Goal: Task Accomplishment & Management: Manage account settings

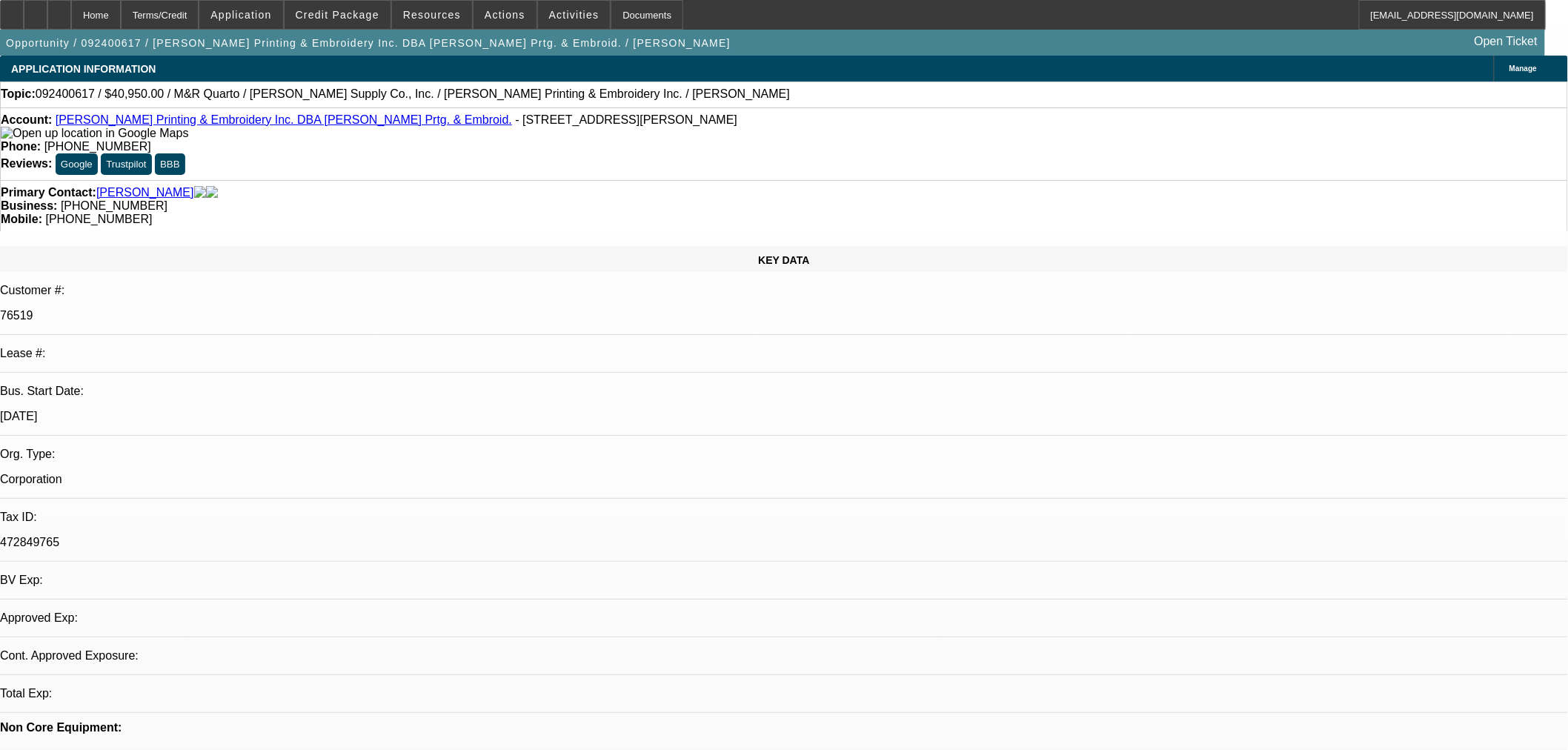
select select "0"
select select "2"
select select "0"
select select "6"
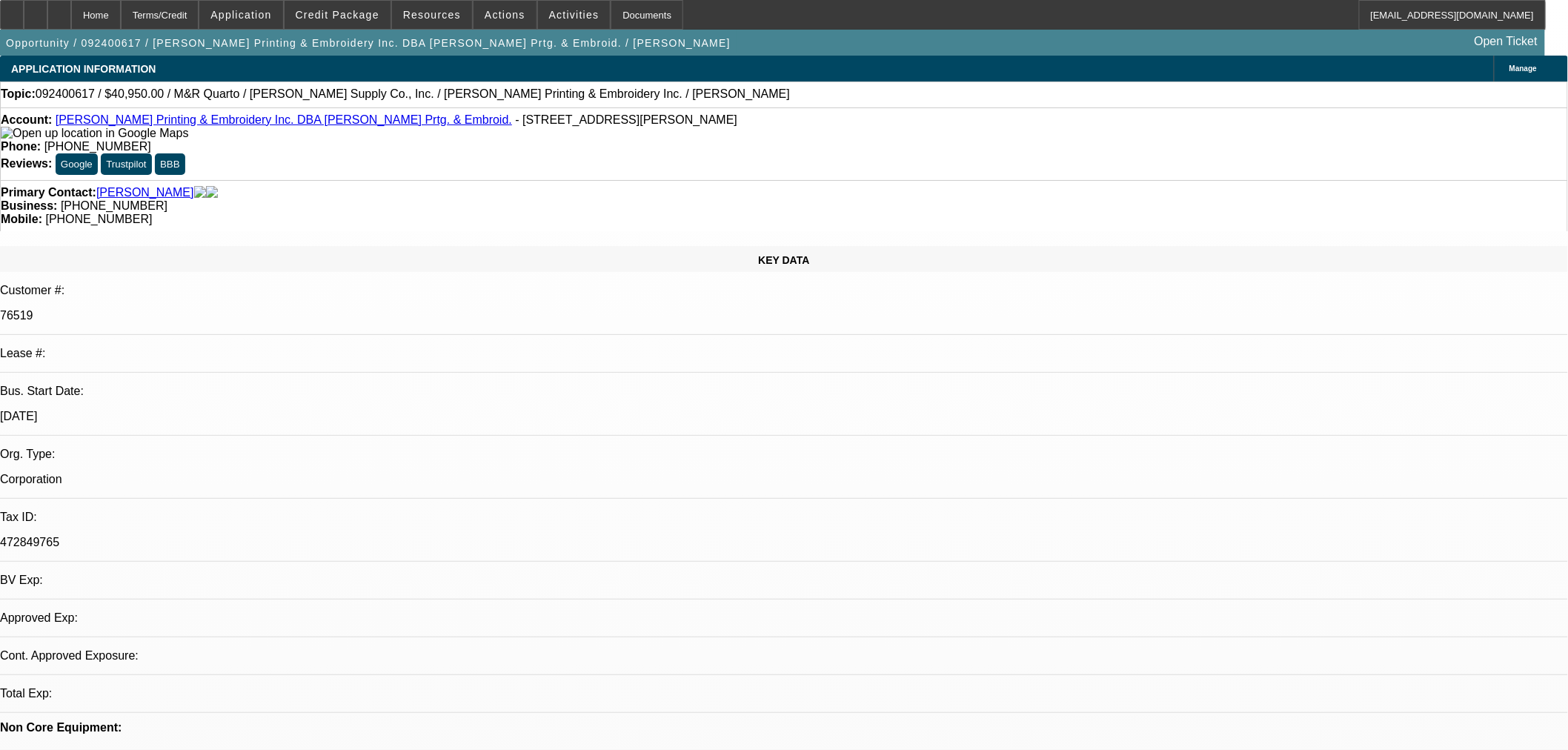
select select "0"
select select "3"
select select "0"
select select "6"
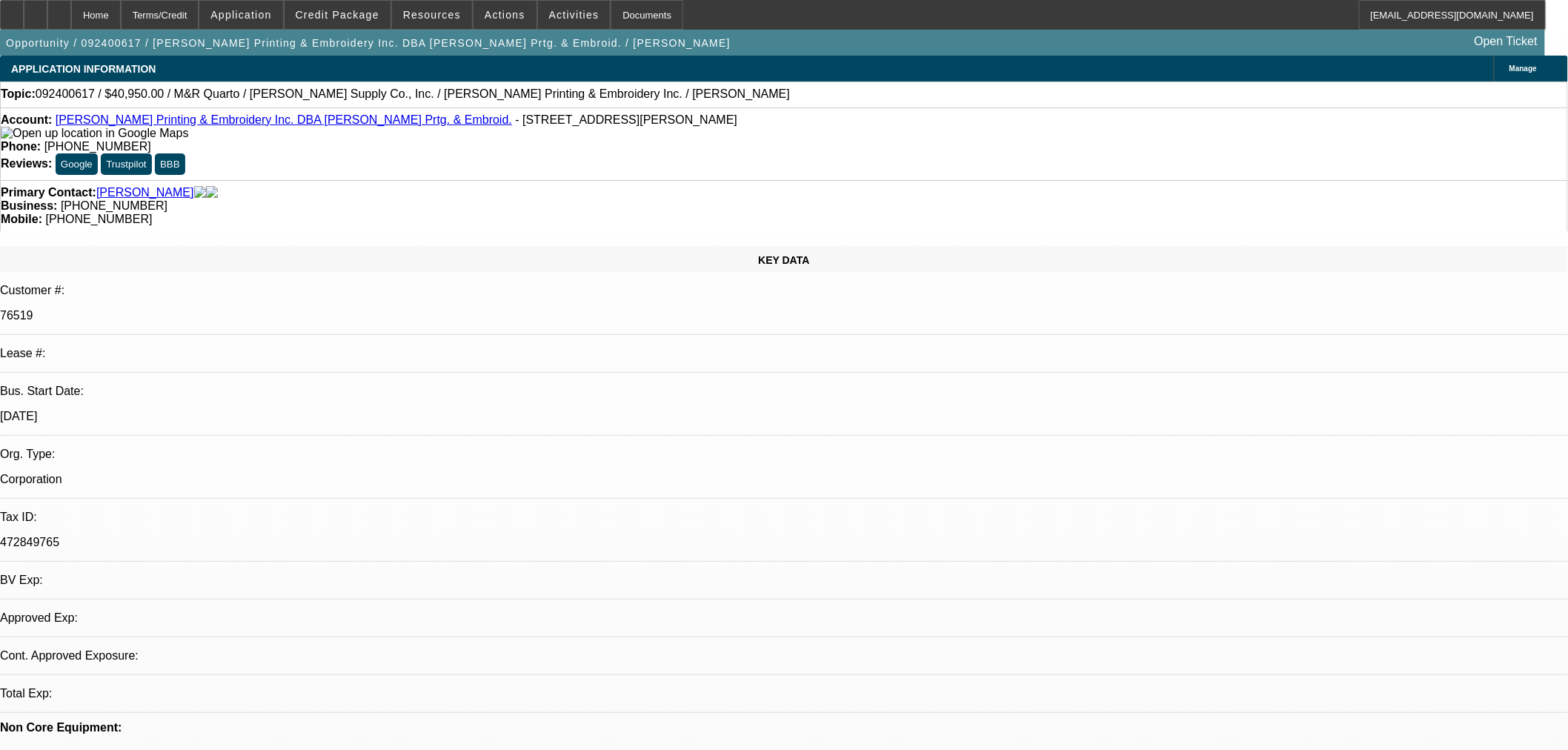
select select "0"
select select "6"
select select "0"
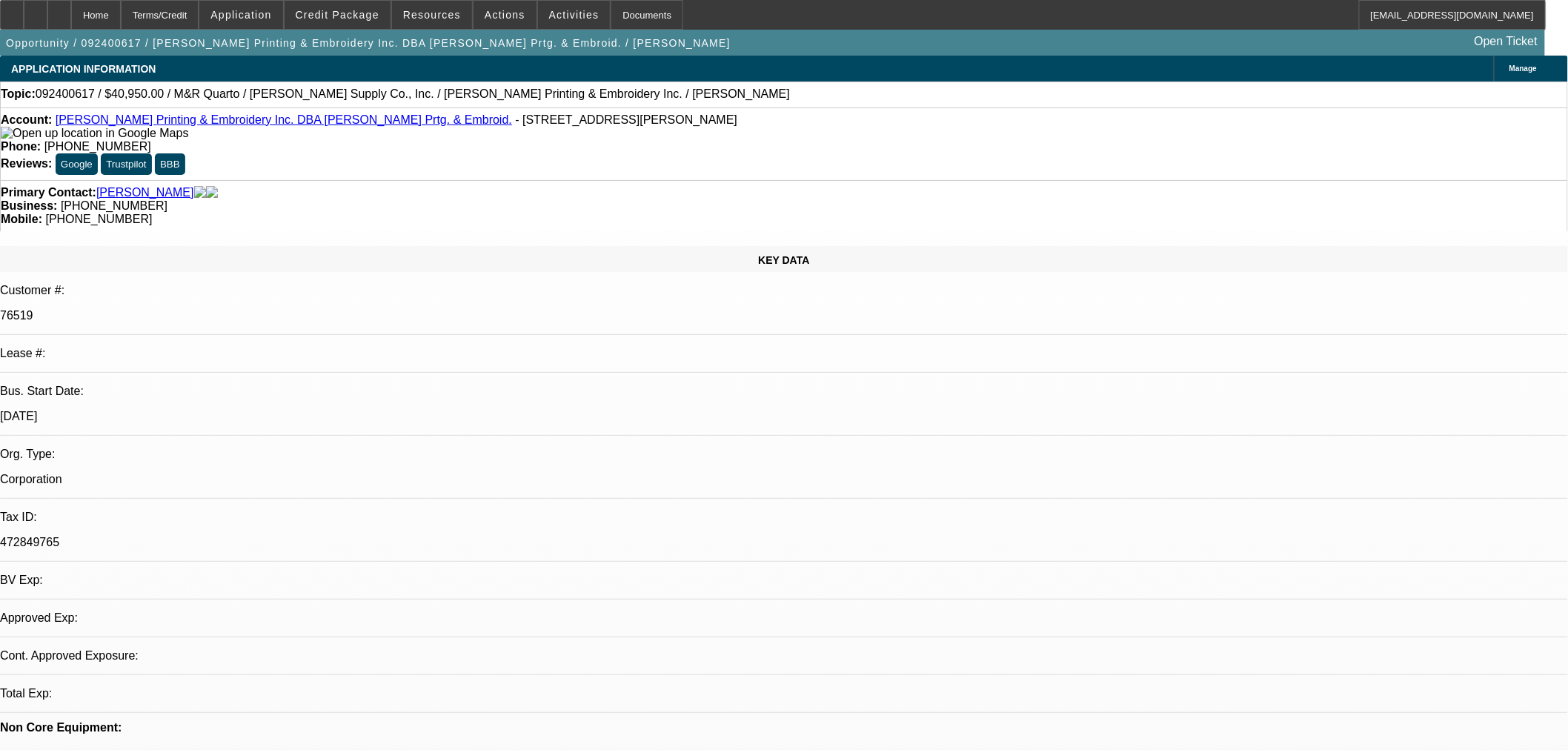
select select "0"
select select "2"
select select "0"
select select "6"
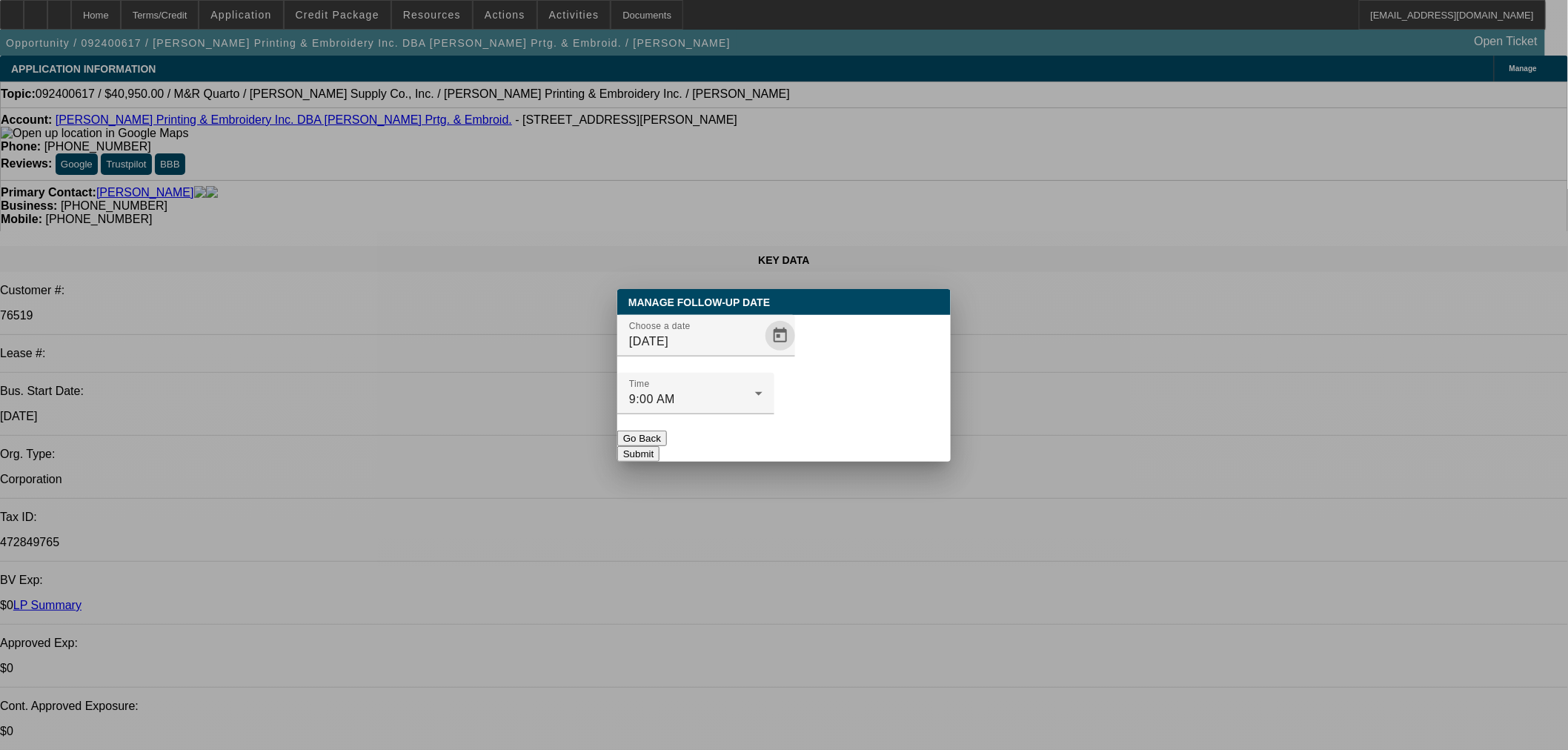
click at [763, 353] on span "Open calendar" at bounding box center [780, 335] width 35 height 35
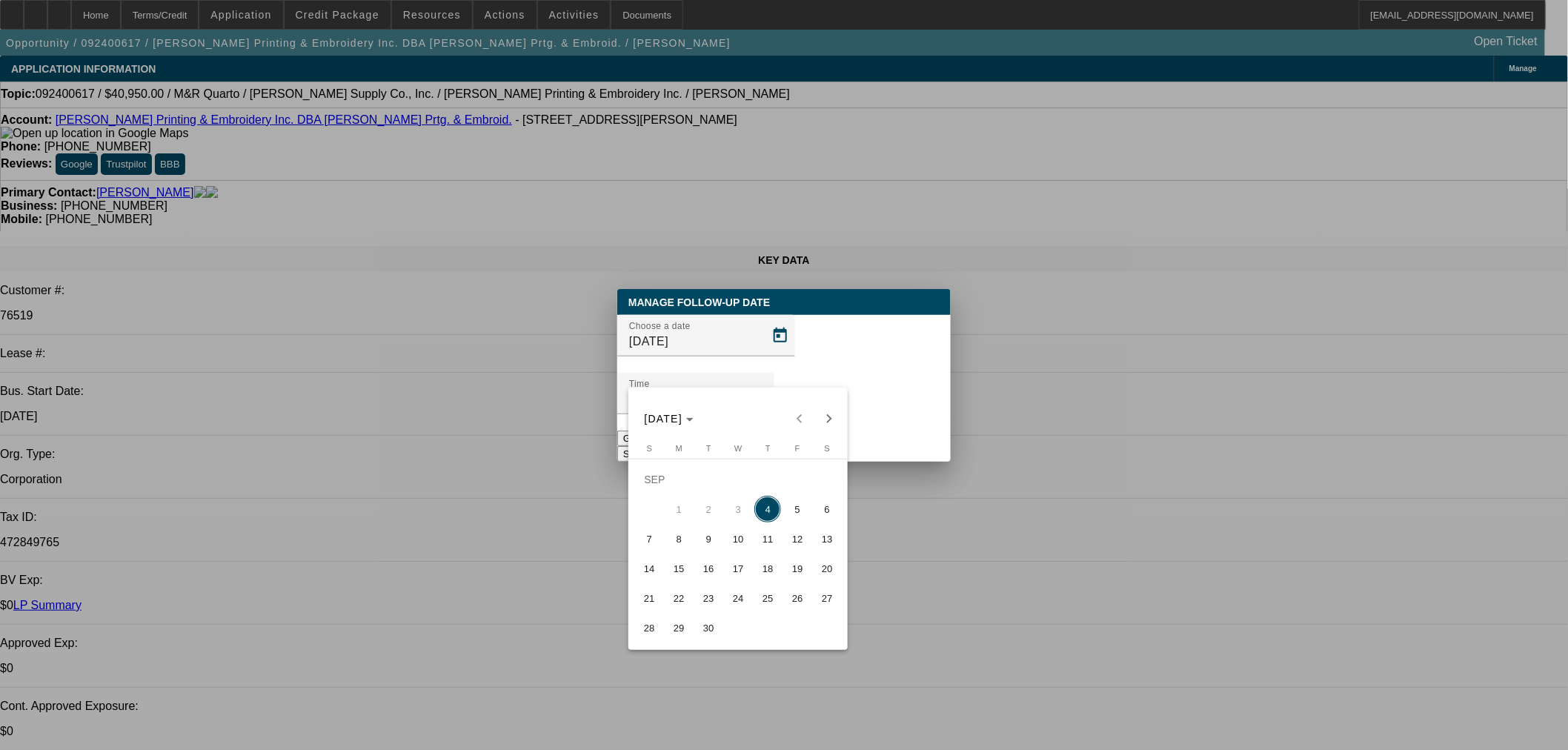
click at [737, 560] on span "17" at bounding box center [738, 568] width 27 height 27
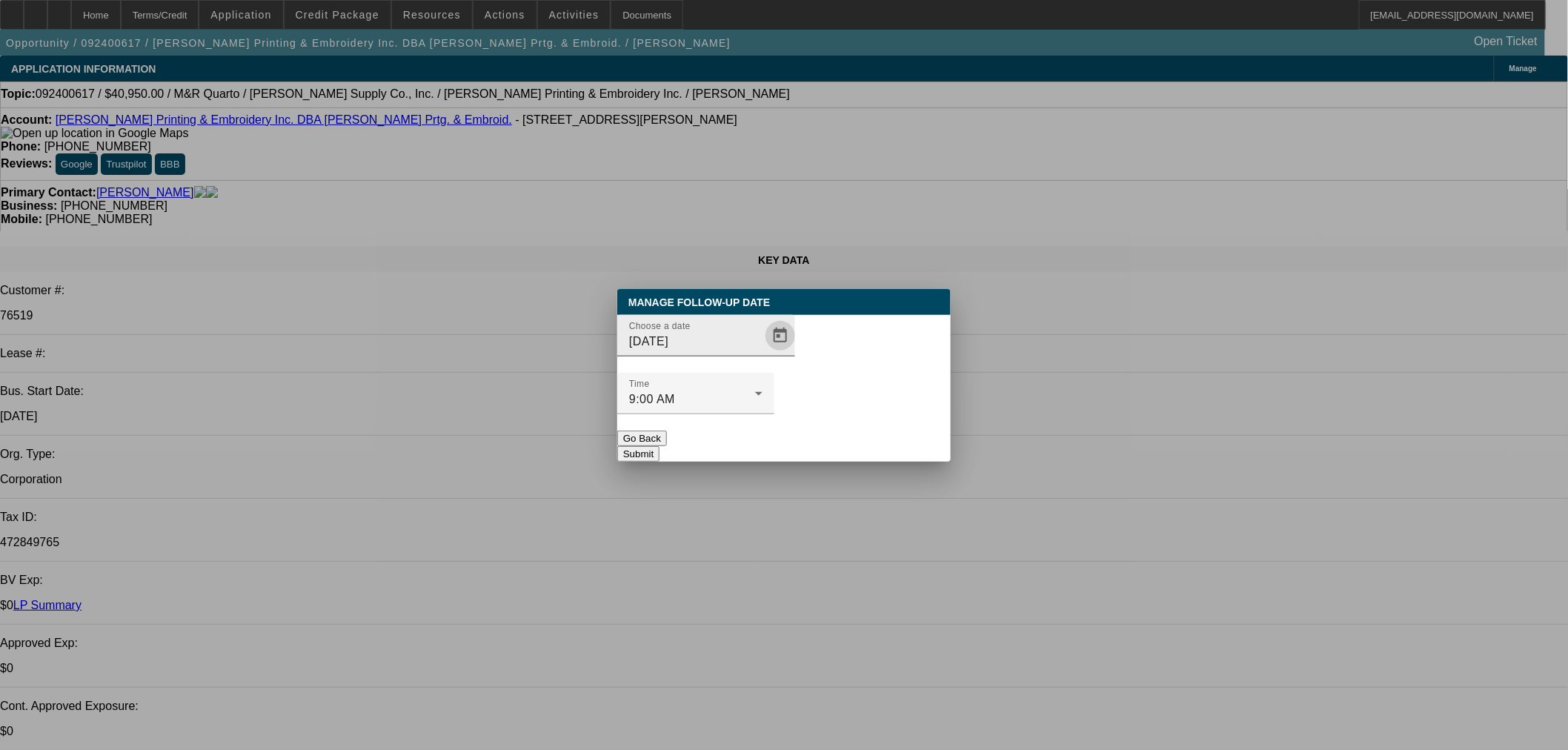
click at [763, 353] on span "Open calendar" at bounding box center [780, 335] width 35 height 35
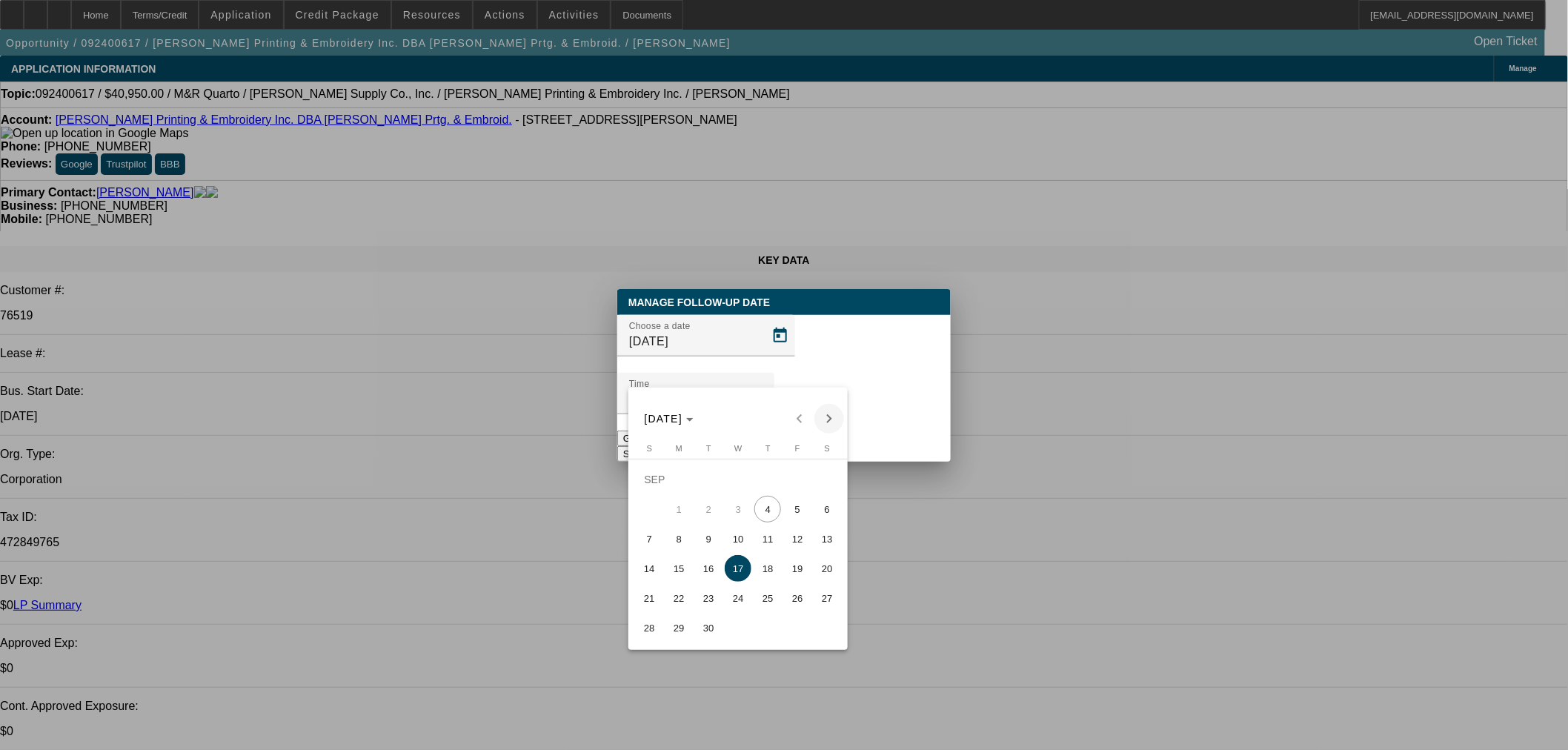
click at [833, 419] on span "Next month" at bounding box center [829, 419] width 30 height 30
click at [786, 418] on span "Previous month" at bounding box center [800, 419] width 30 height 30
click at [761, 350] on div at bounding box center [784, 375] width 1568 height 750
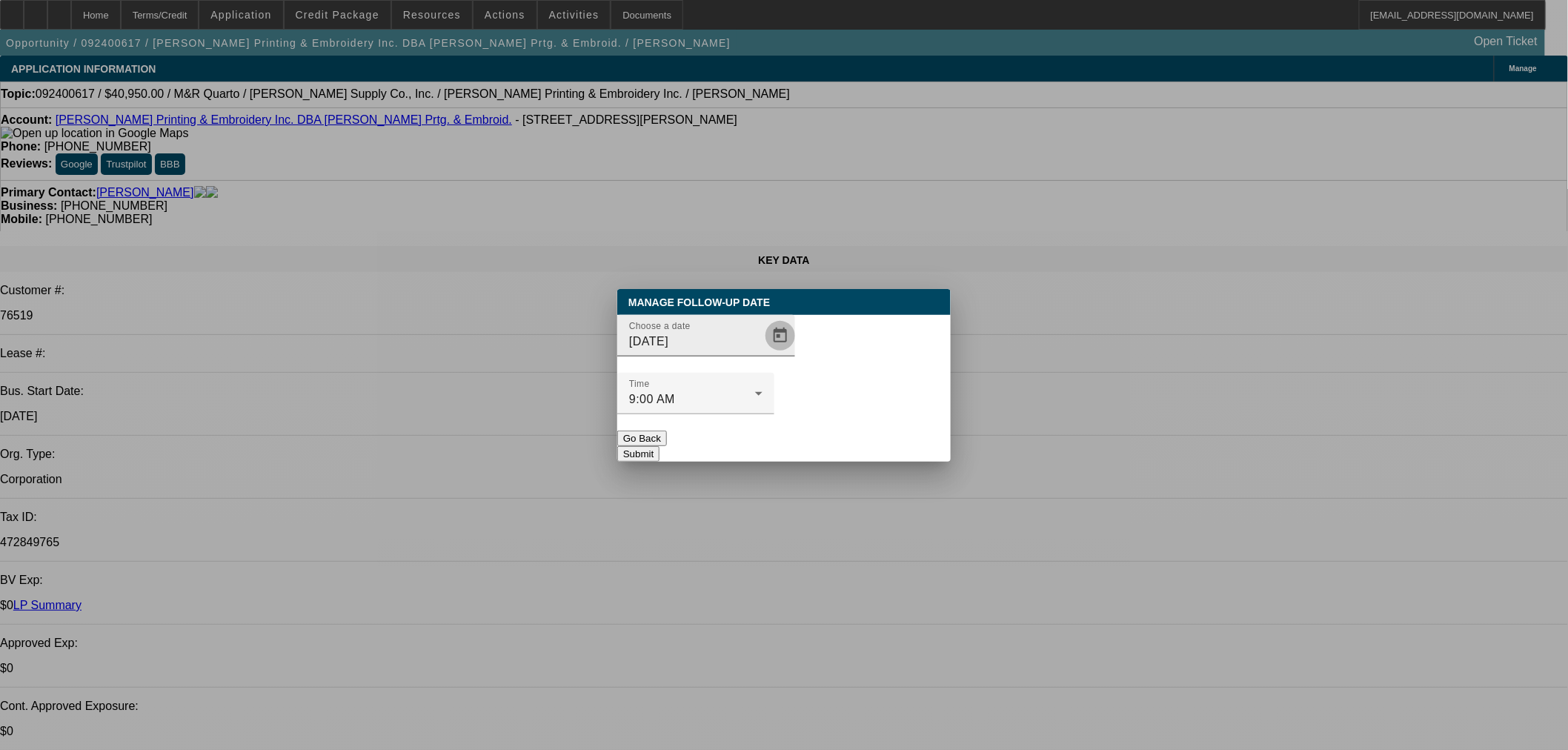
click at [764, 353] on span "Open calendar" at bounding box center [780, 335] width 35 height 35
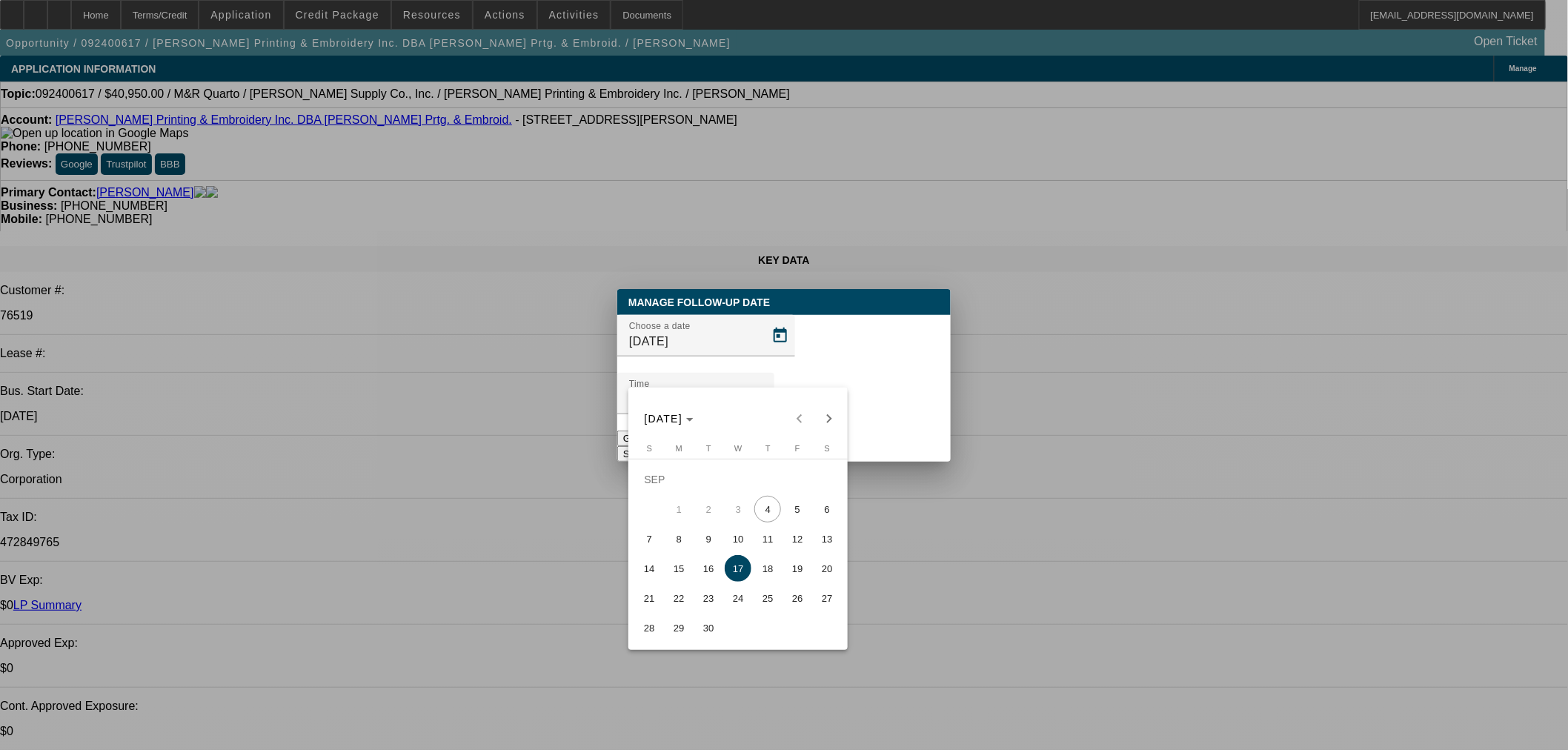
click at [789, 539] on span "12" at bounding box center [797, 539] width 27 height 27
type input "9/12/2025"
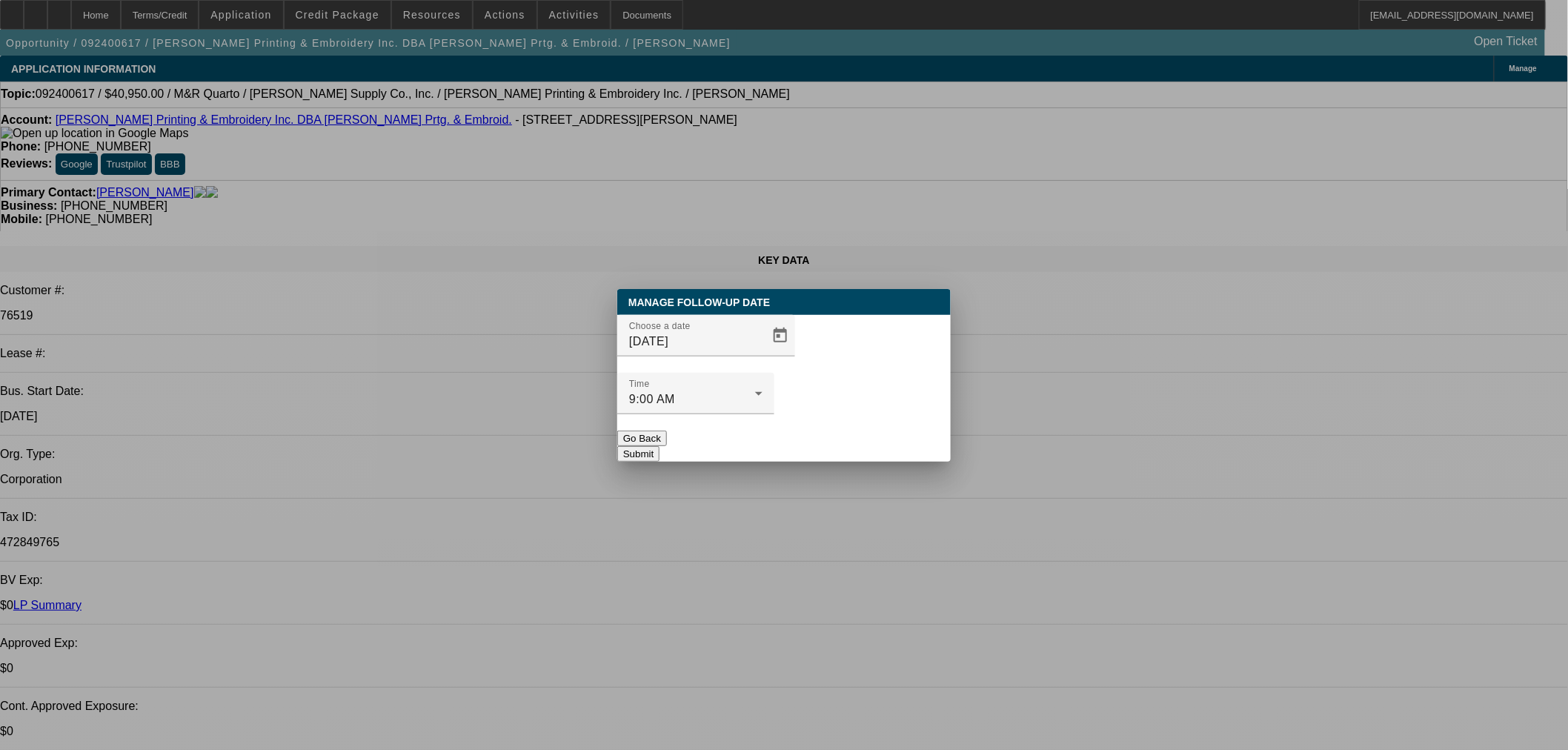
click at [659, 446] on button "Submit" at bounding box center [639, 453] width 43 height 16
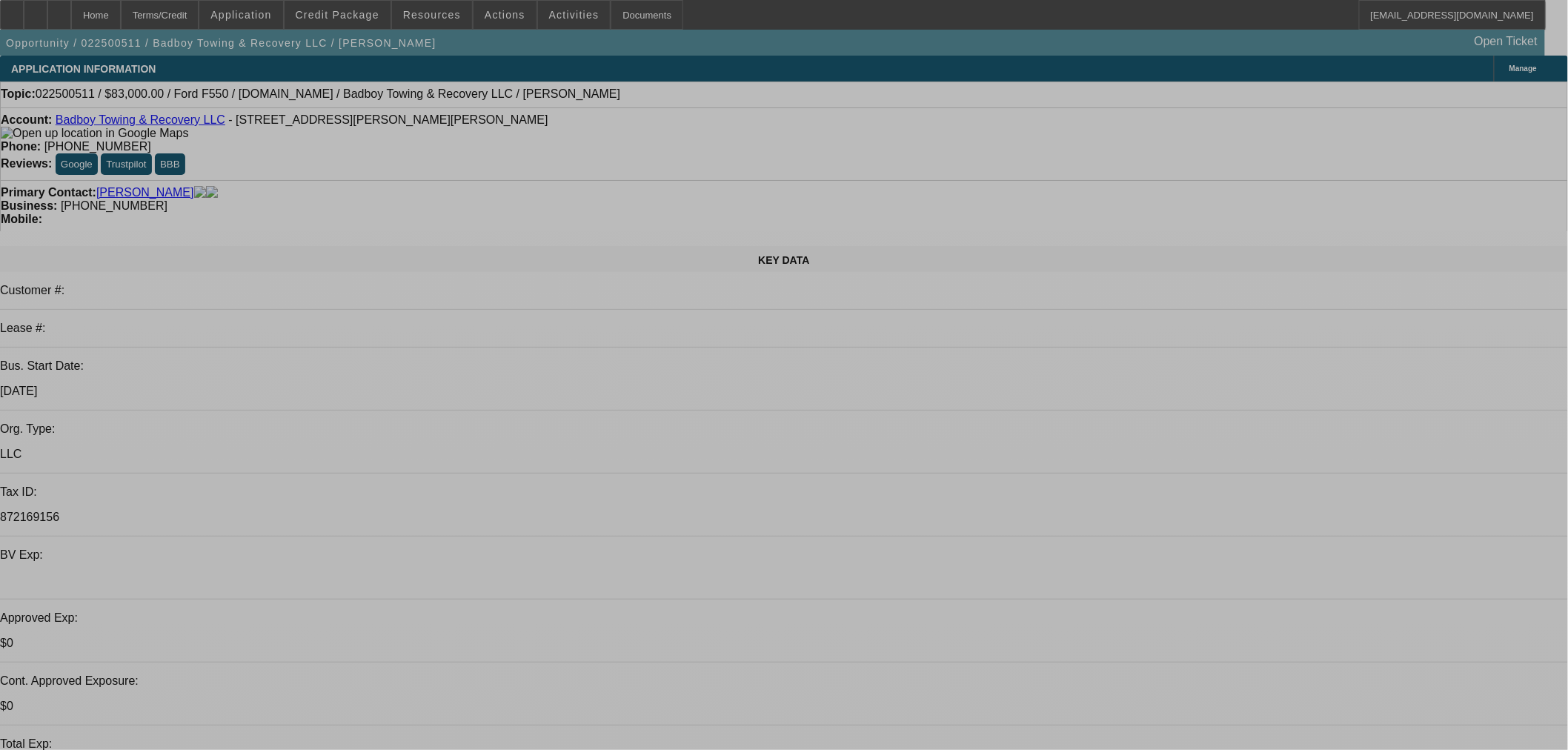
select select "0"
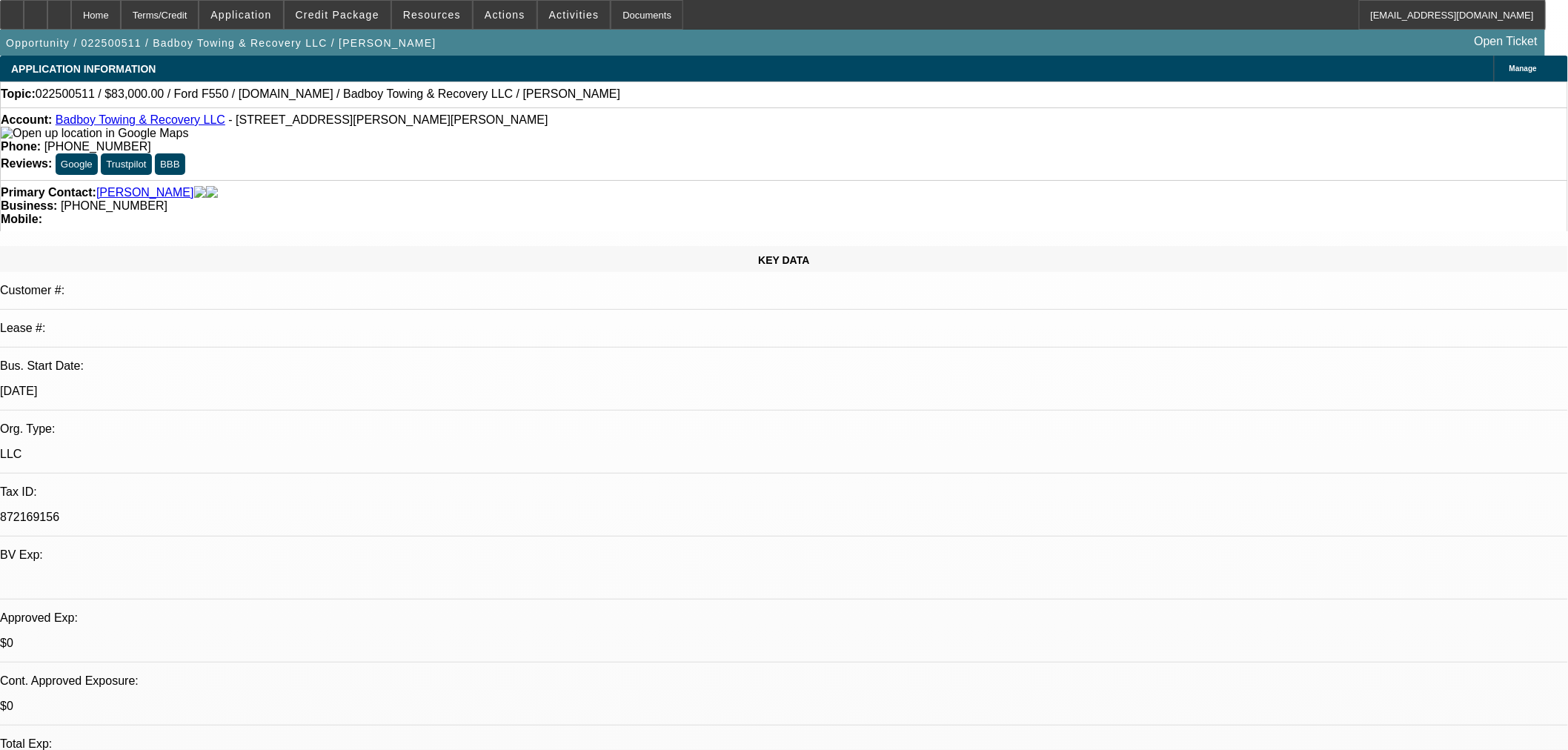
select select "2"
select select "0"
select select "6"
select select "0"
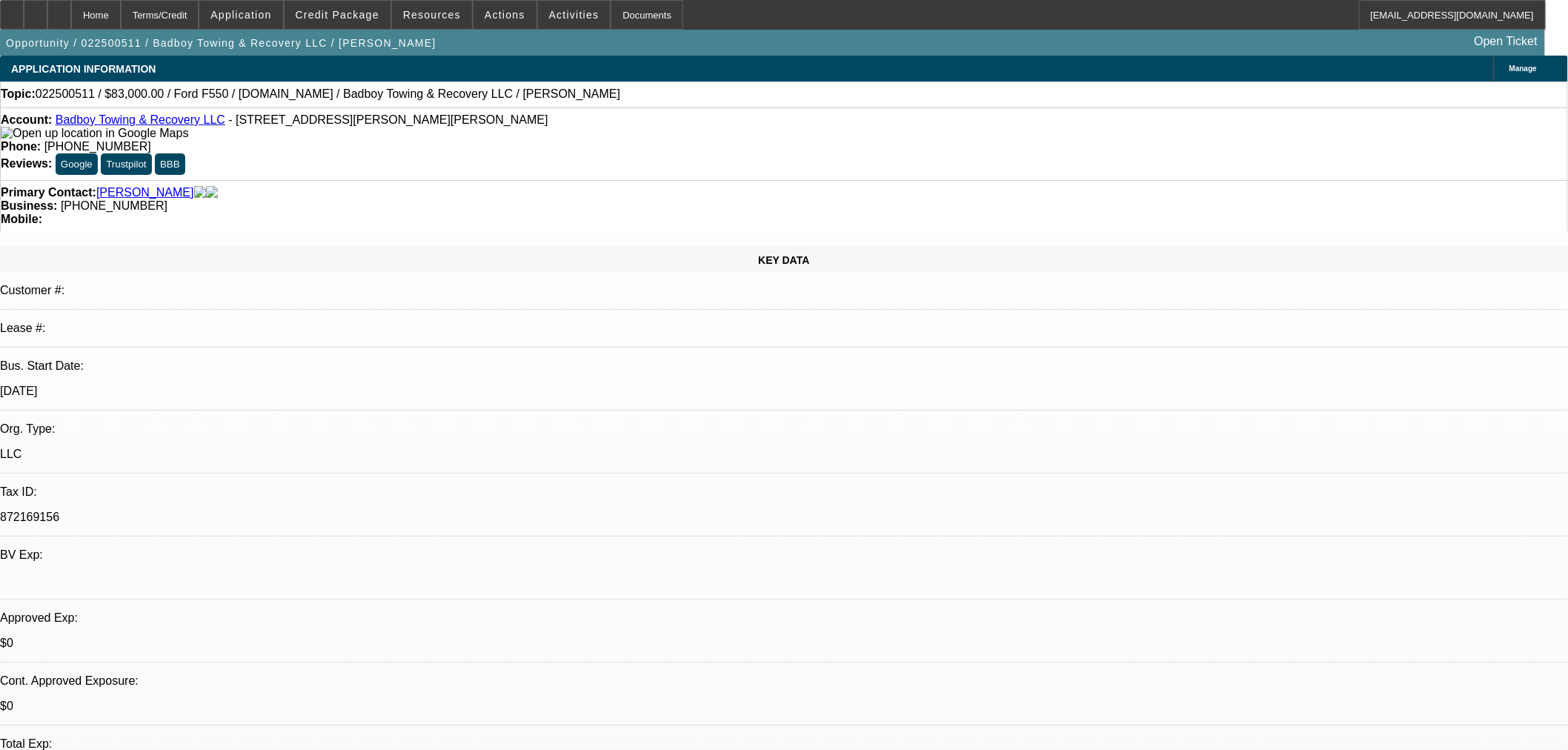
select select "2"
select select "0"
select select "6"
select select "0"
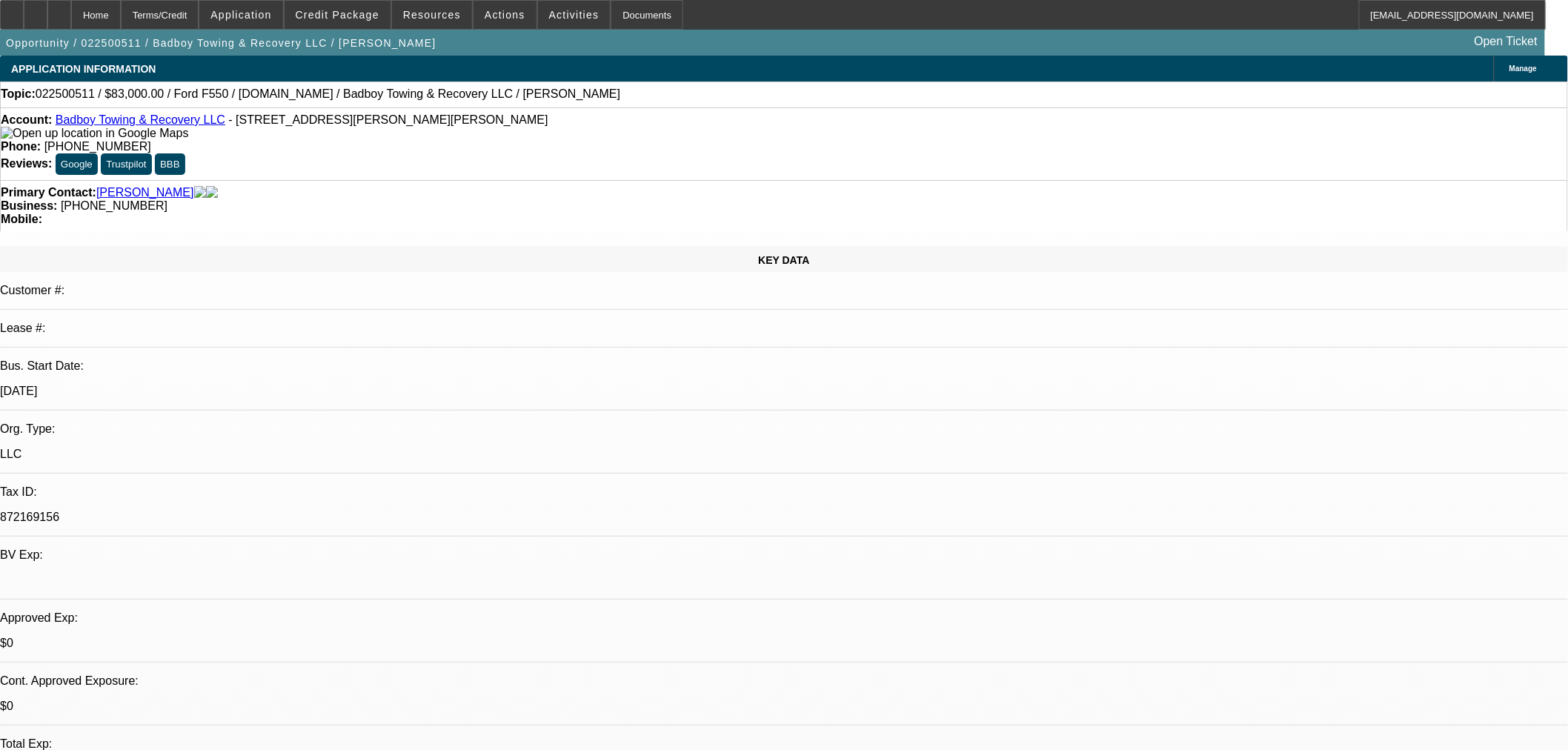
select select "2"
select select "0"
select select "6"
select select "0"
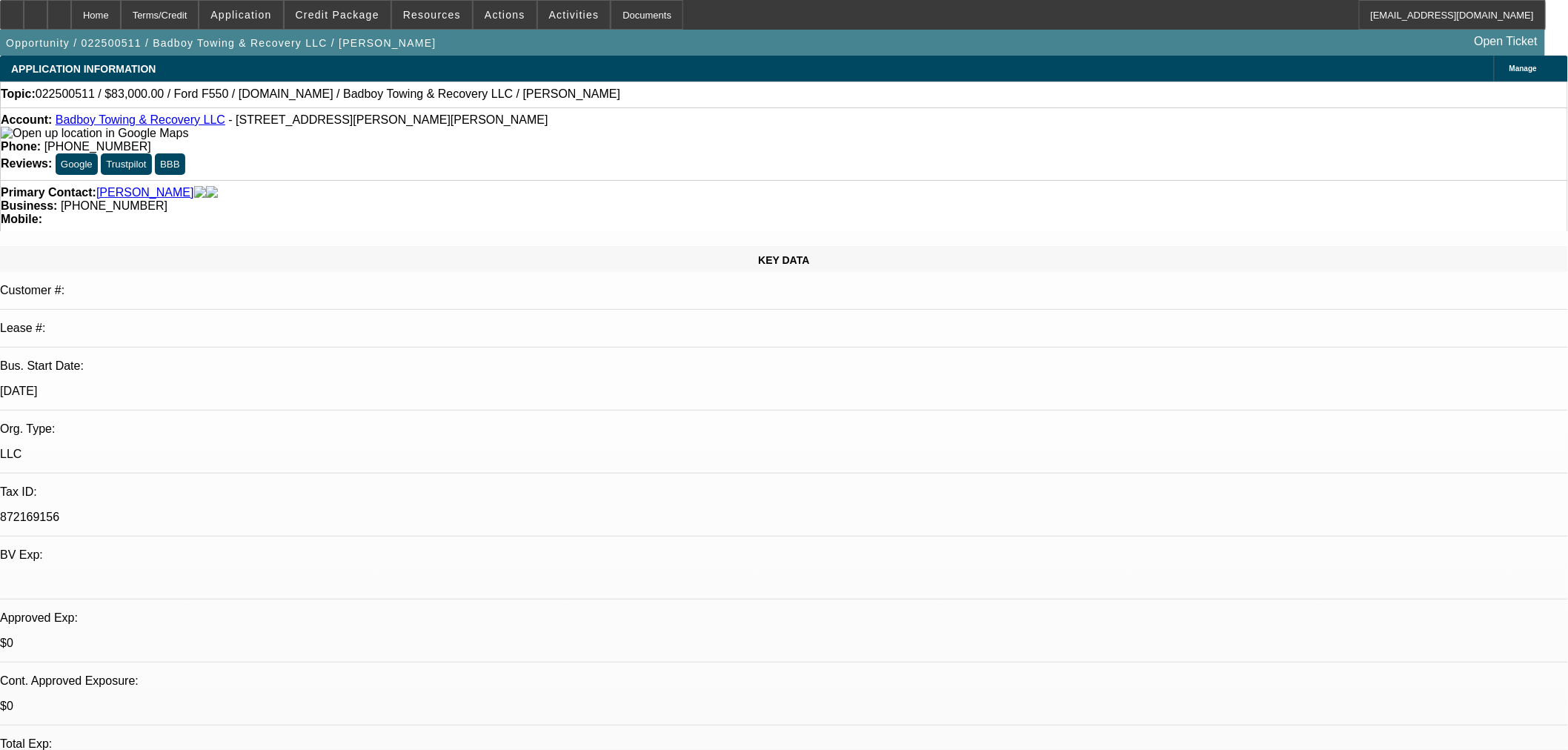
select select "2"
select select "0"
select select "6"
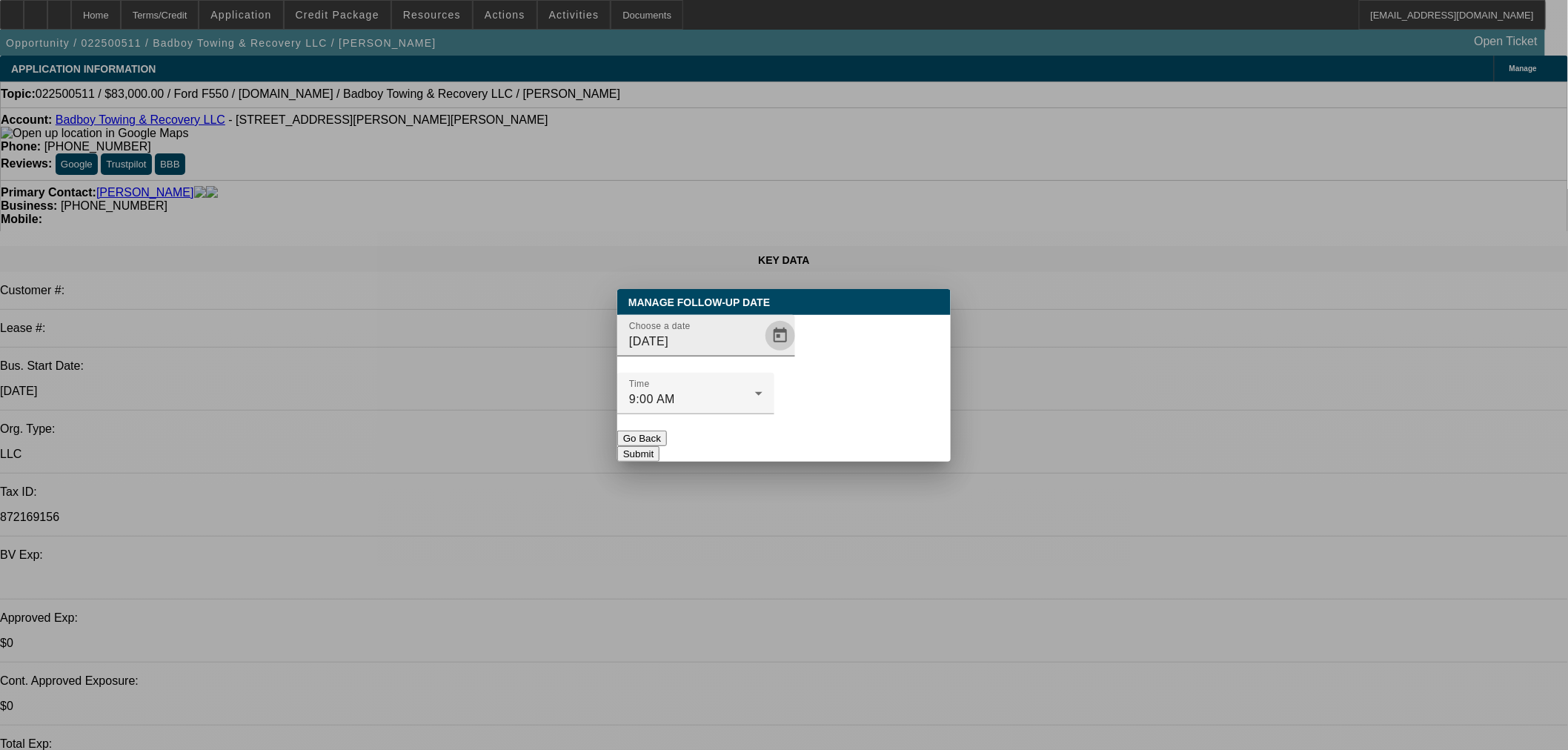
click at [763, 353] on span "Open calendar" at bounding box center [780, 335] width 35 height 35
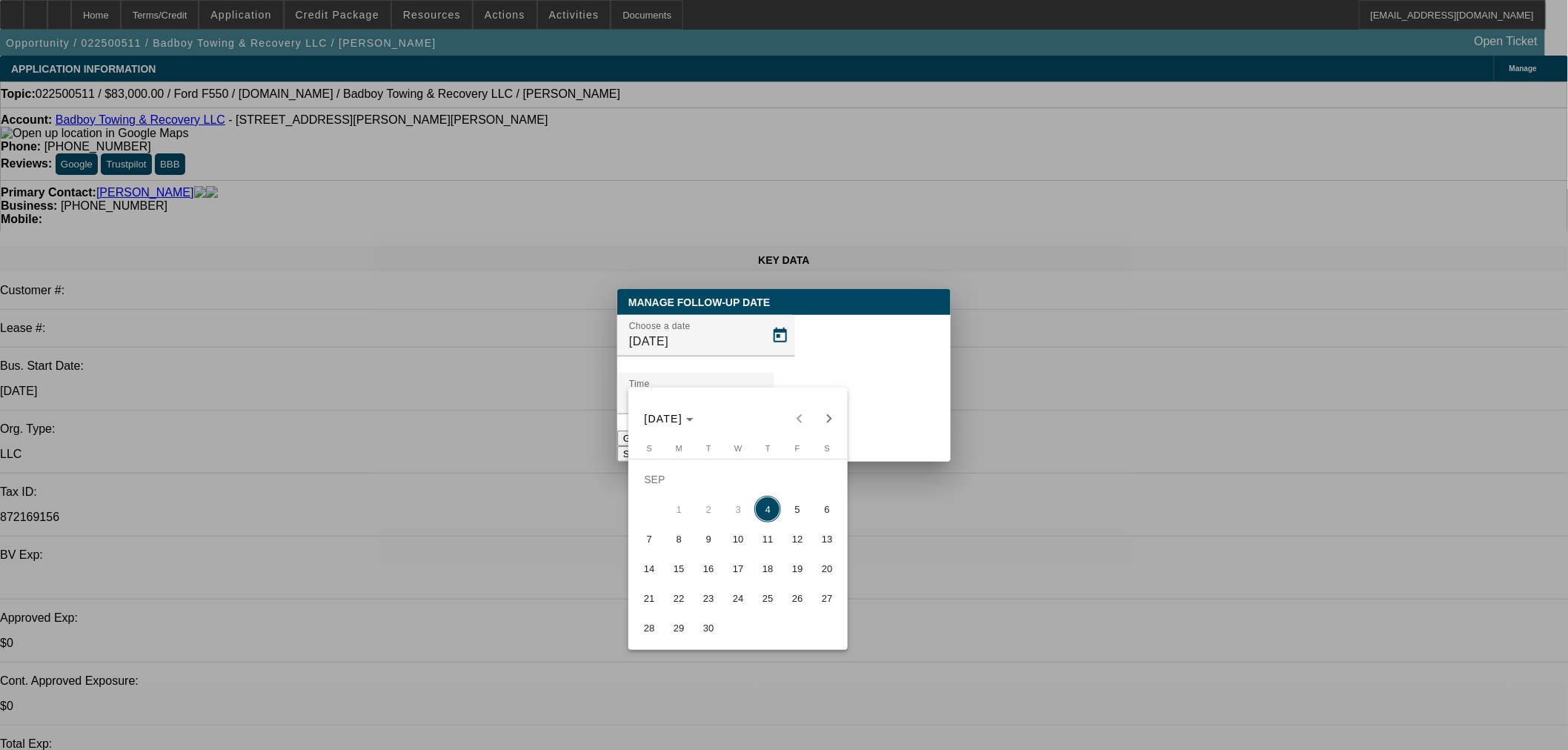
click at [730, 541] on span "10" at bounding box center [738, 539] width 27 height 27
type input "9/10/2025"
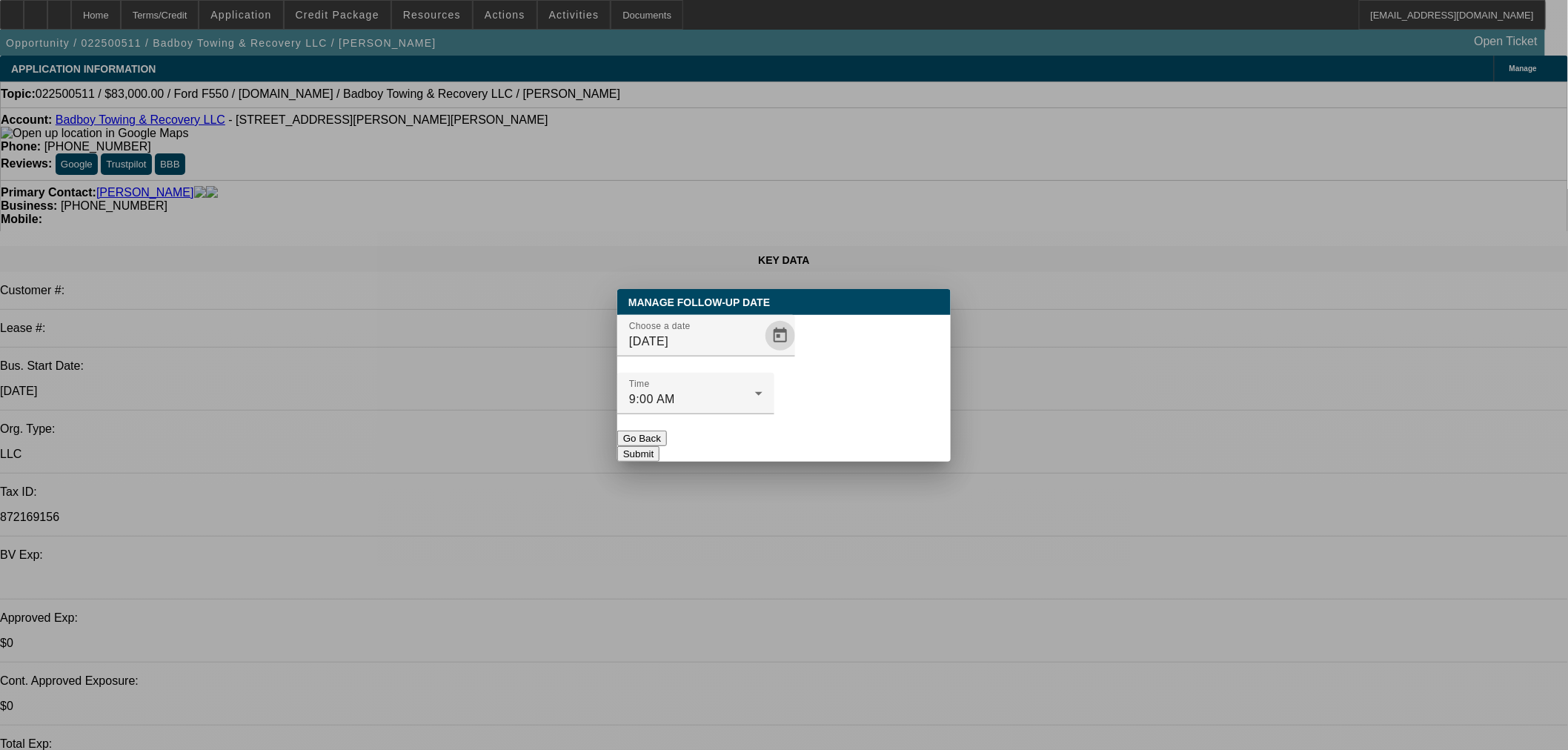
click at [659, 446] on button "Submit" at bounding box center [639, 453] width 43 height 16
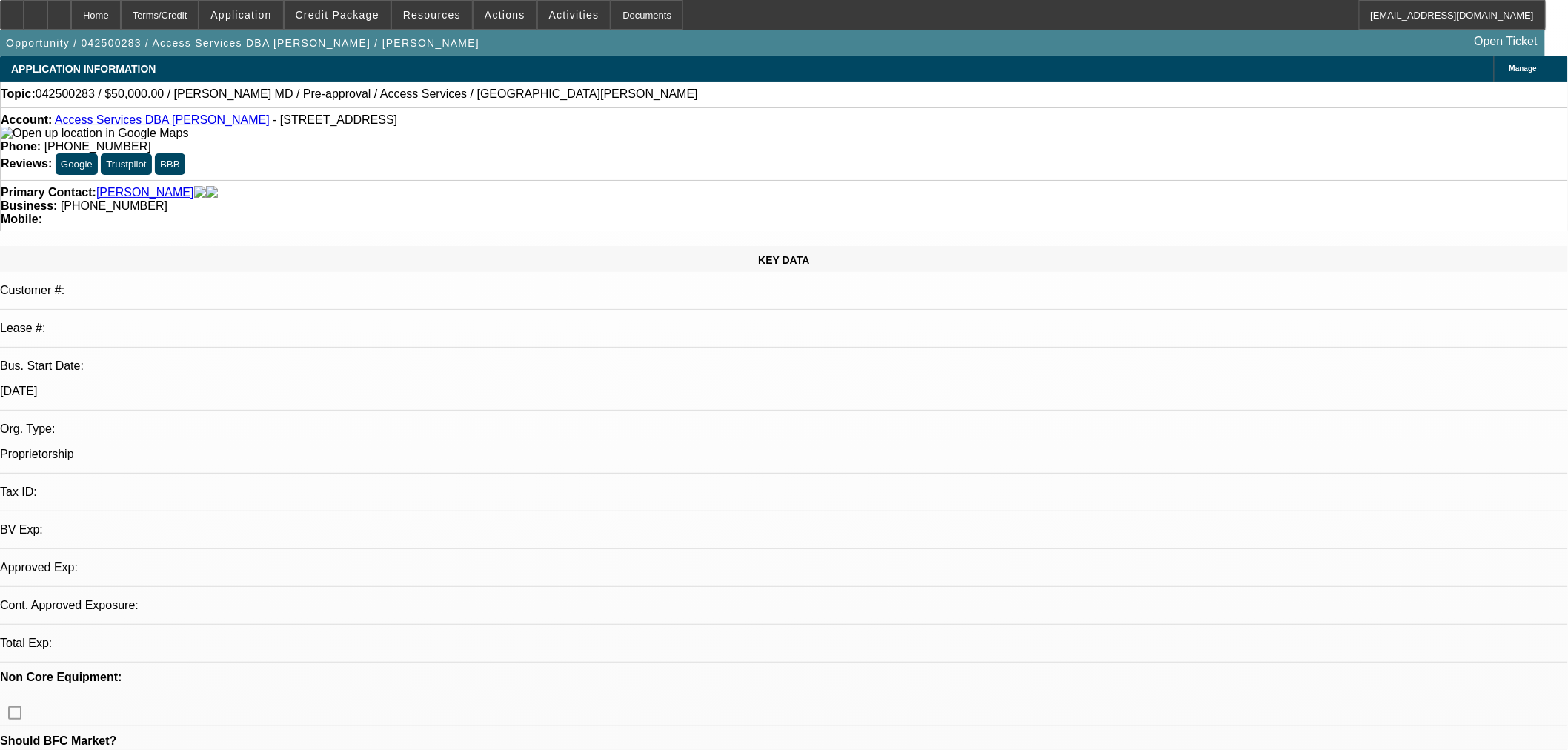
select select "0"
select select "2"
select select "0.1"
select select "4"
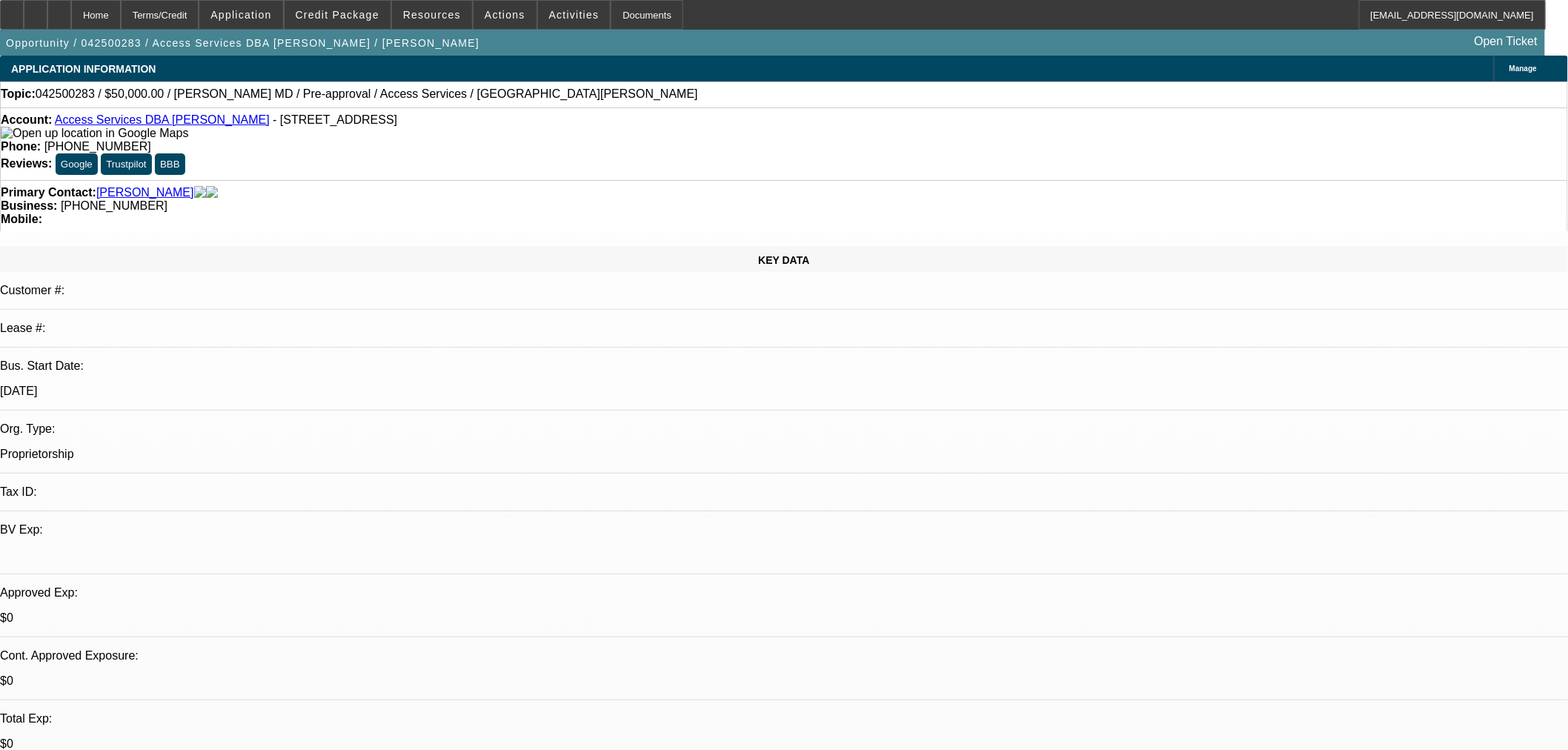
drag, startPoint x: 1081, startPoint y: 488, endPoint x: 1393, endPoint y: 479, distance: 312.1
drag, startPoint x: 1534, startPoint y: 499, endPoint x: 1048, endPoint y: 481, distance: 486.3
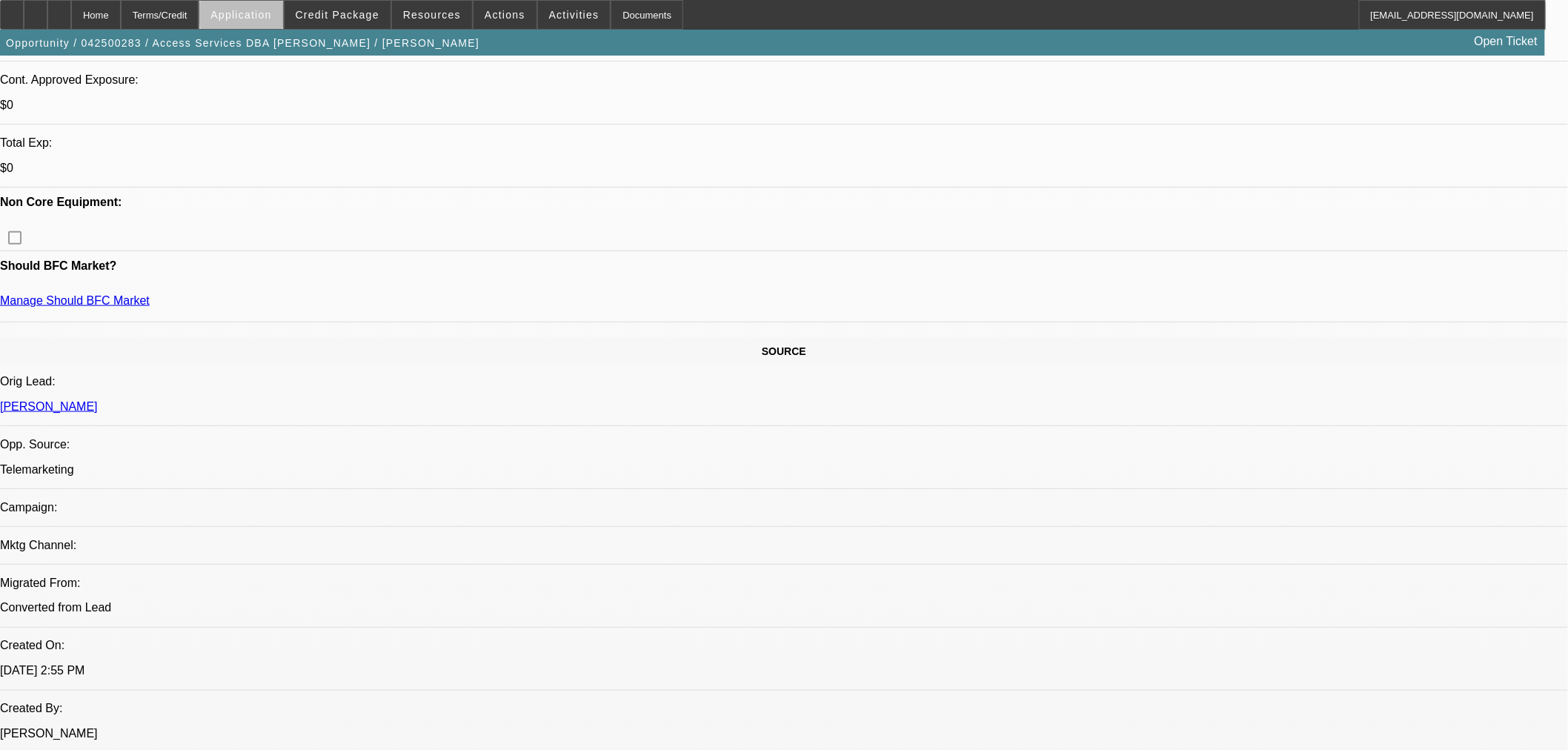
click at [282, 16] on span at bounding box center [240, 14] width 83 height 35
click at [350, 30] on div "Account Decision Logic Personal Guarantor Corporate Guarantor" at bounding box center [306, 106] width 136 height 154
click at [350, 25] on span at bounding box center [337, 14] width 106 height 35
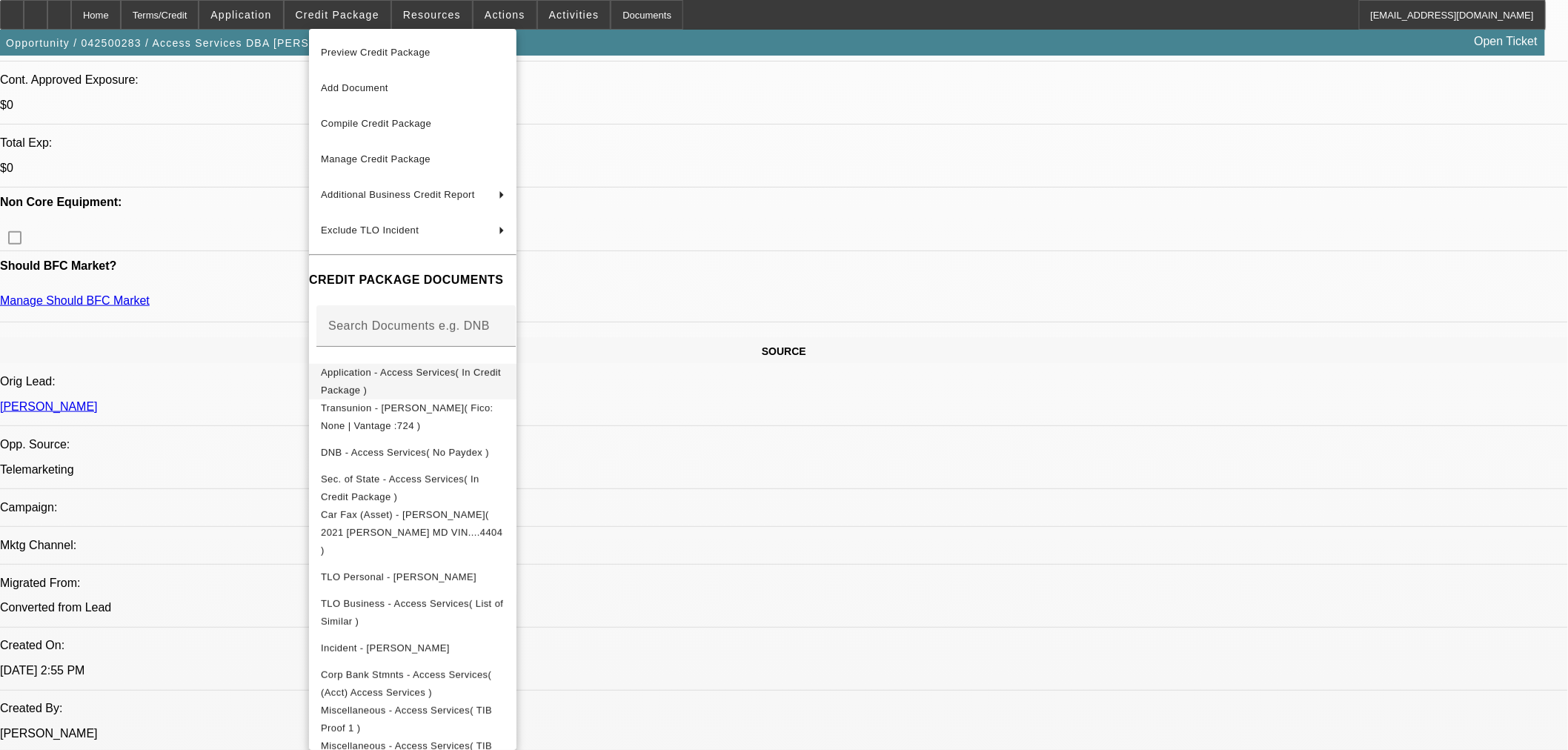
click at [408, 369] on span "Application - Access Services( In Credit Package )" at bounding box center [411, 380] width 180 height 29
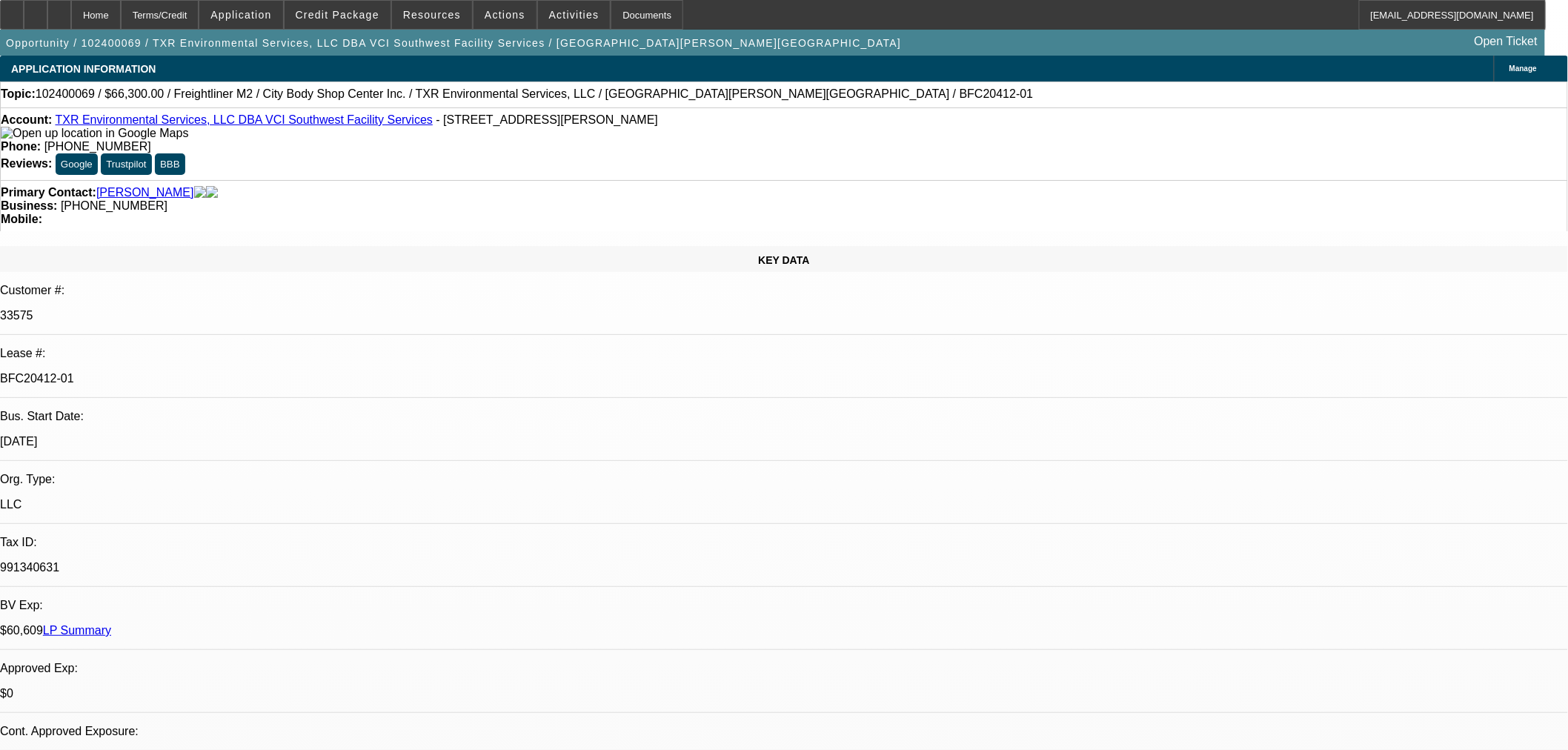
select select "0"
select select "2"
select select "0.1"
select select "4"
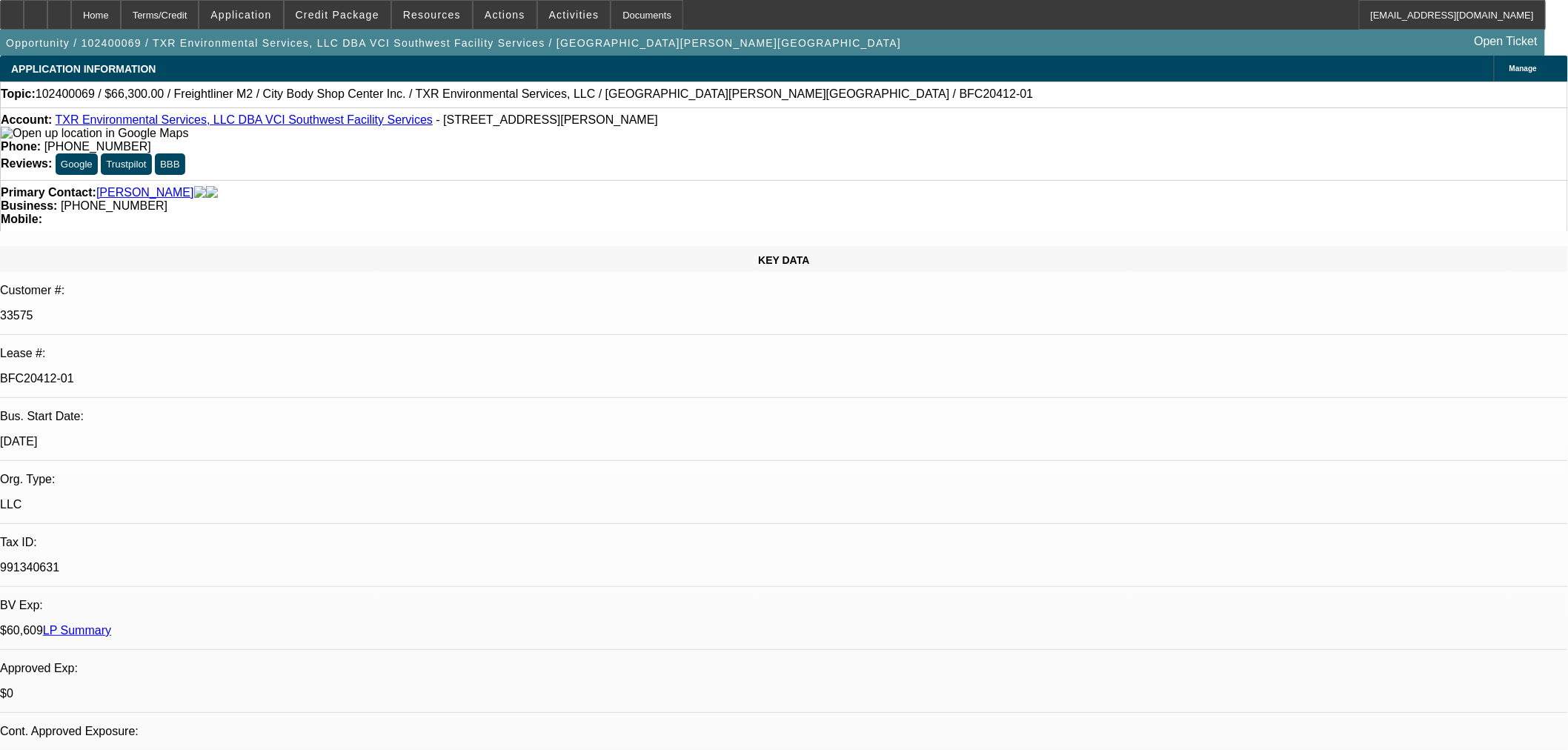
select select "0"
select select "2"
select select "0.1"
select select "4"
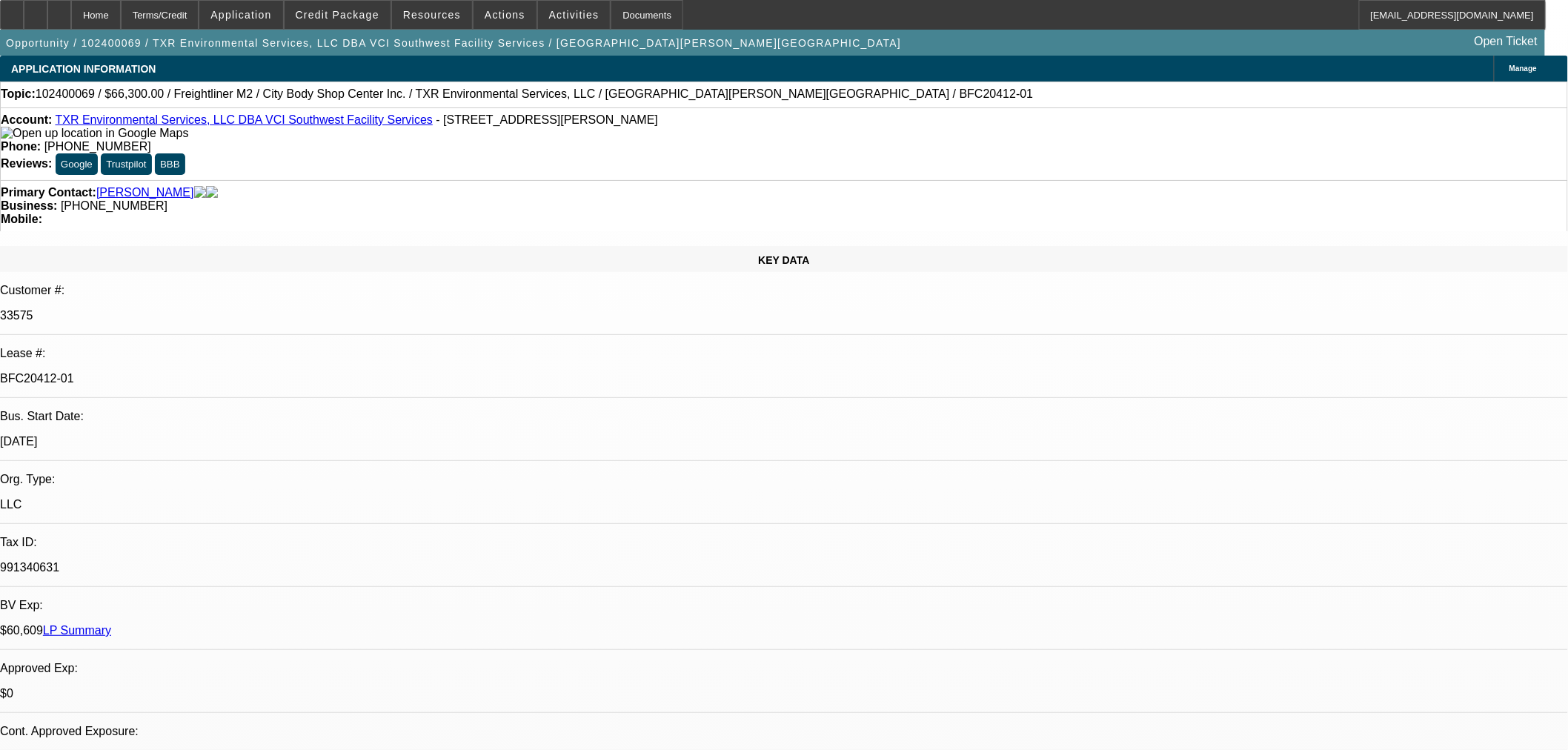
select select "0"
select select "2"
select select "0.1"
select select "4"
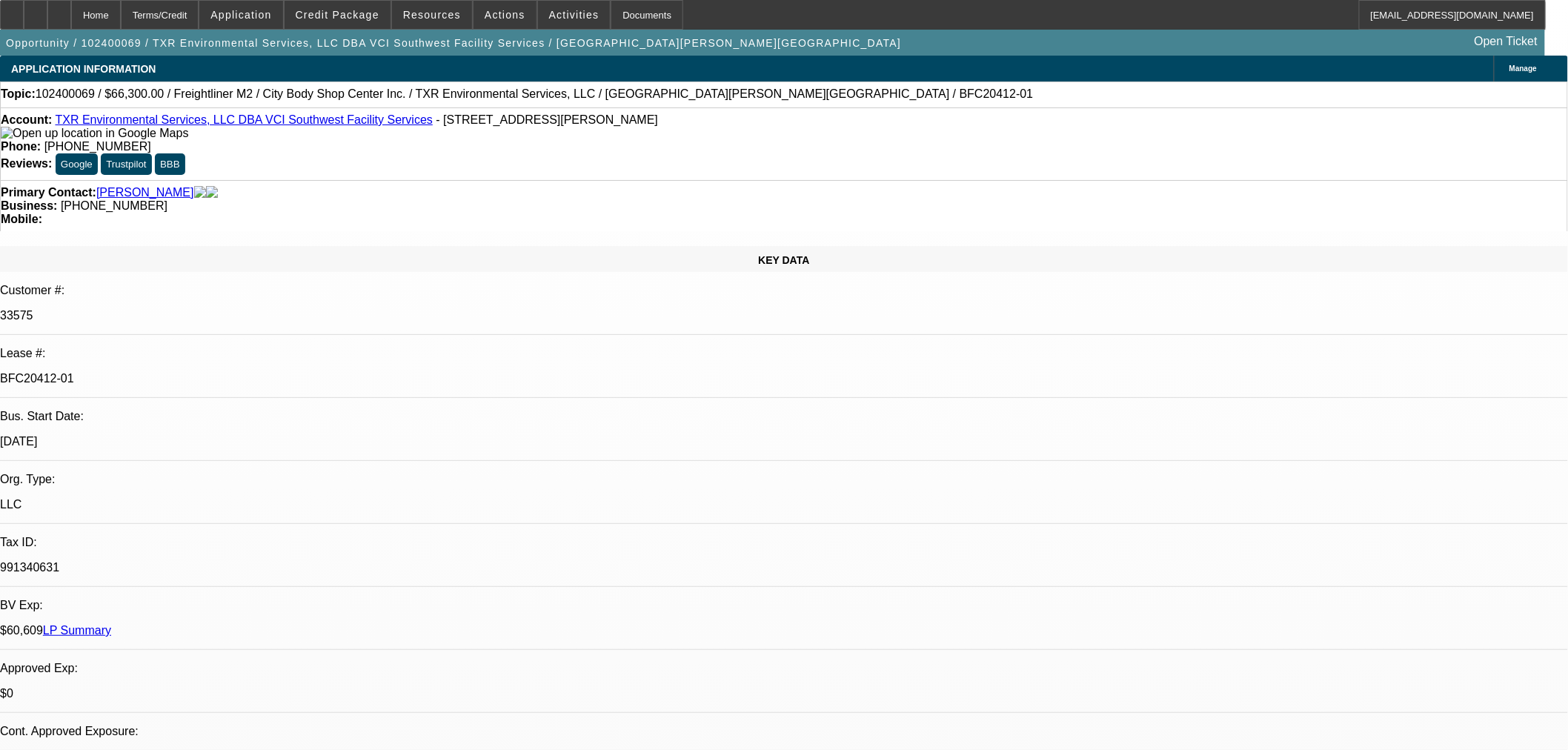
select select "0.15"
select select "2"
select select "0"
select select "6"
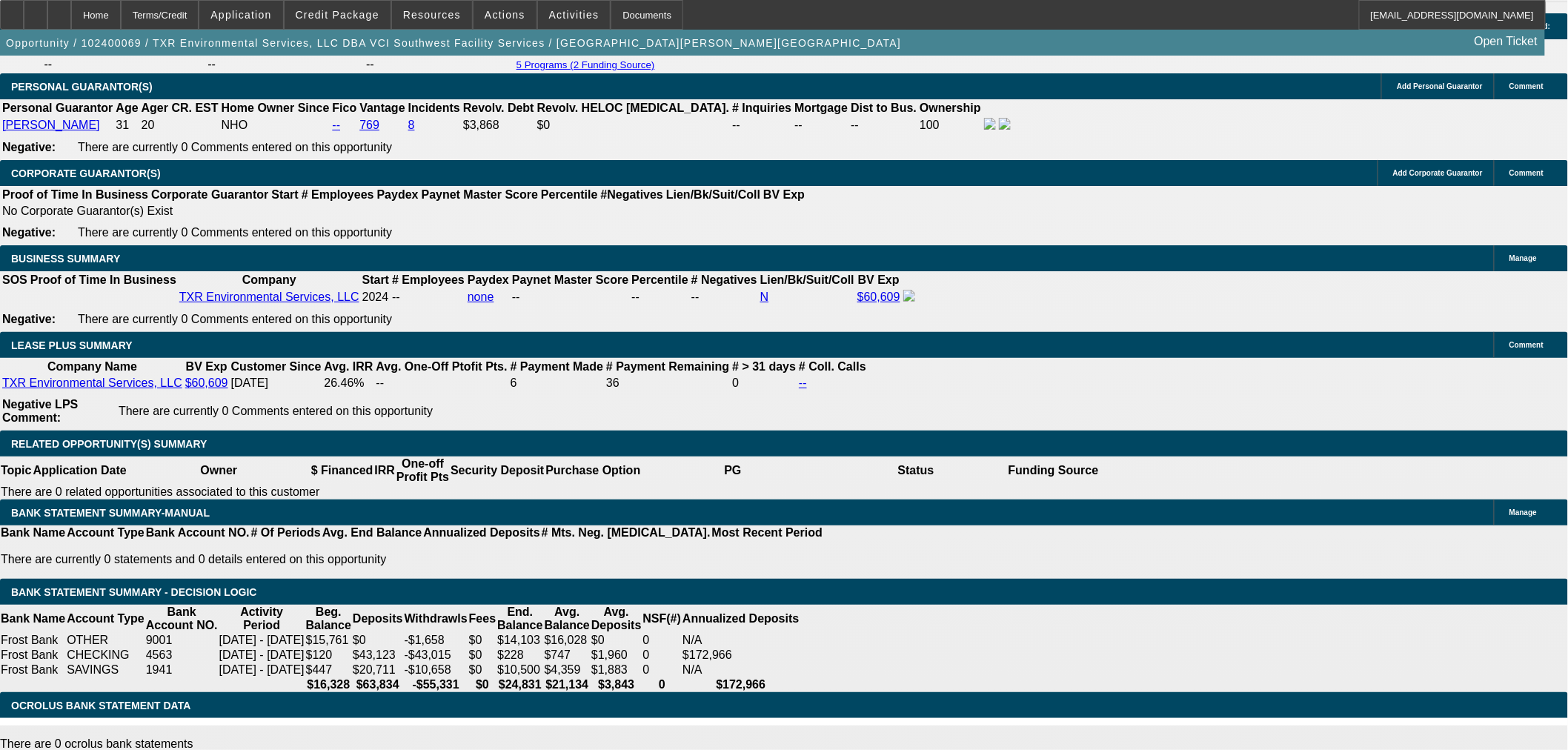
scroll to position [2222, 0]
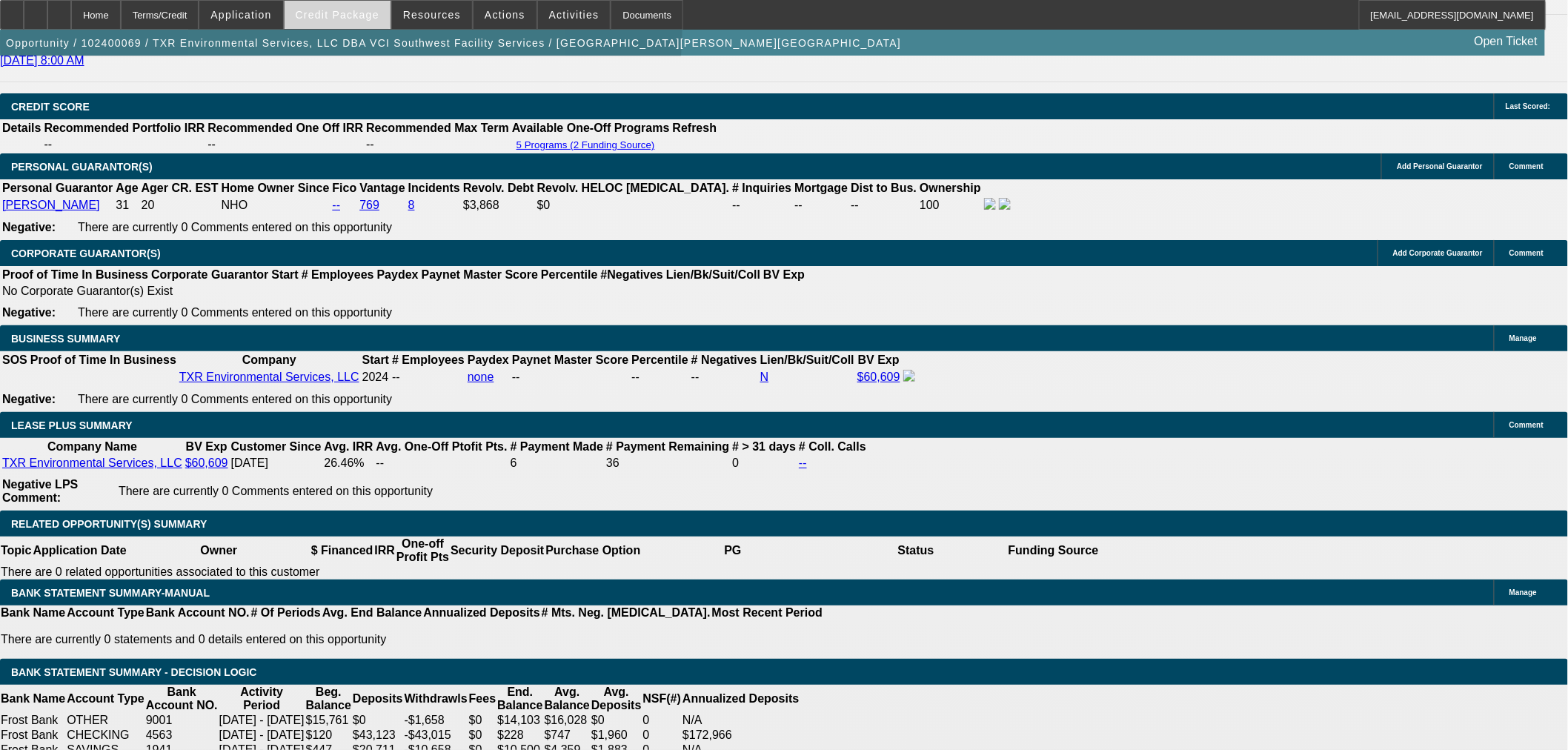
drag, startPoint x: 352, startPoint y: 30, endPoint x: 346, endPoint y: 11, distance: 19.9
click at [346, 11] on span "Credit Package" at bounding box center [338, 15] width 84 height 11
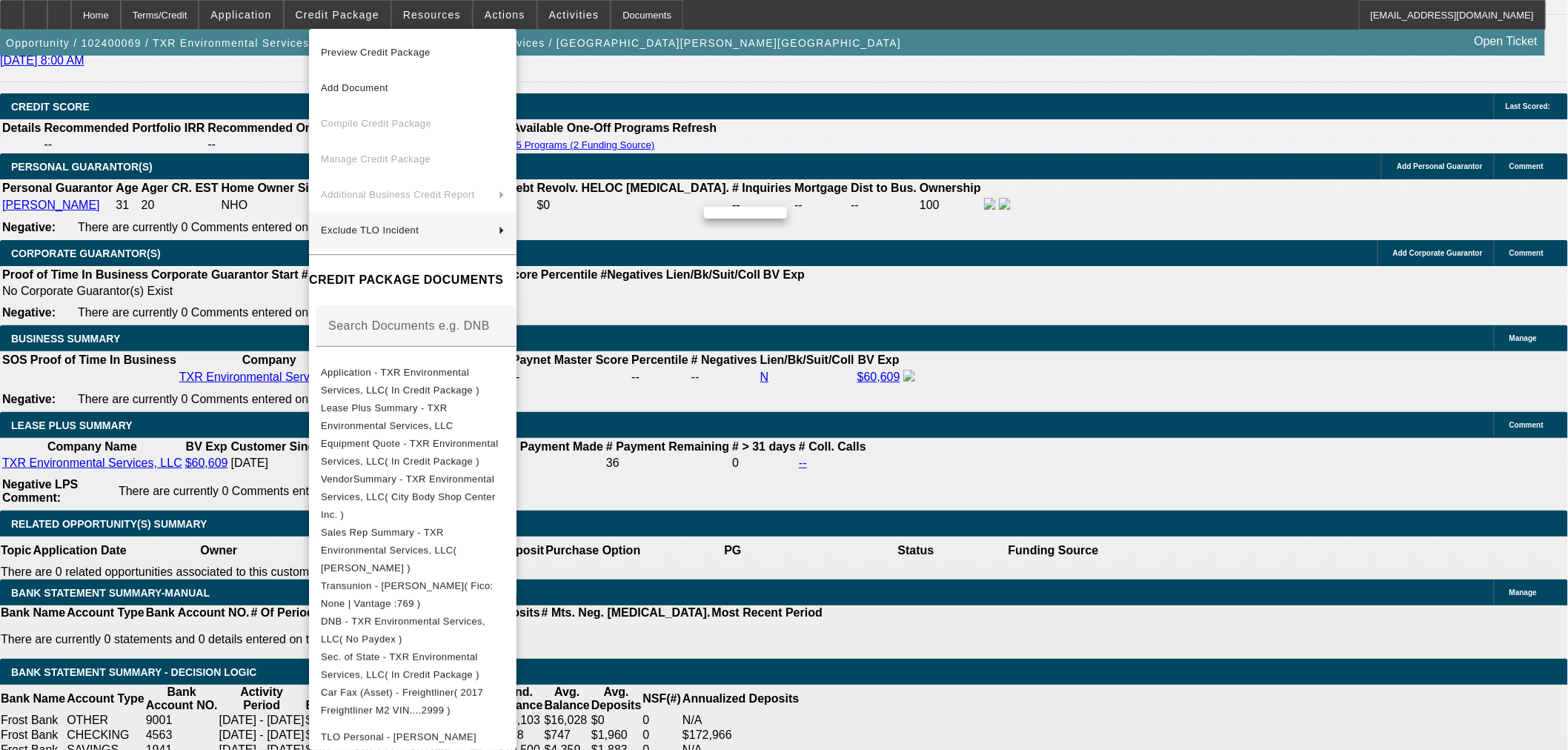
click at [401, 376] on span "Application - TXR Environmental Services, LLC( In Credit Package )" at bounding box center [399, 380] width 158 height 29
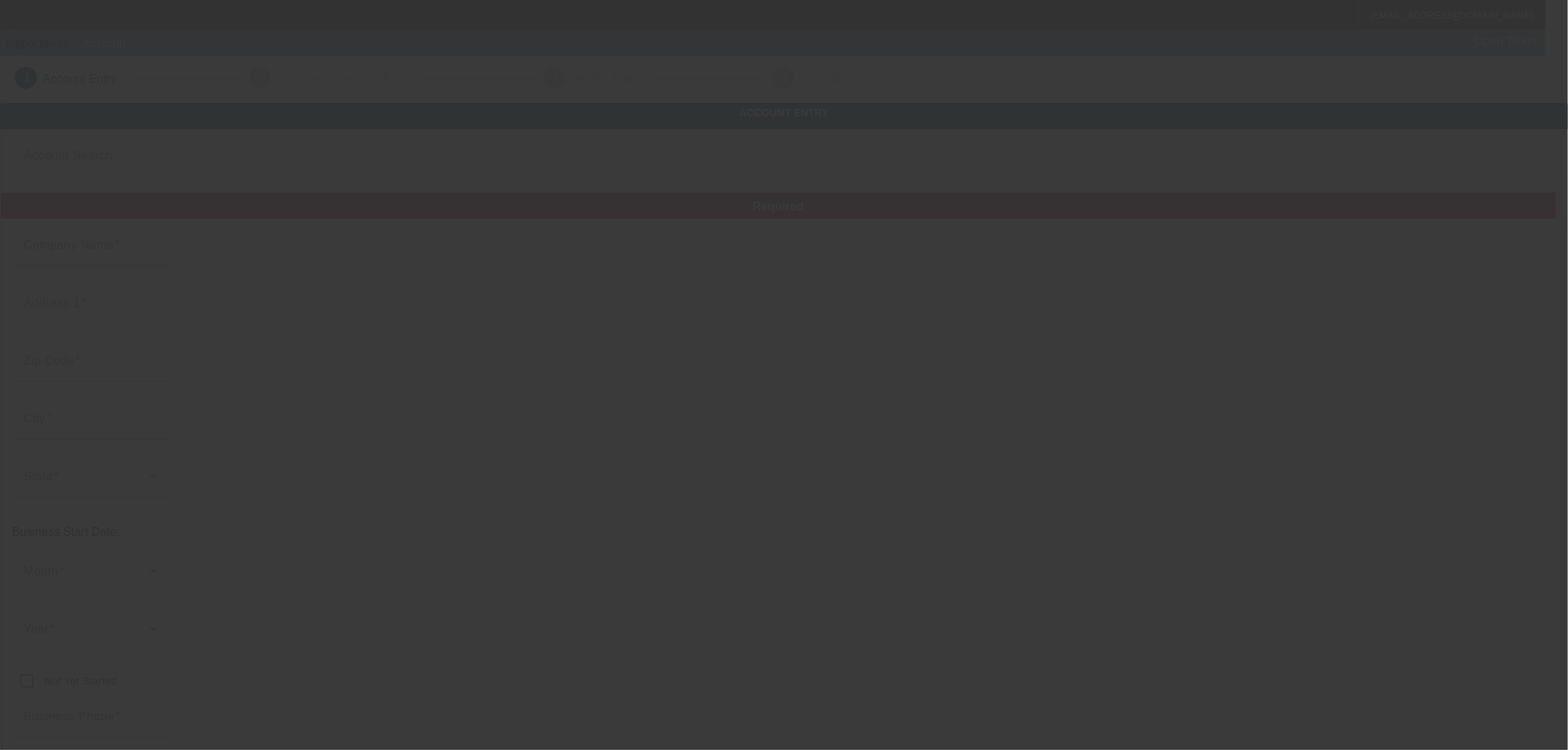
type input "TXR Environmental Services, LLC"
type input "[STREET_ADDRESS]"
type input "76856"
type input "[PERSON_NAME]"
type input "[PHONE_NUMBER]"
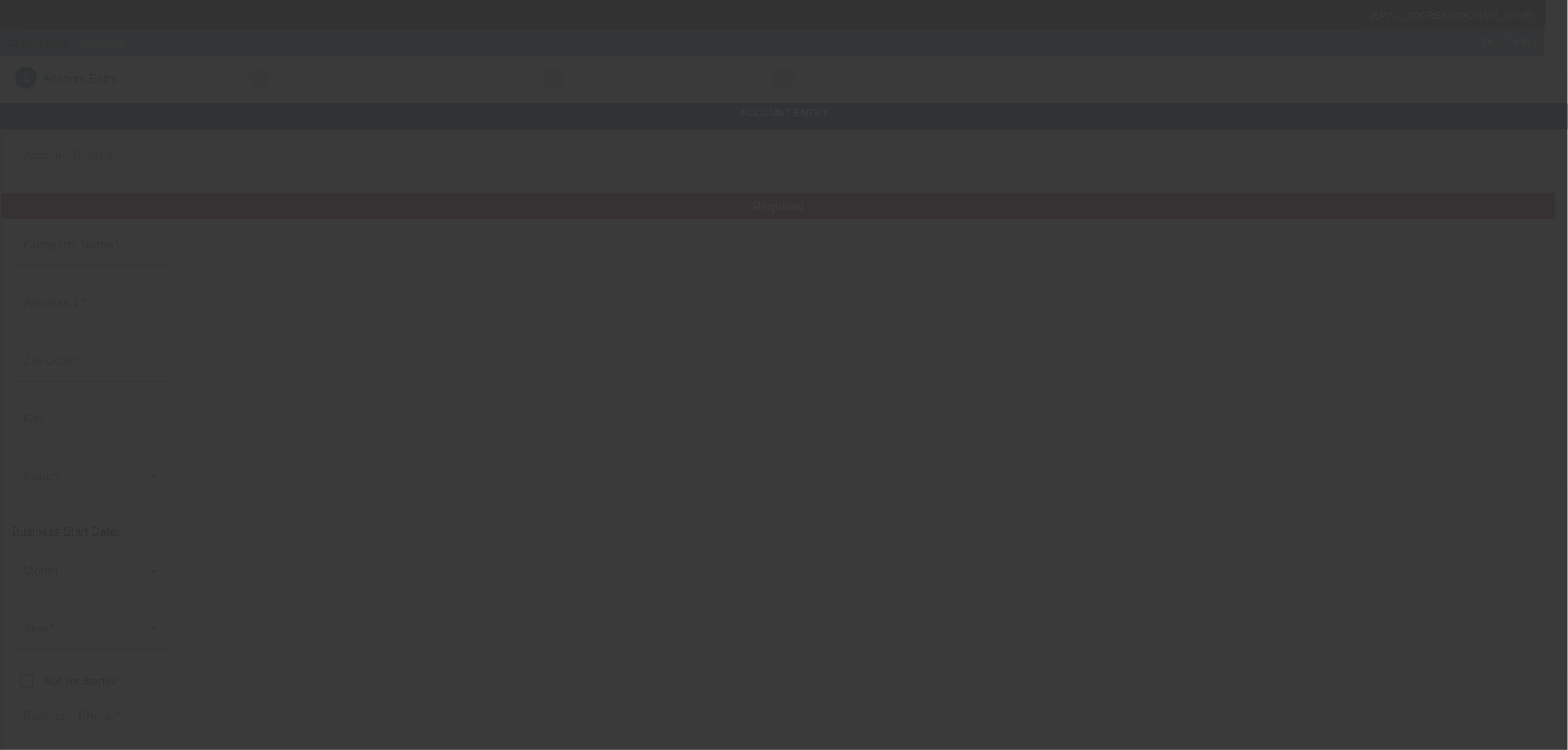
type input "VCI Southwest Facility Services"
type input "[EMAIL_ADDRESS][DOMAIN_NAME]"
type input "[PERSON_NAME]"
type input "991340631"
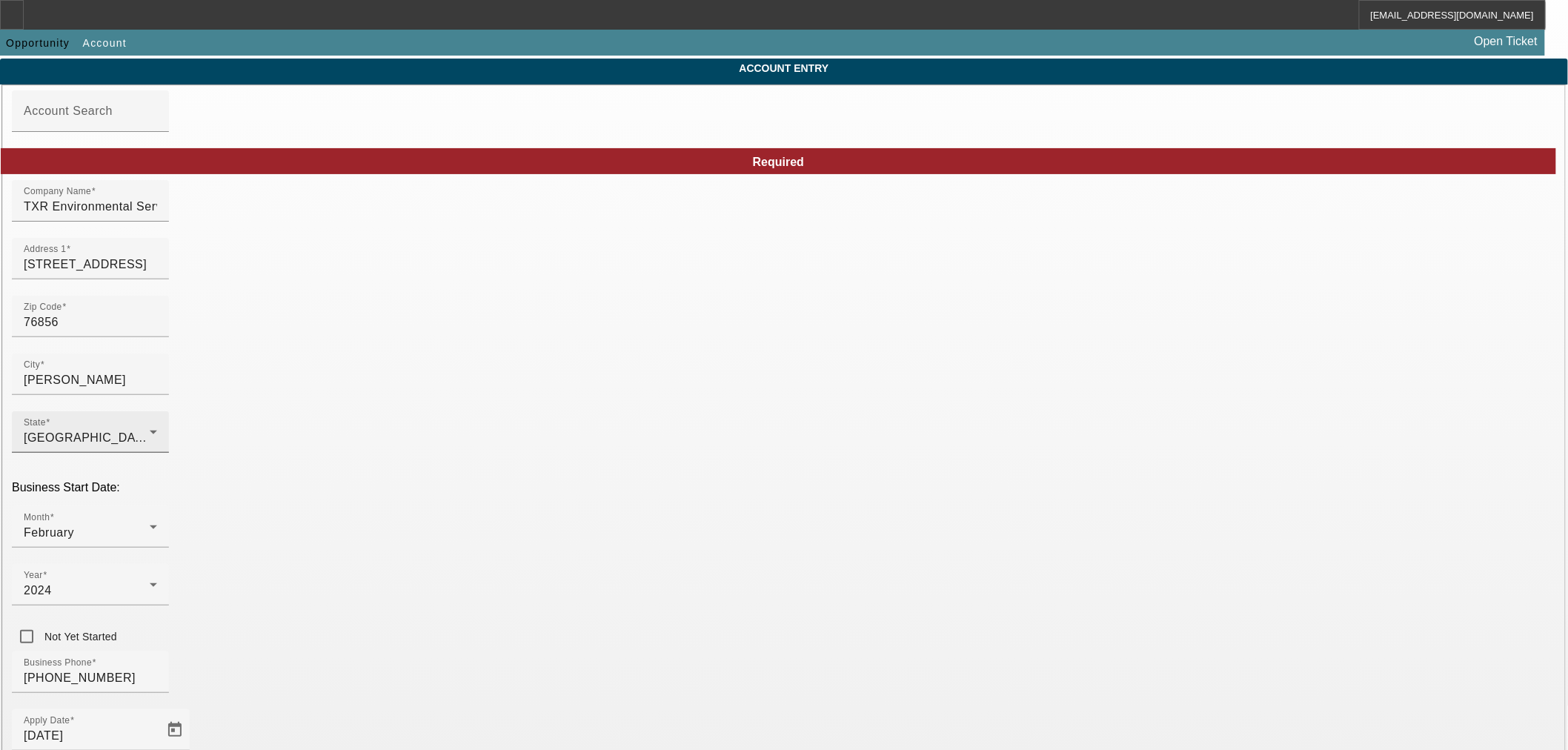
scroll to position [82, 0]
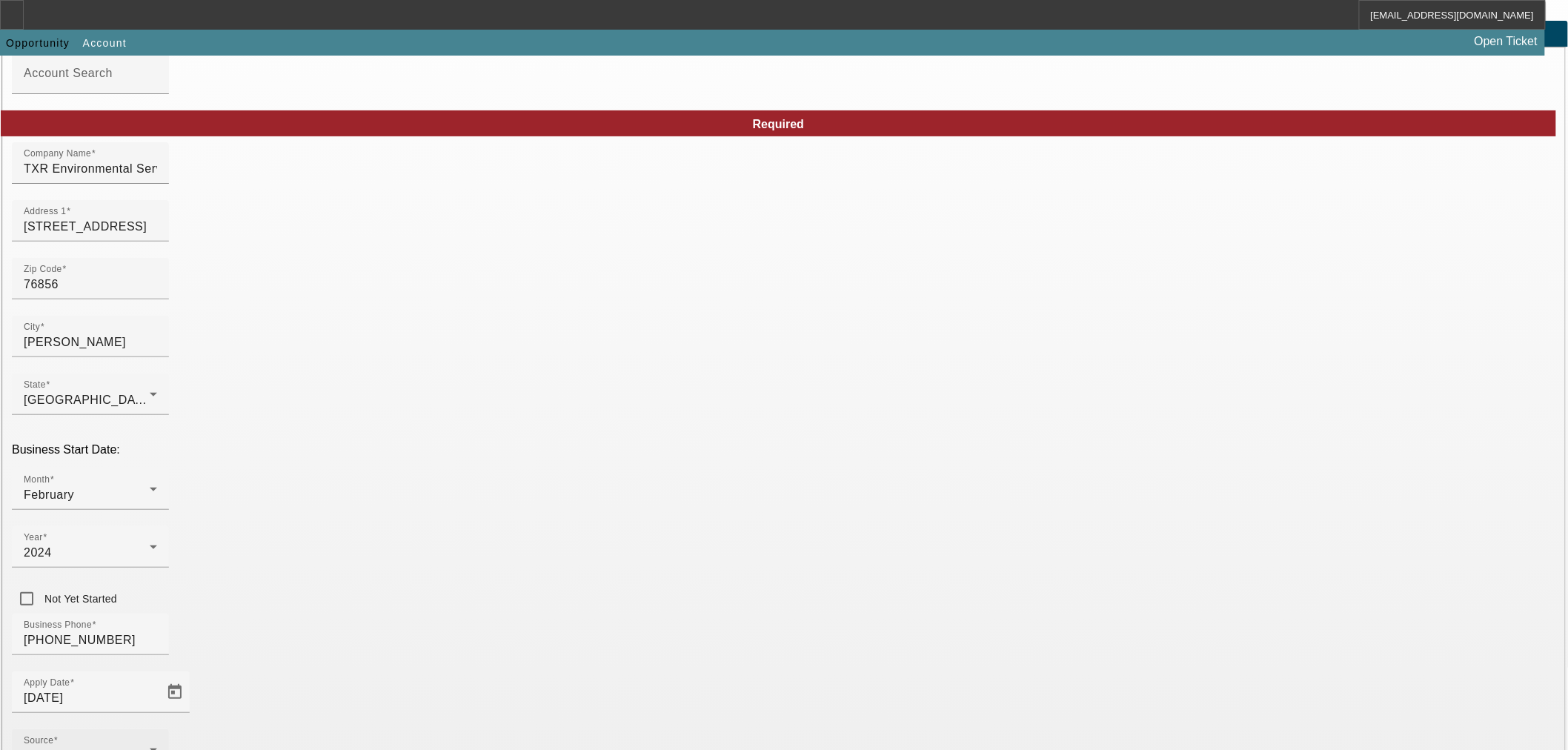
click at [150, 747] on div "- Select -" at bounding box center [87, 756] width 126 height 18
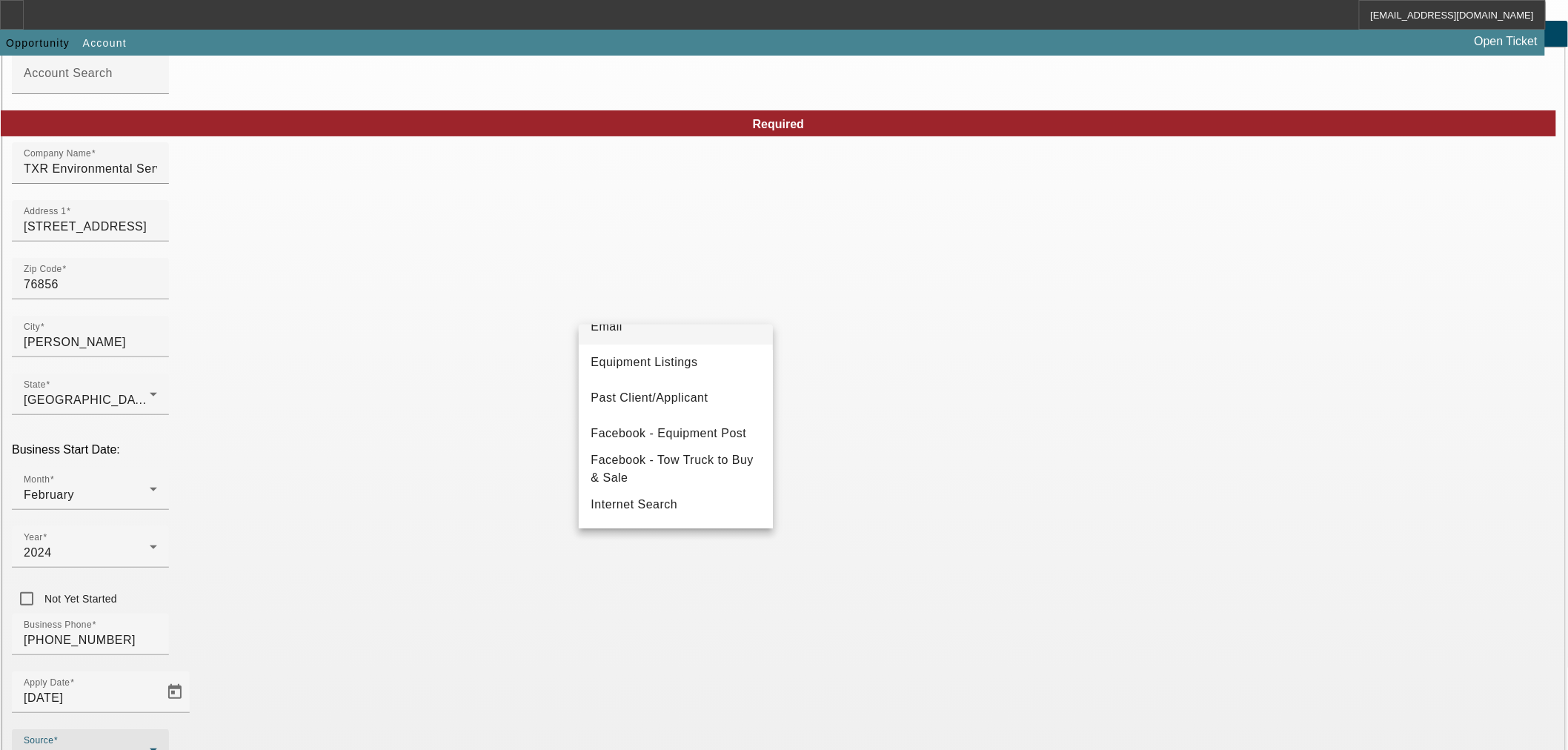
scroll to position [165, 0]
click at [675, 397] on span "Past Client/Applicant" at bounding box center [649, 398] width 117 height 18
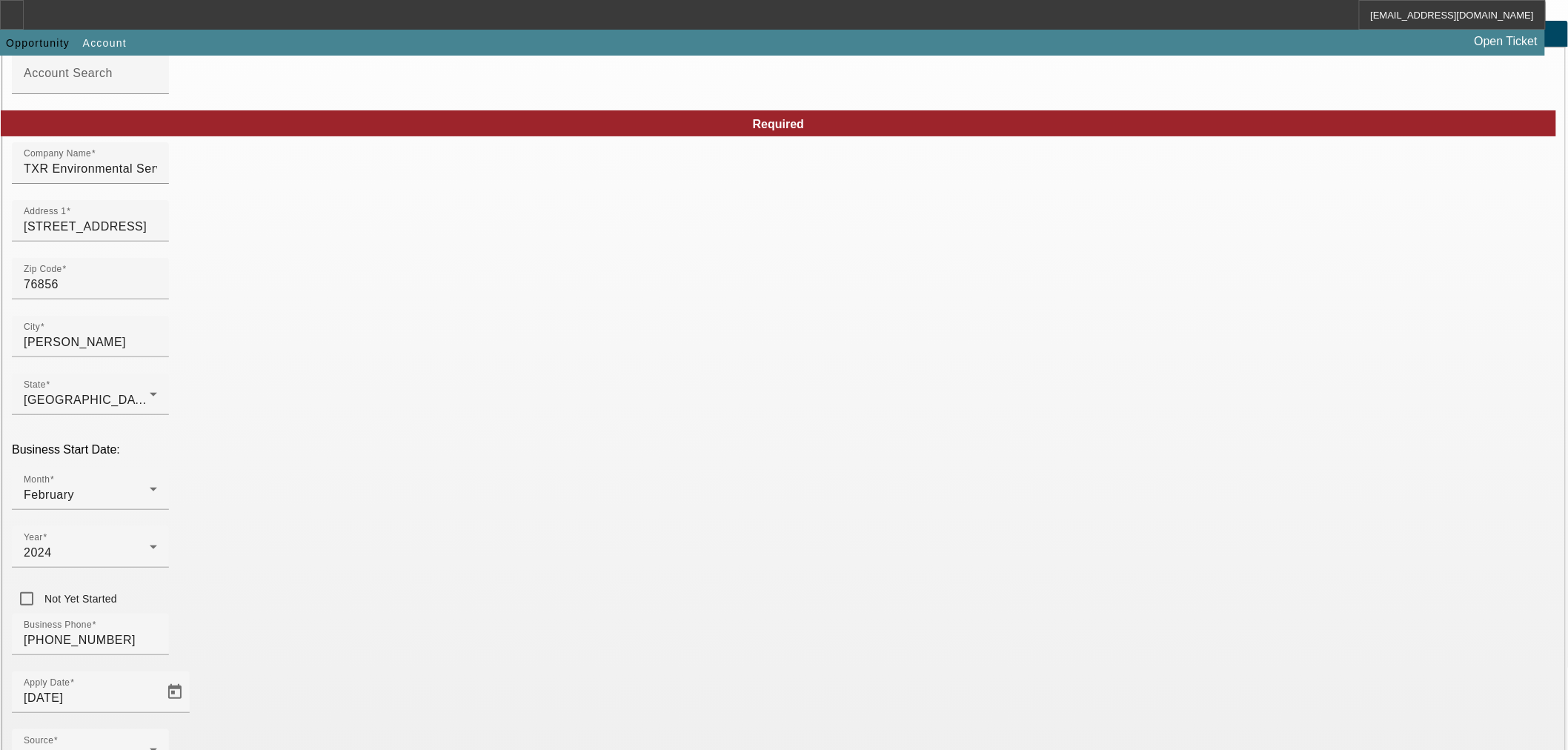
click at [667, 613] on div "Business Phone (254) 434-7593" at bounding box center [783, 642] width 1544 height 57
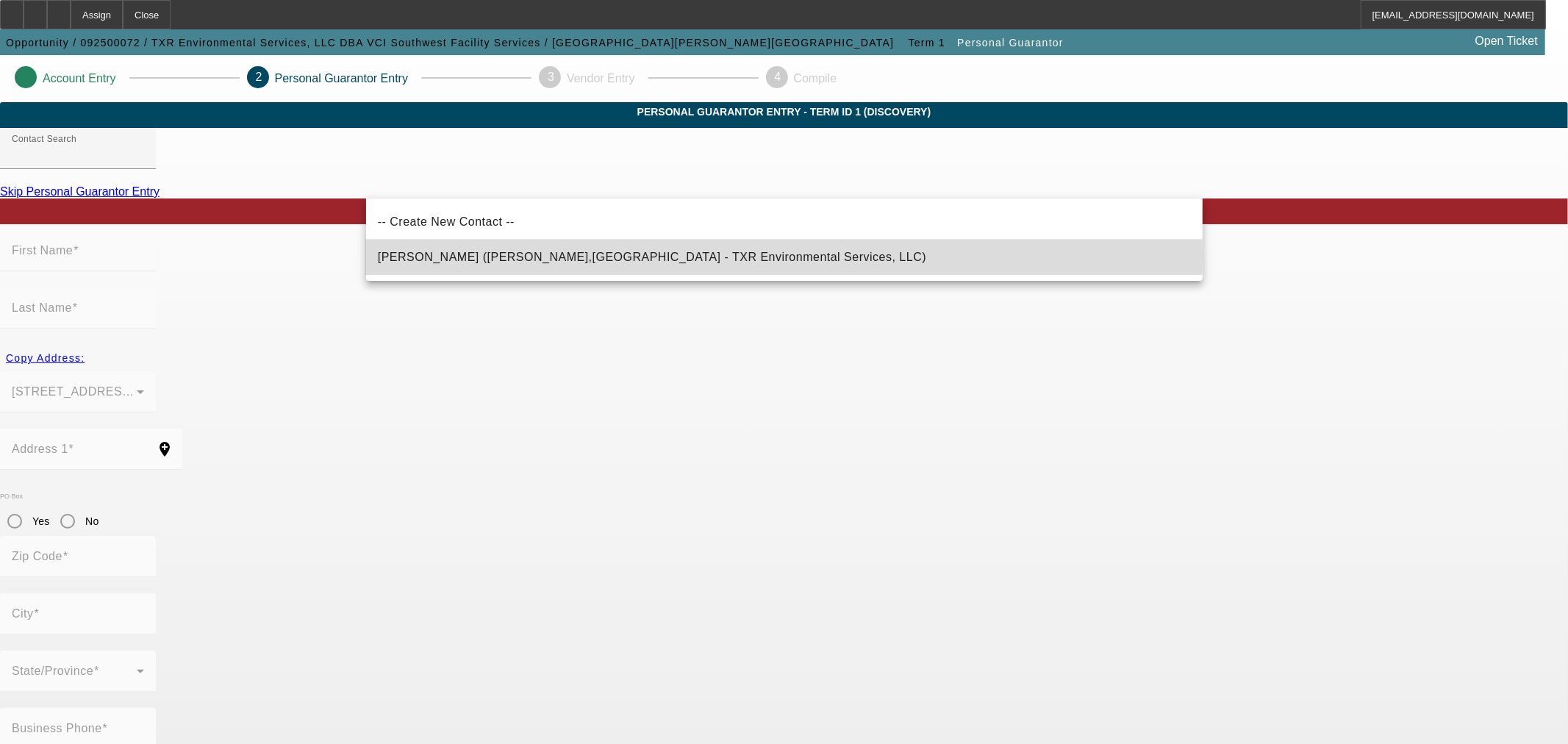
click at [760, 255] on mat-option "Graves, Zane (Mason,TX - TXR Environmental Services, LLC)" at bounding box center [784, 257] width 836 height 35
type input "Graves, Zane (Mason,TX - TXR Environmental Services, LLC)"
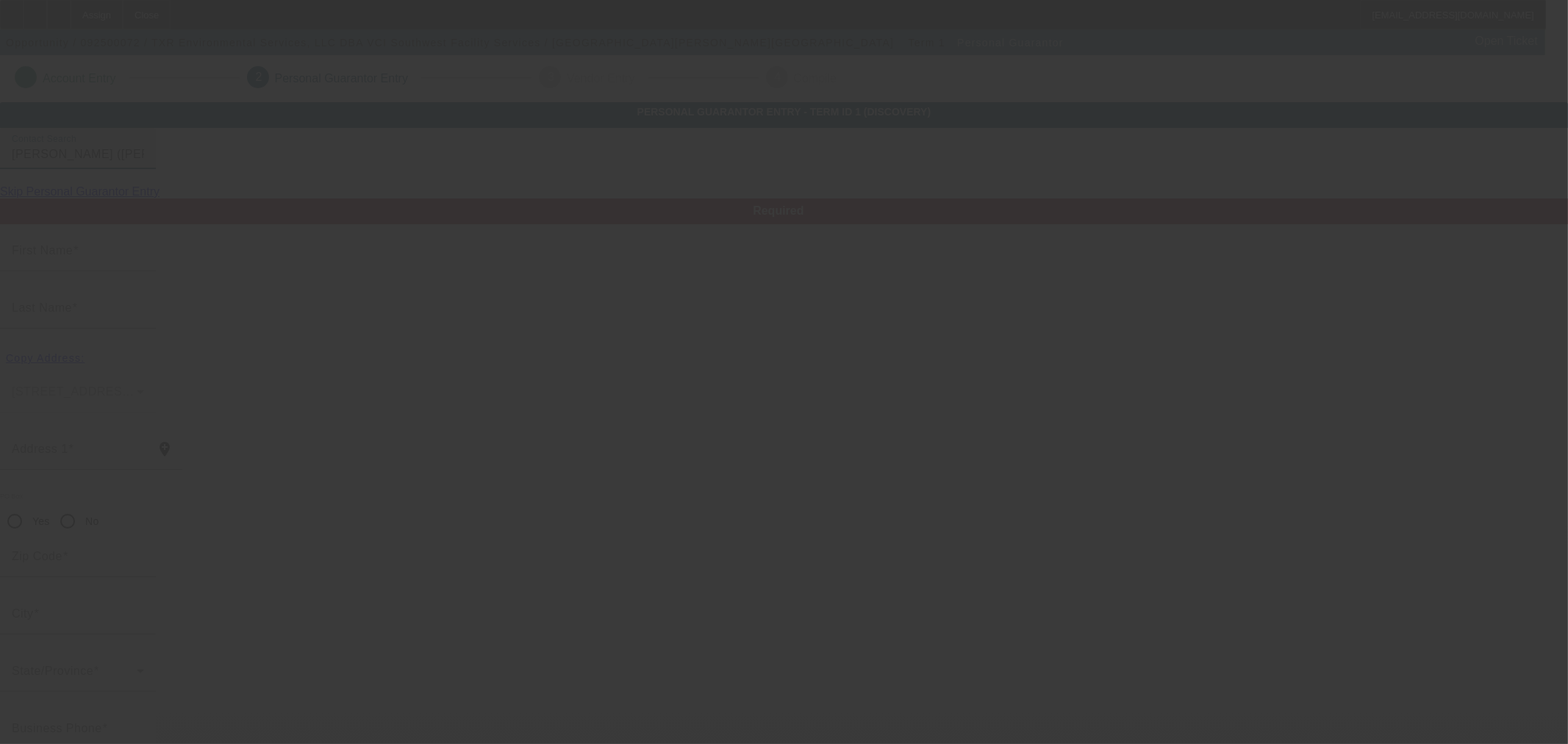
type input "Zane"
type input "Graves"
type input "2065 Ranch to Market Road 1723"
radio input "true"
type input "76856"
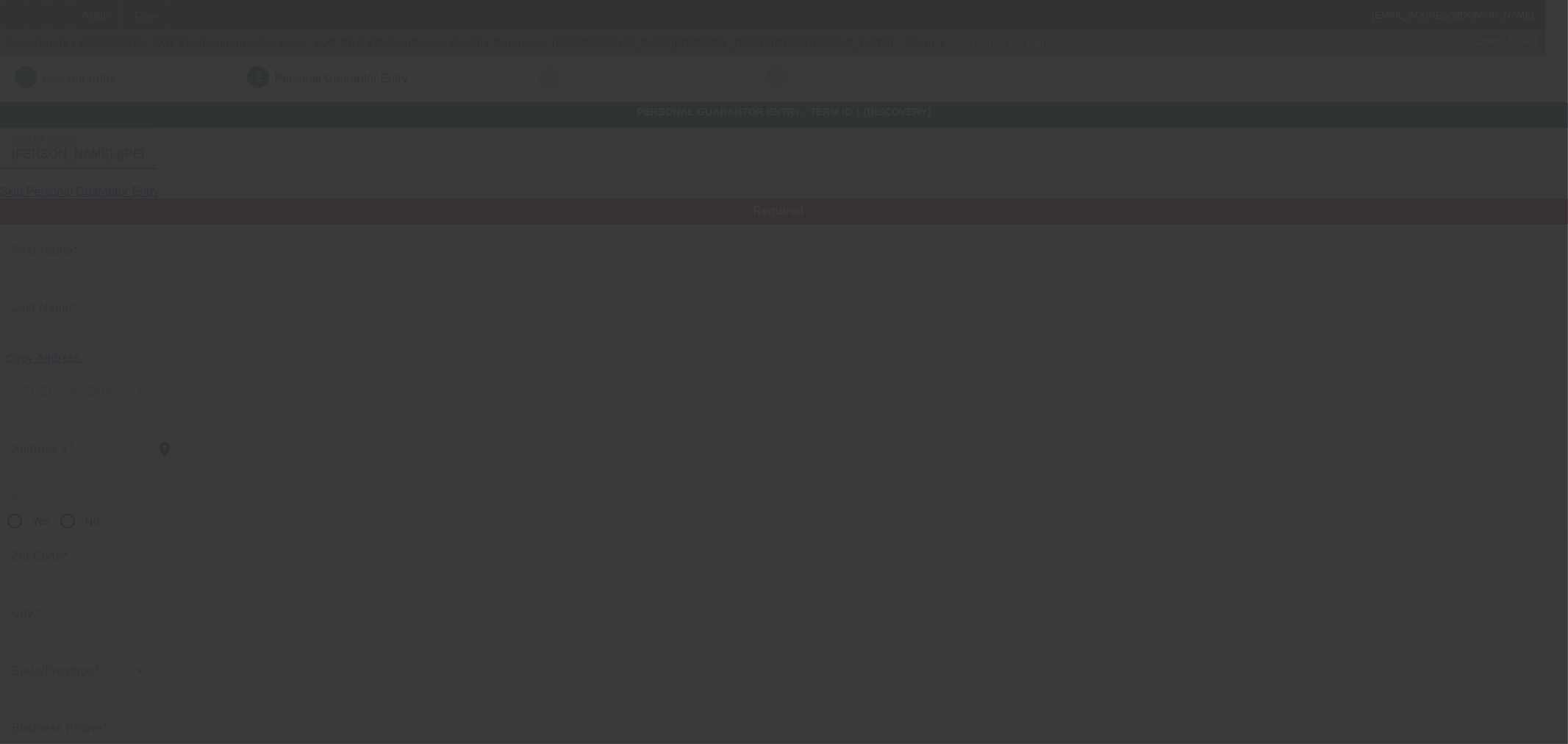
type input "Mason"
type input "[PHONE_NUMBER]"
type input "100"
type input "632-44-3620"
type input "zgraves@txrenvironmental.com"
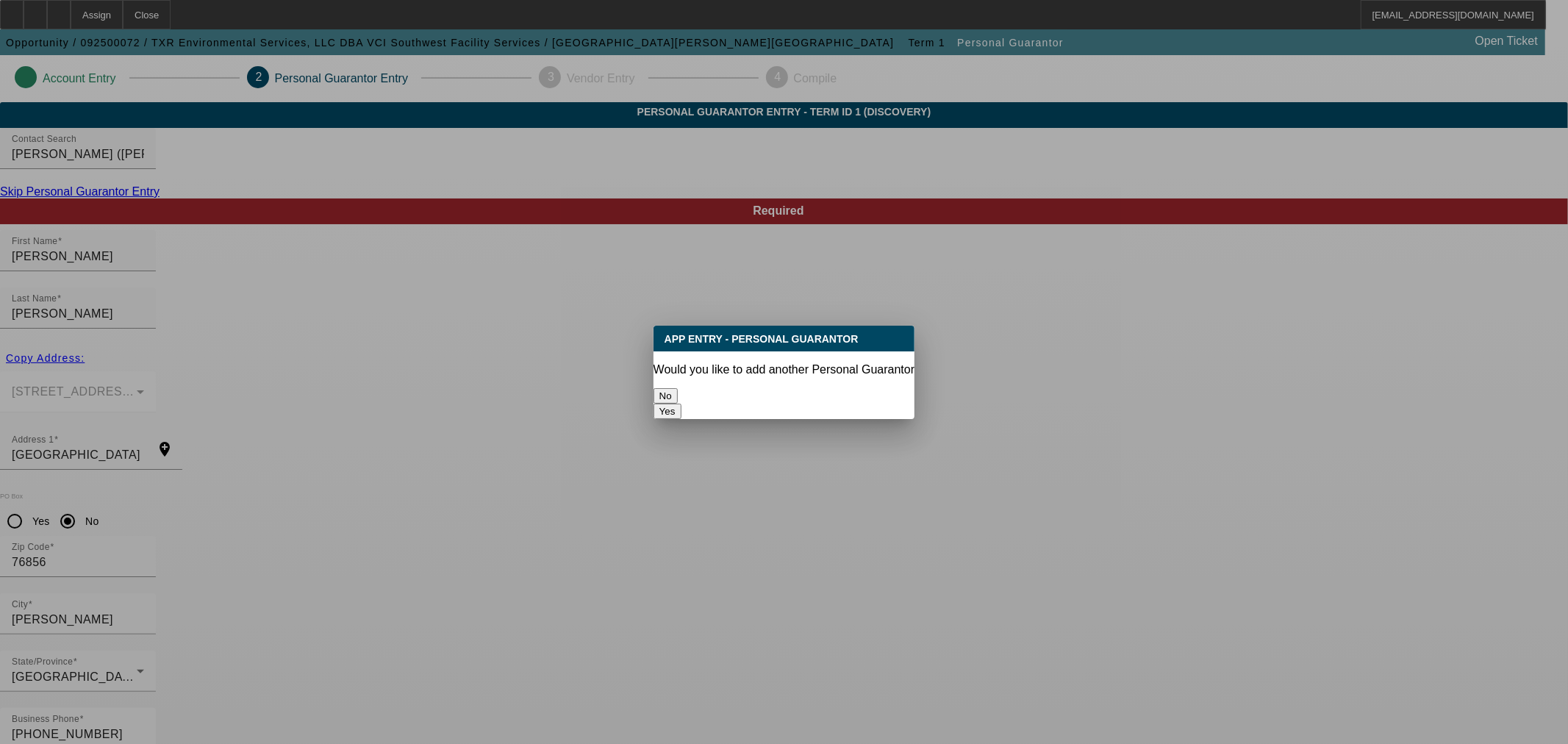
click at [677, 393] on button "No" at bounding box center [665, 395] width 24 height 15
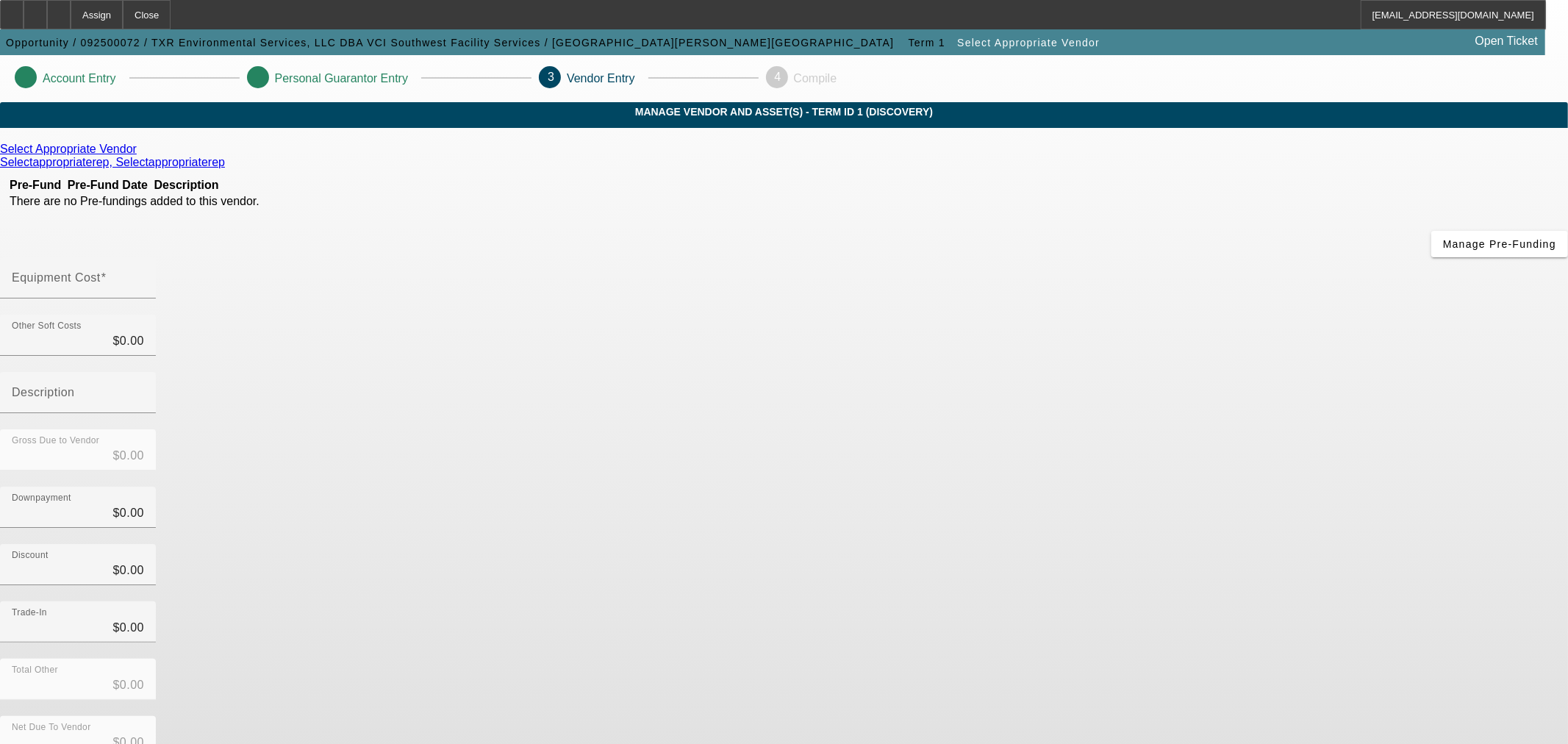
click at [141, 156] on link at bounding box center [138, 149] width 4 height 13
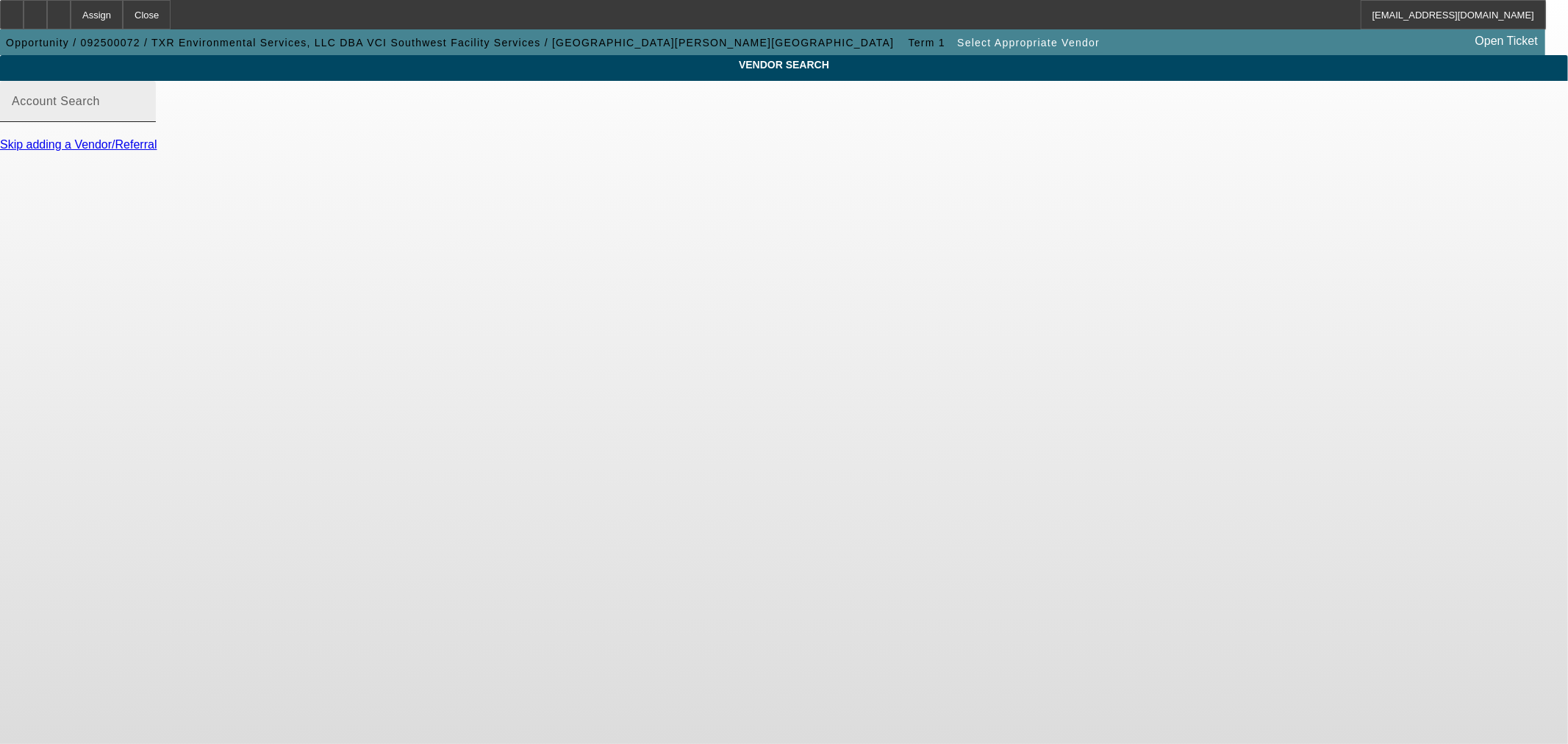
click at [144, 116] on input "Account Search" at bounding box center [77, 107] width 133 height 18
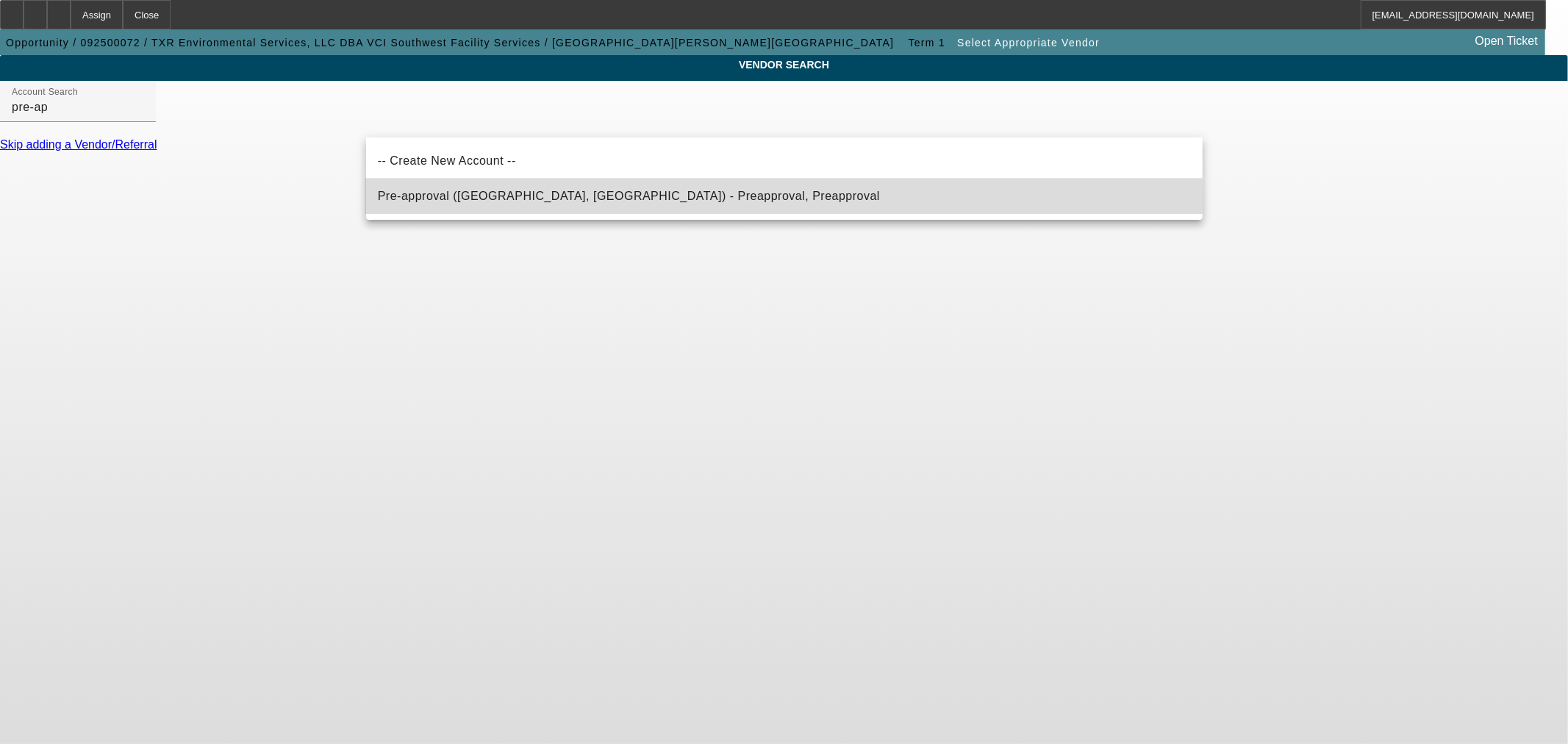
click at [625, 197] on mat-option "Pre-approval (Northbrook, IL) - Preapproval, Preapproval" at bounding box center [784, 196] width 836 height 35
type input "Pre-approval (Northbrook, IL) - Preapproval, Preapproval"
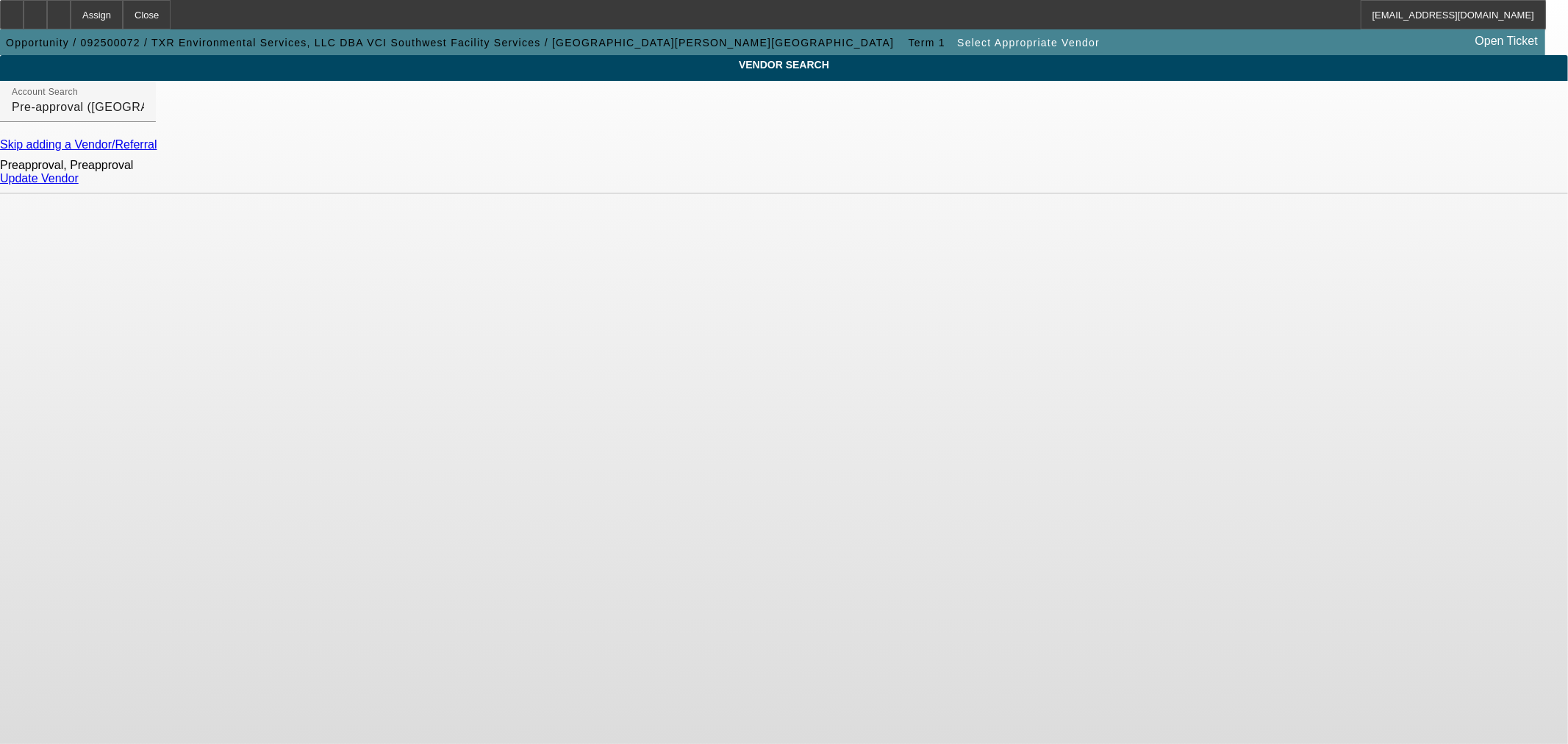
click at [79, 185] on link "Update Vendor" at bounding box center [39, 177] width 79 height 12
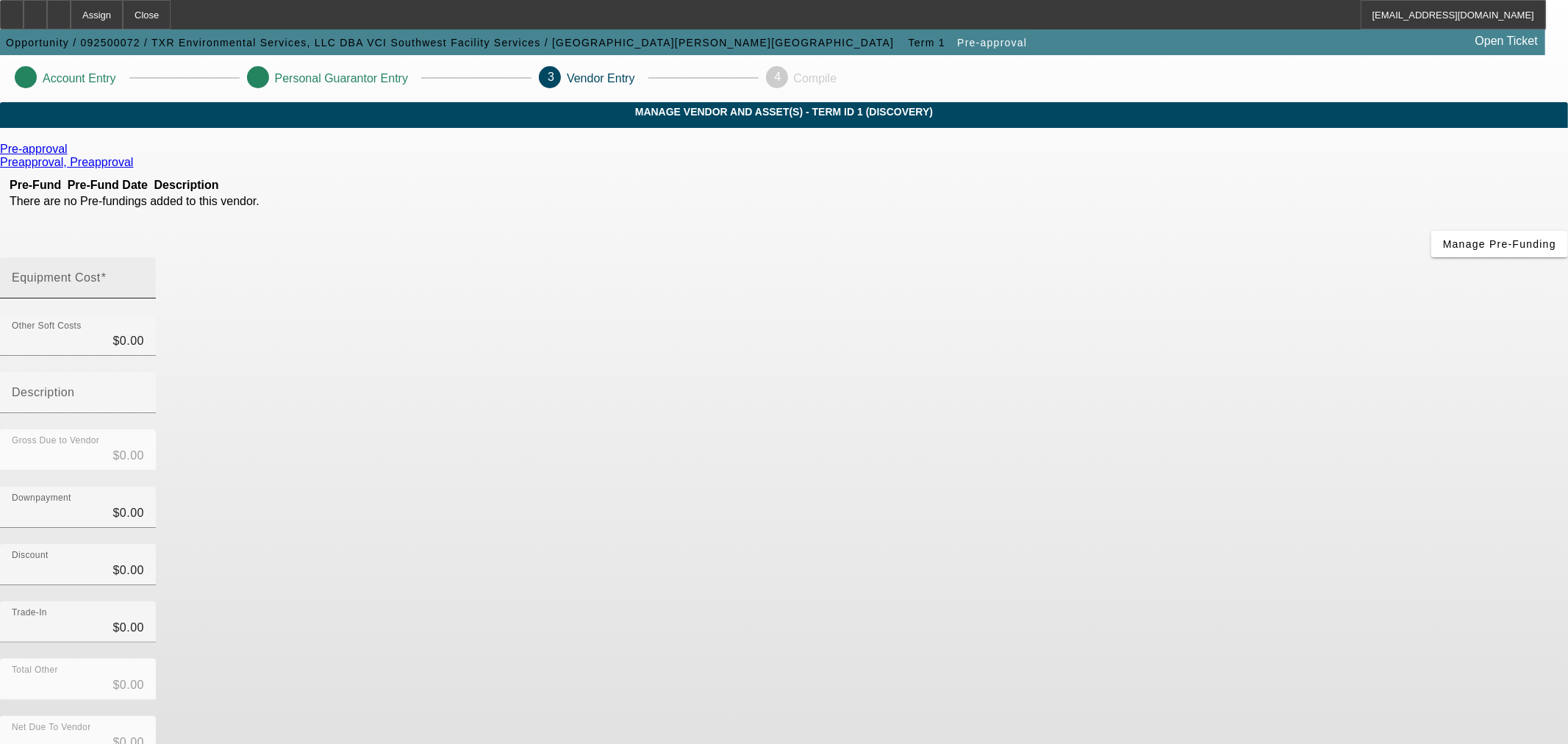
click at [144, 257] on div "Equipment Cost" at bounding box center [77, 277] width 133 height 41
click at [144, 275] on input "Equipment Cost" at bounding box center [77, 284] width 133 height 18
type input "2"
type input "$2.00"
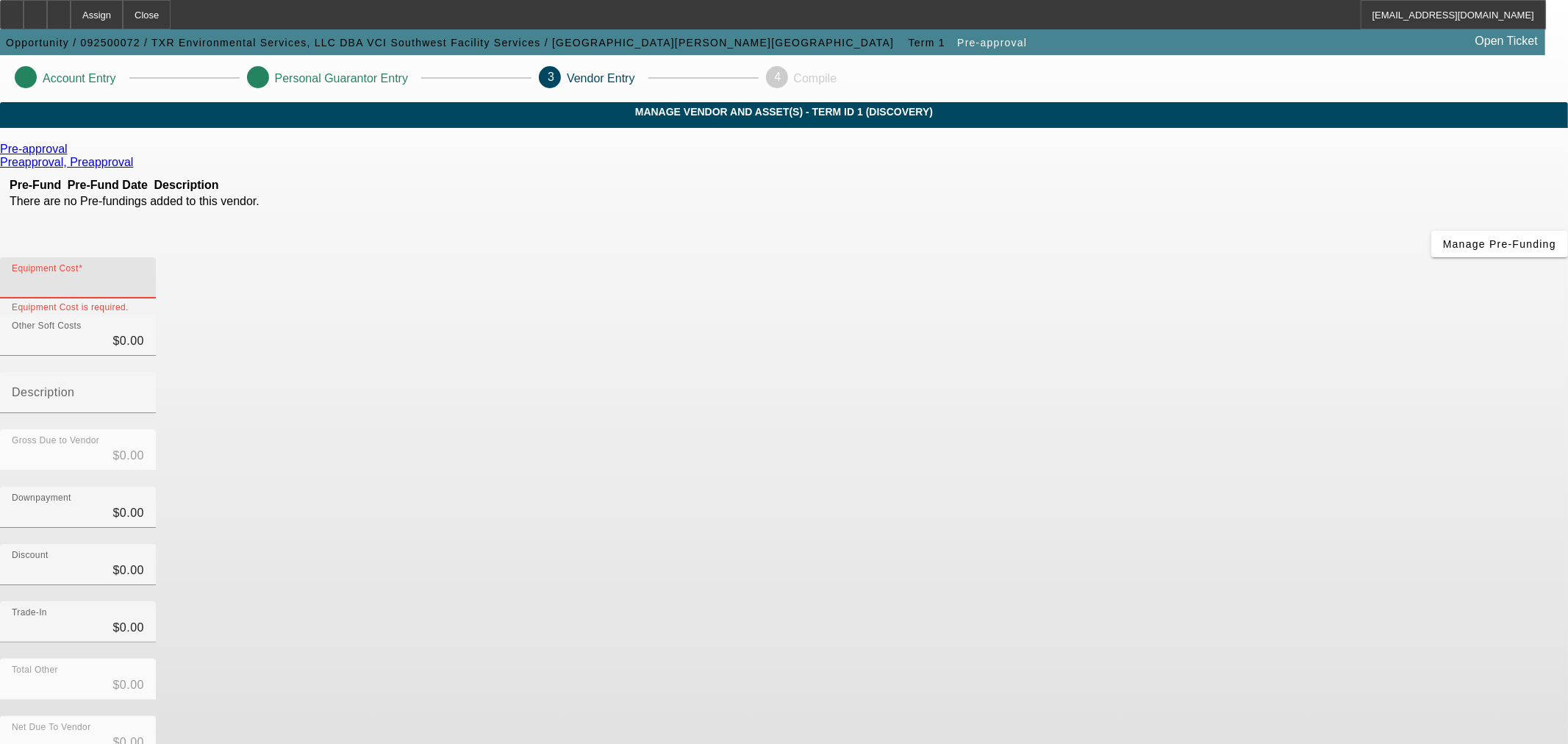
type input "$2.00"
type input "20"
type input "$20.00"
type input "200"
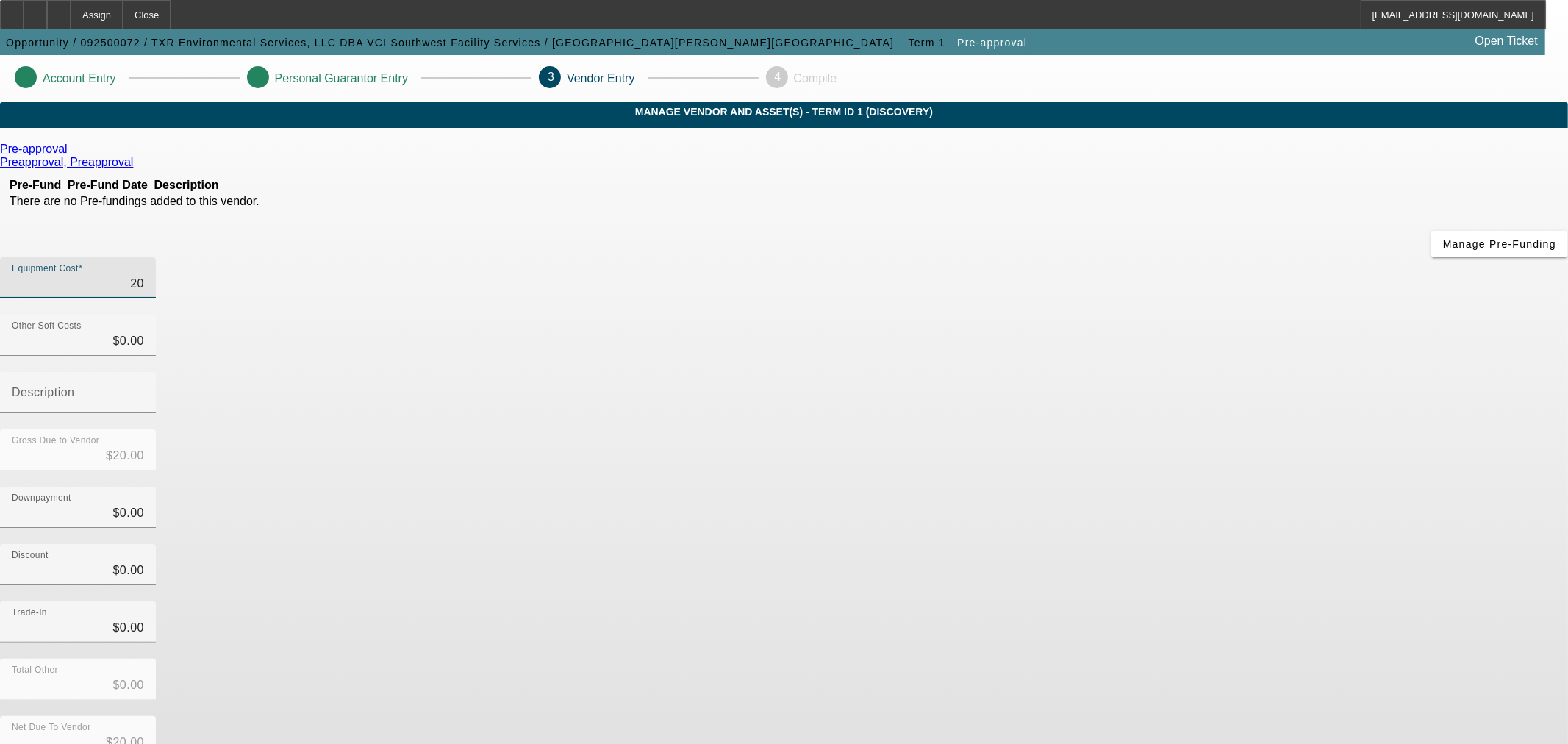
type input "$200.00"
type input "2000"
type input "$2,000.00"
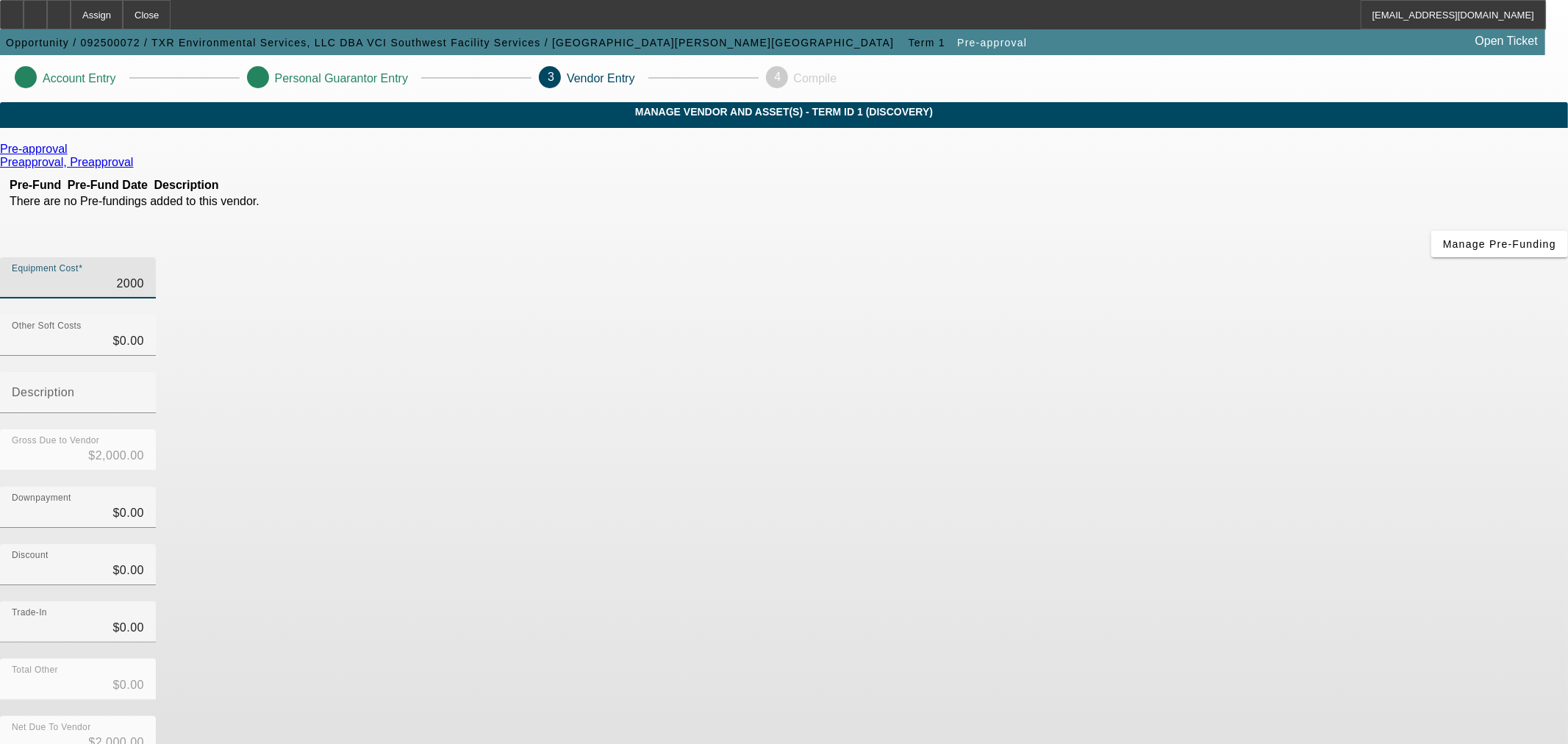
type input "20000"
type input "$20,000.00"
click at [1088, 716] on div "Net Due To Vendor $20,000.00" at bounding box center [784, 744] width 1568 height 57
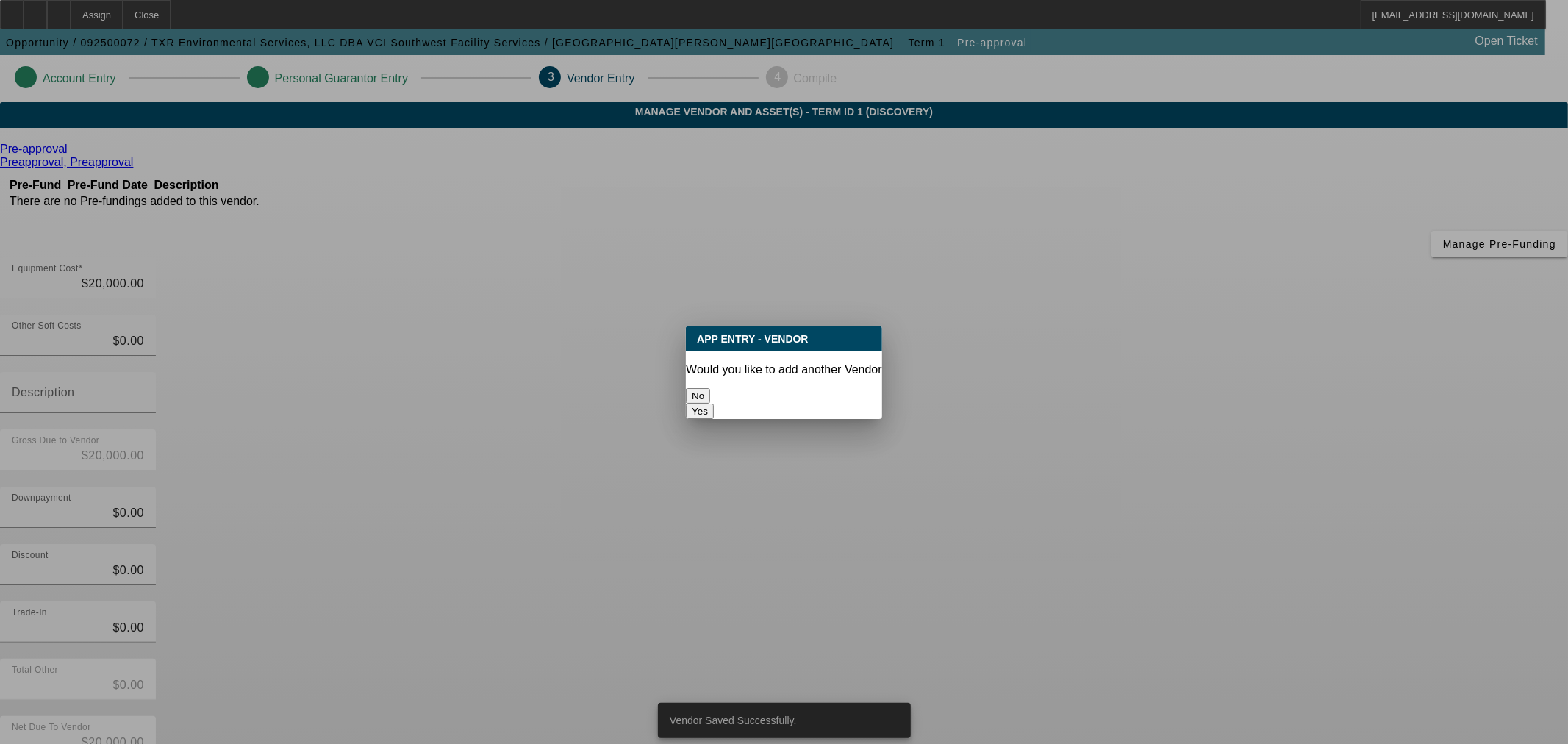
click at [710, 391] on button "No" at bounding box center [698, 395] width 24 height 15
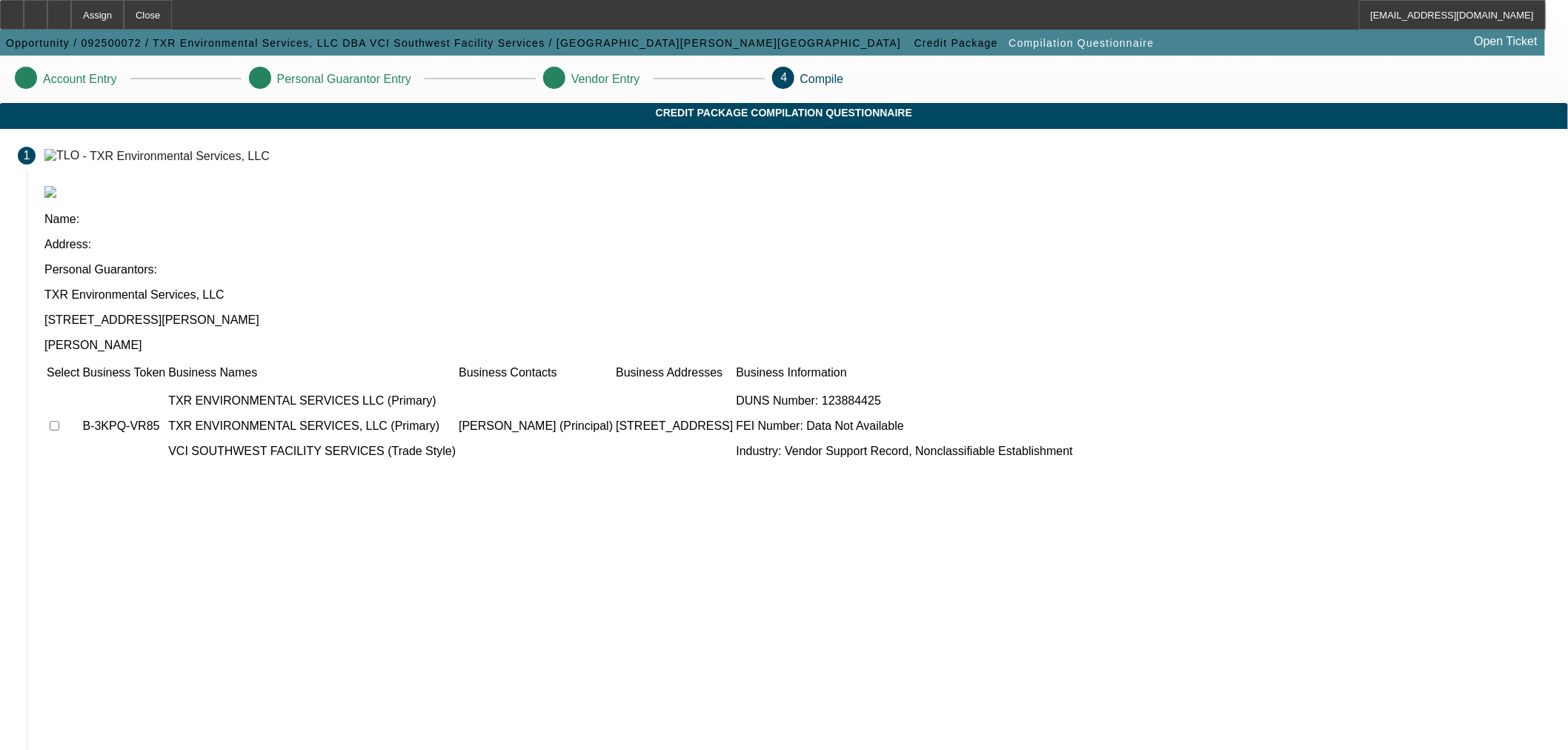
click at [59, 420] on input "checkbox" at bounding box center [55, 425] width 10 height 10
checkbox input "true"
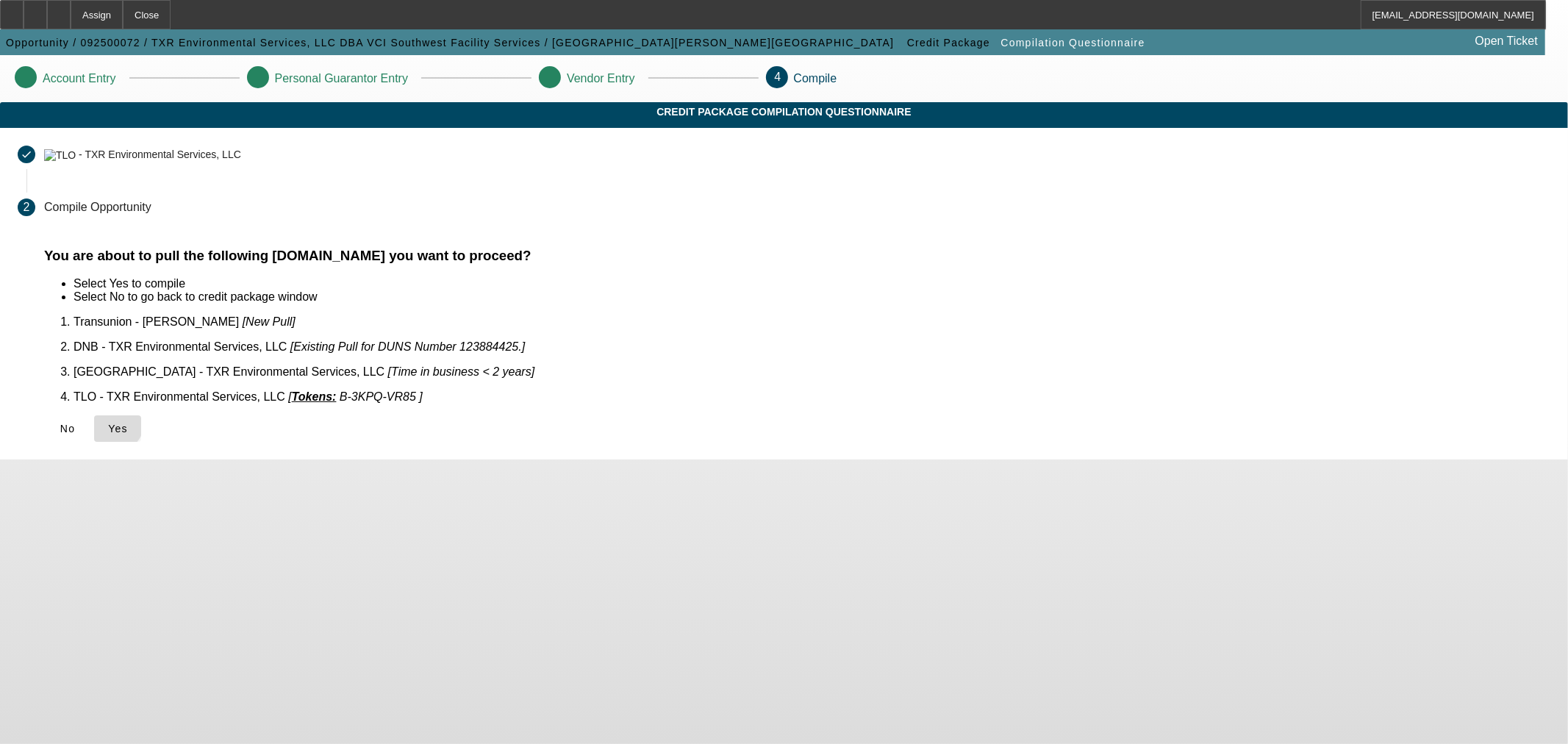
click at [108, 423] on icon at bounding box center [108, 429] width 0 height 11
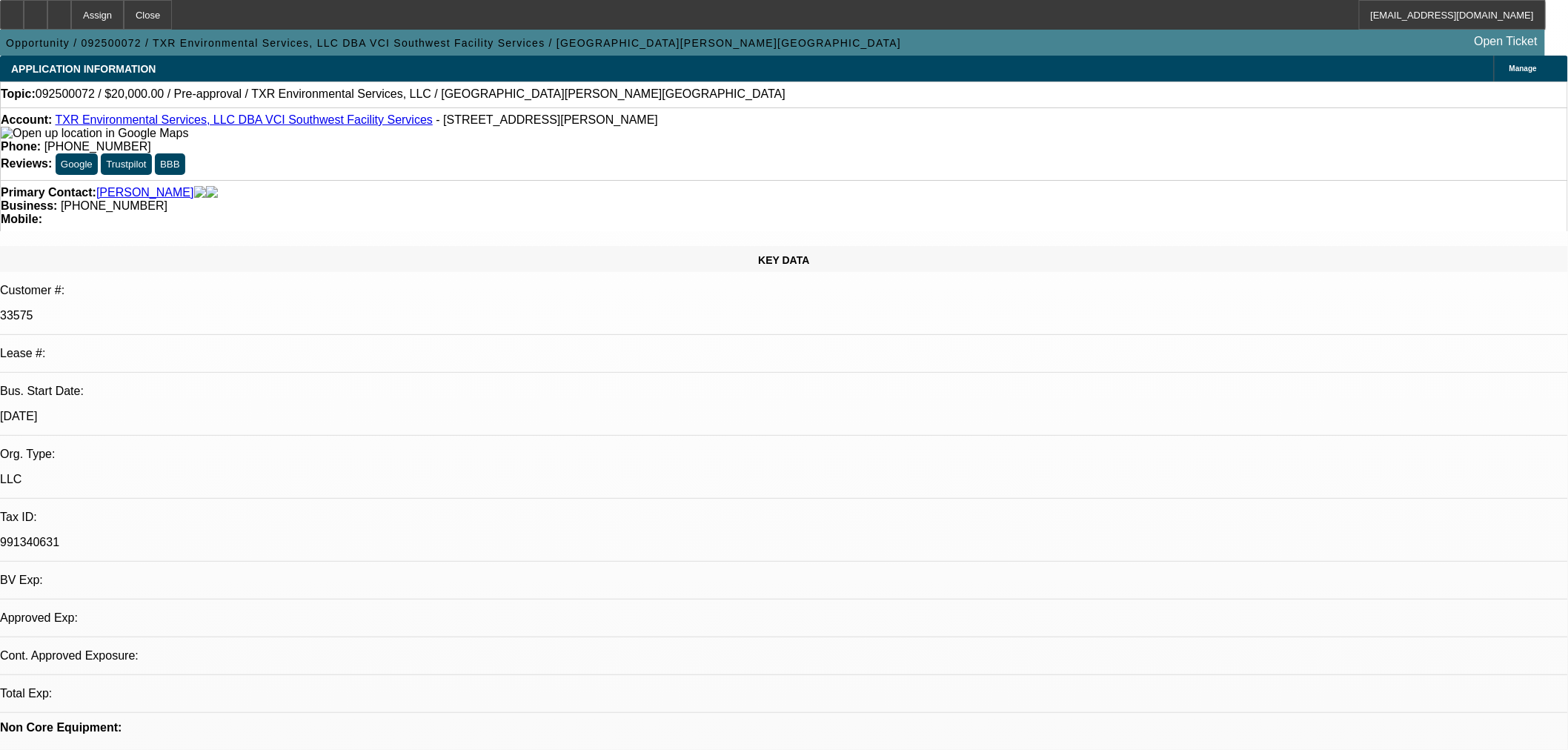
select select "0"
select select "2"
select select "0.1"
select select "4"
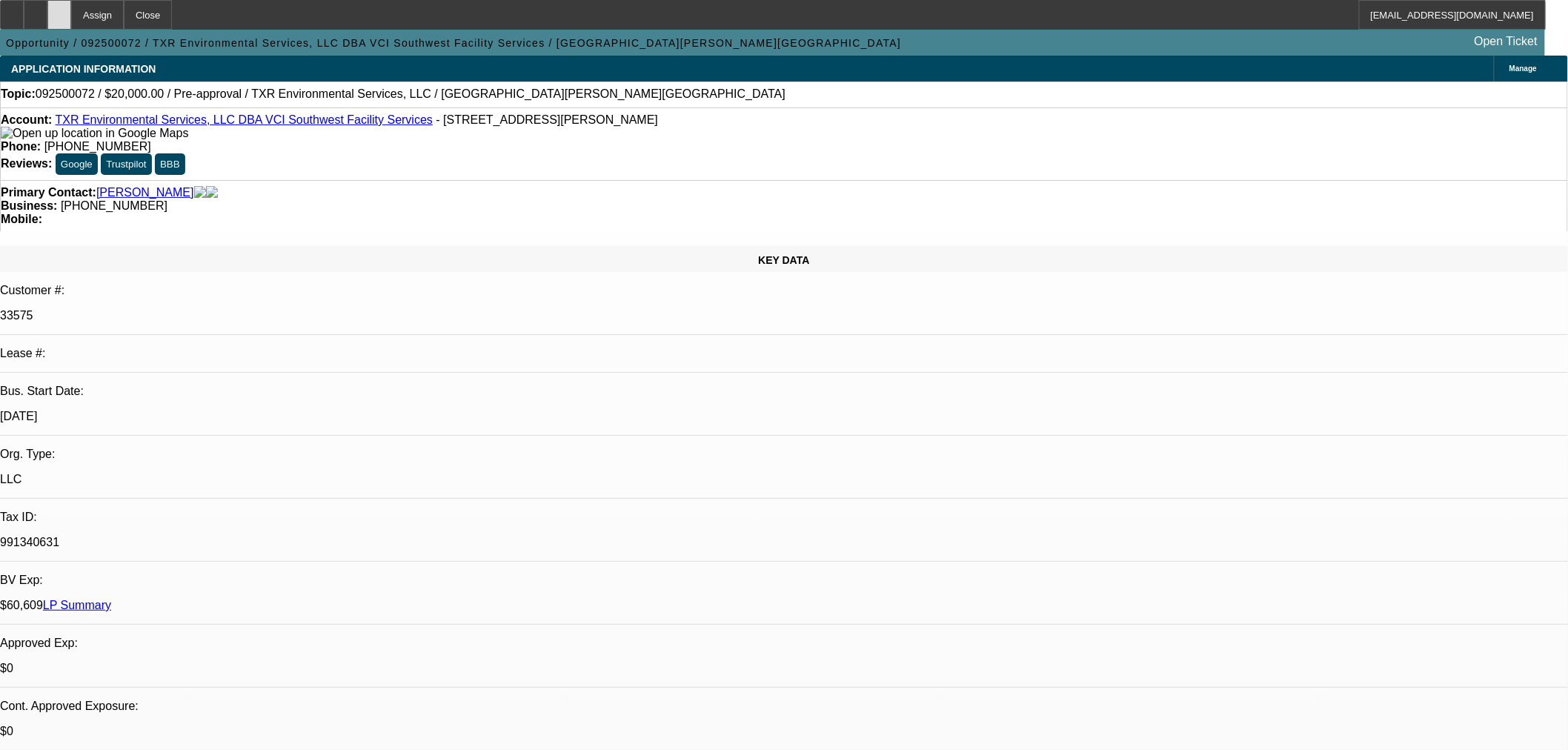
click at [71, 7] on div at bounding box center [59, 15] width 24 height 30
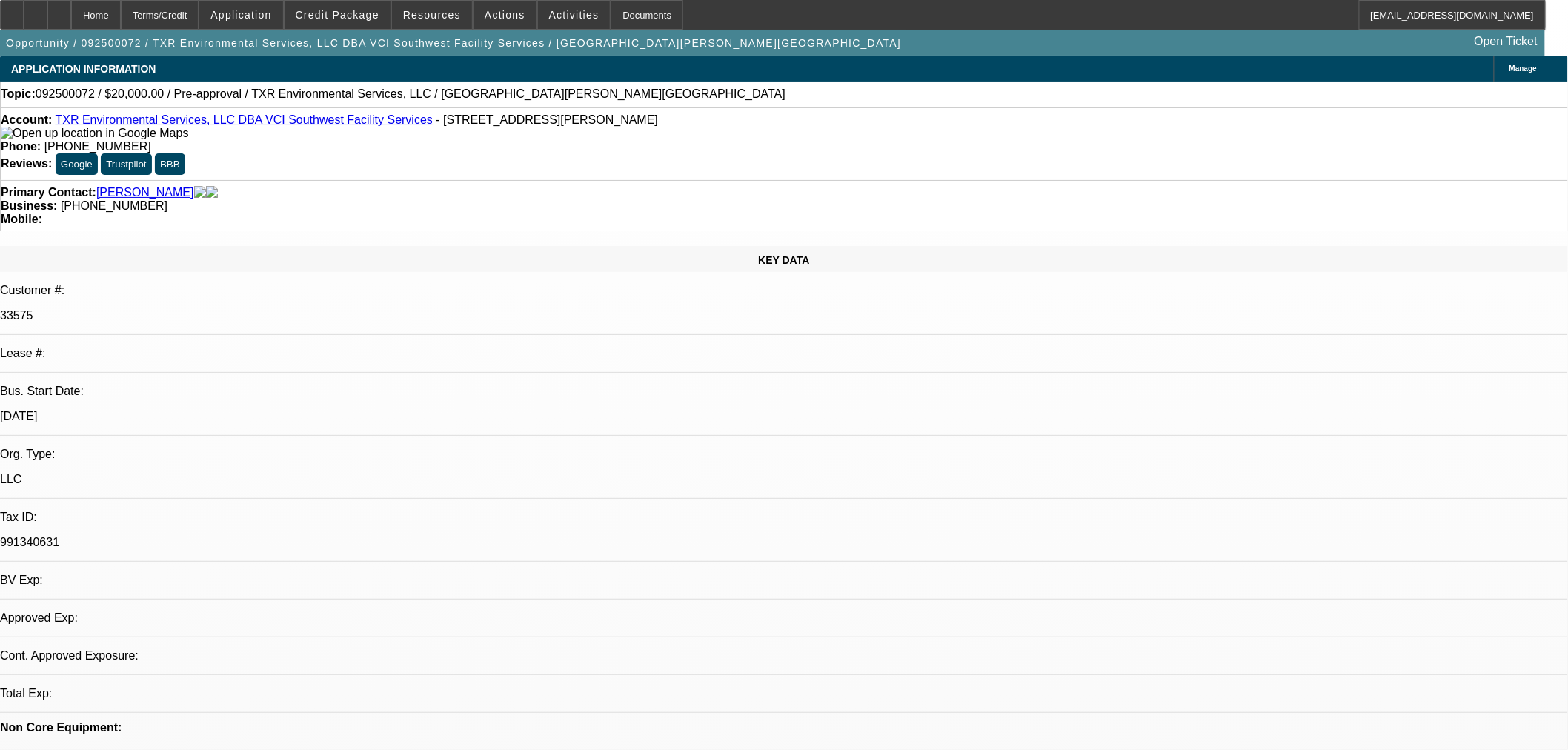
select select "0"
select select "2"
select select "0.1"
select select "4"
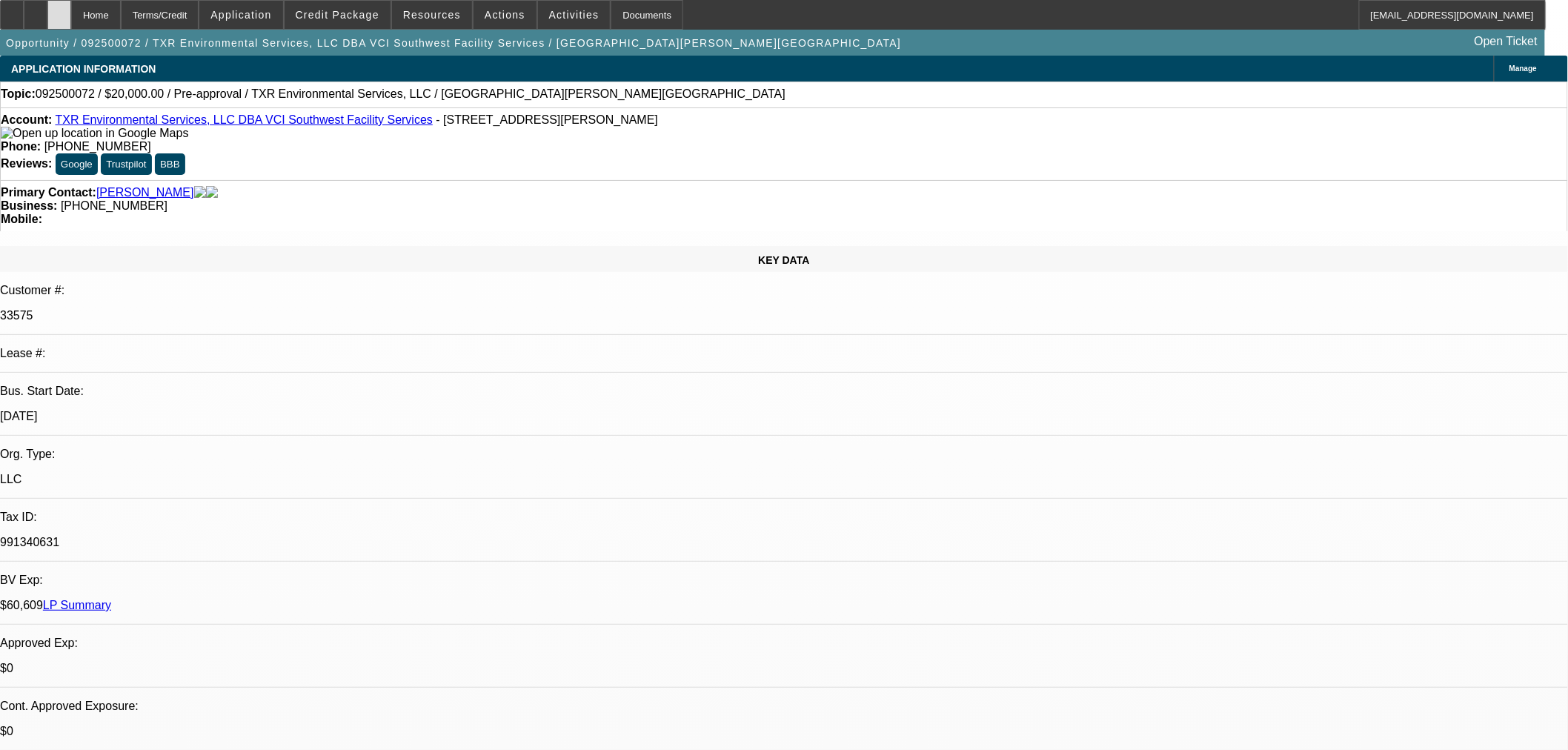
click at [71, 11] on div at bounding box center [59, 15] width 24 height 30
select select "0"
select select "2"
select select "0.1"
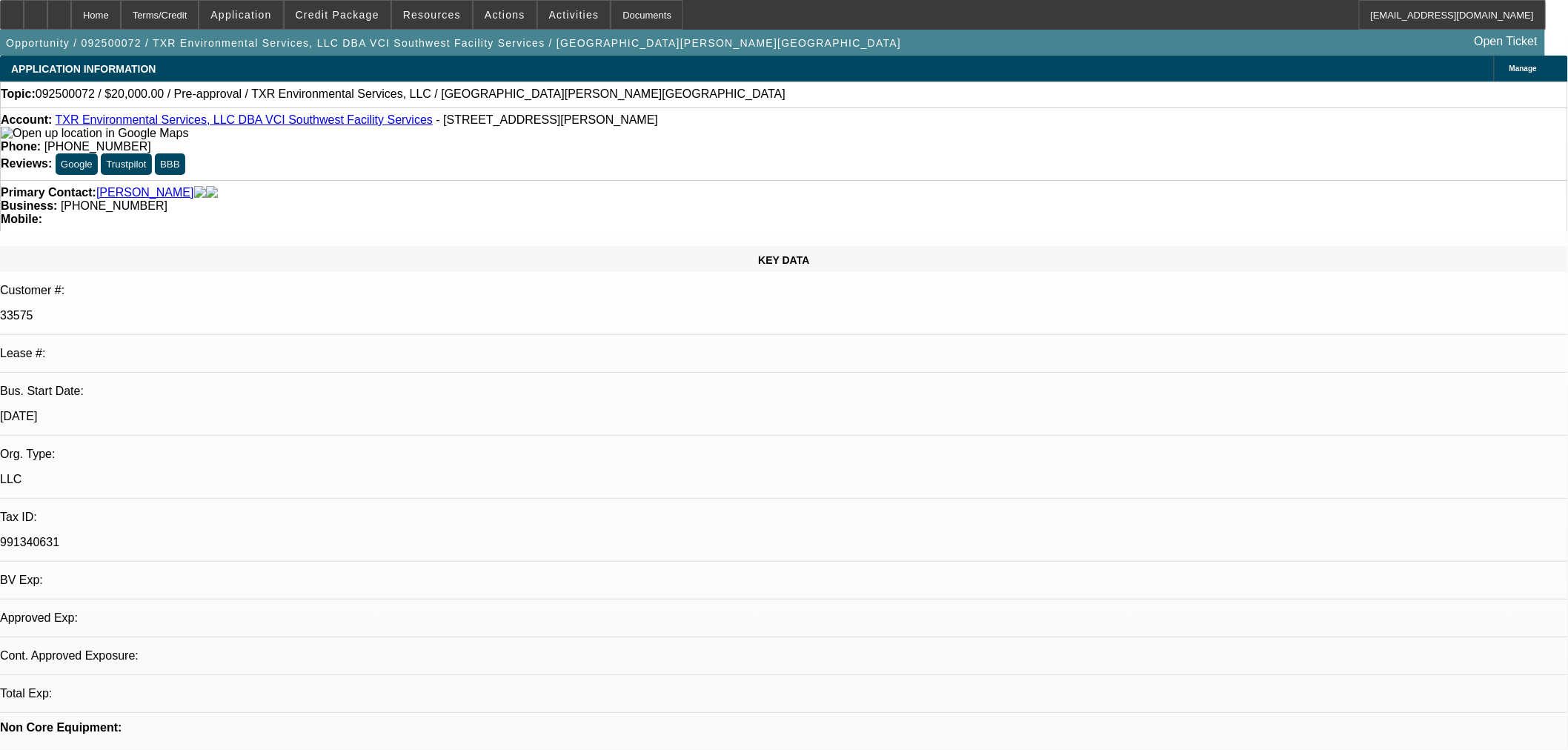
select select "4"
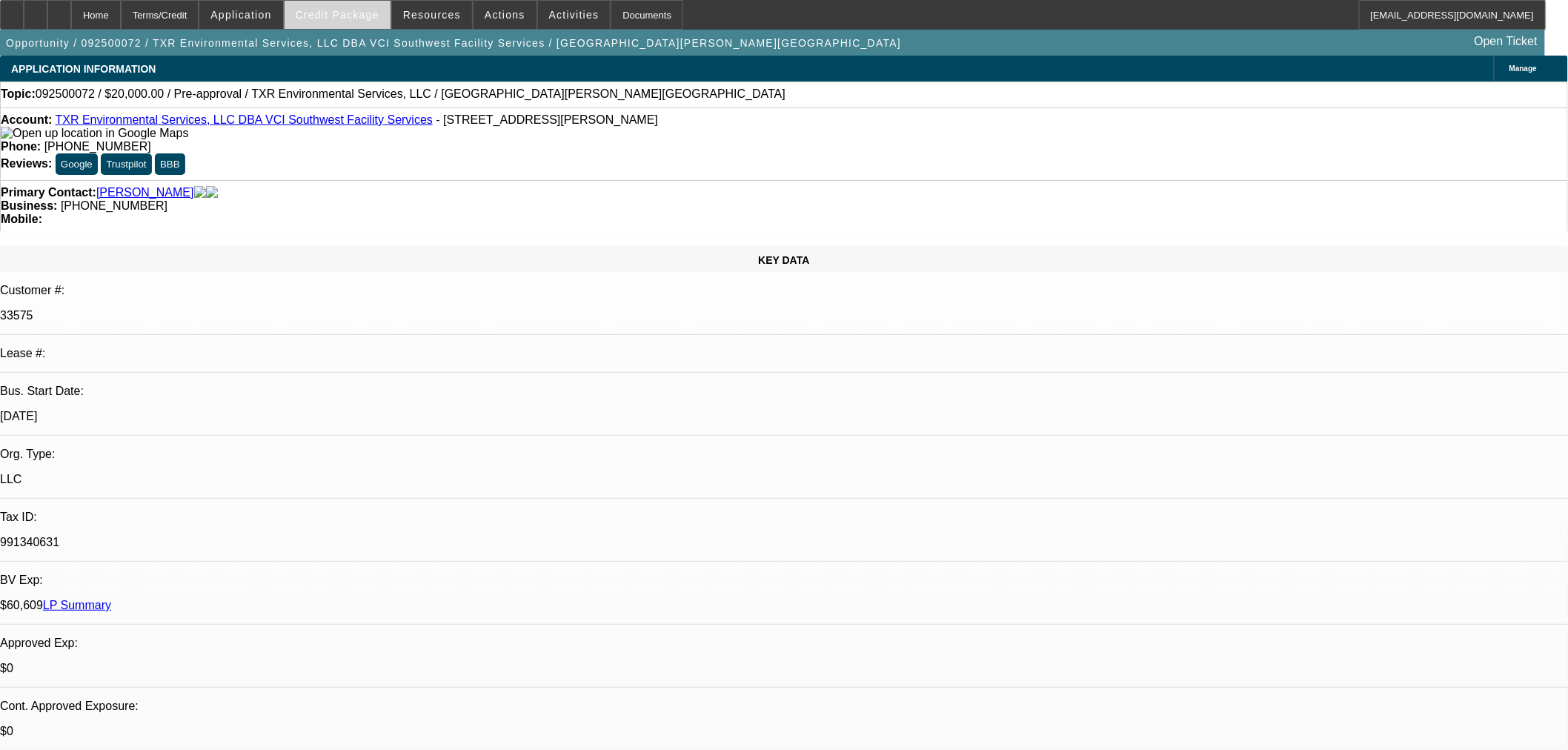
click at [335, 10] on span "Credit Package" at bounding box center [338, 15] width 84 height 11
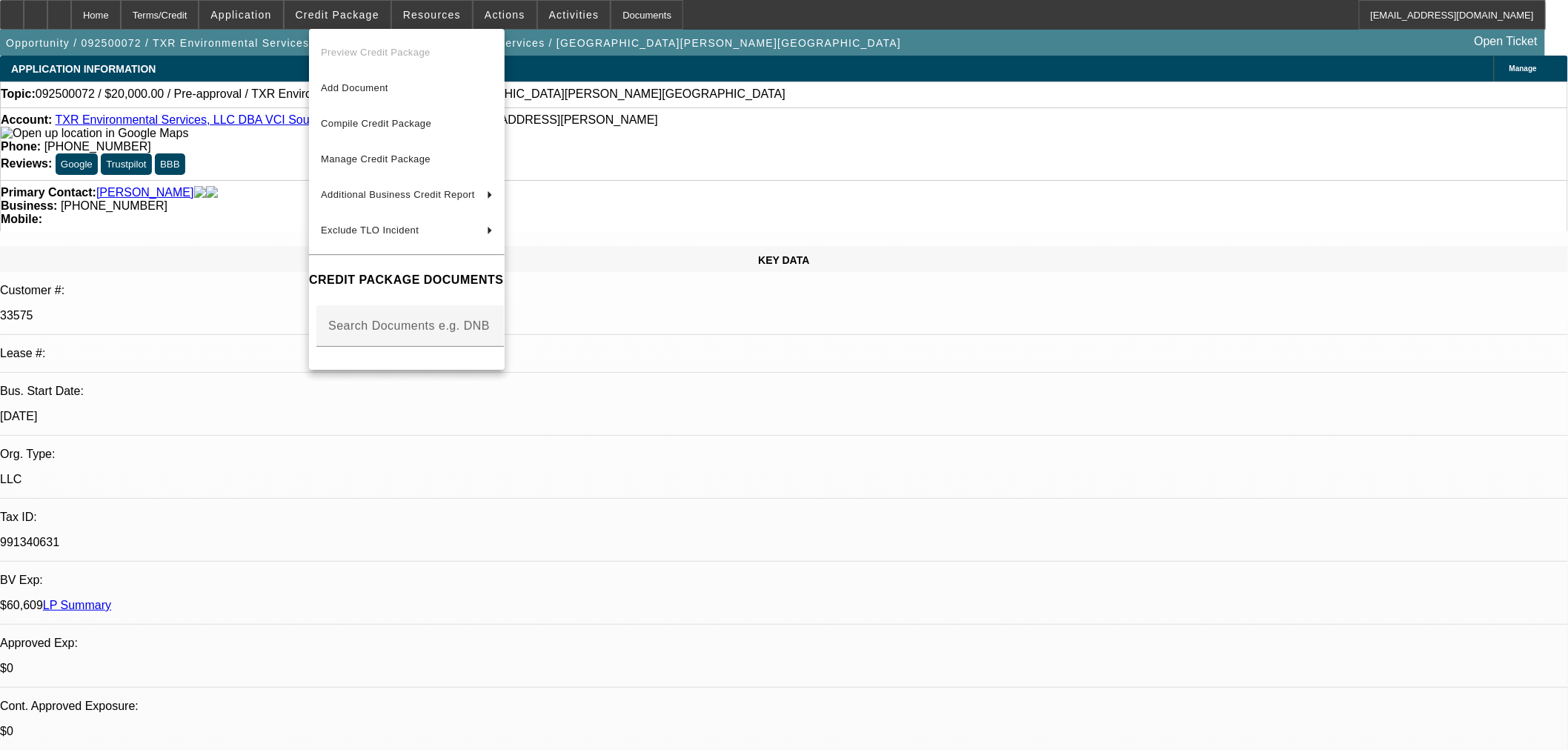
click at [96, 16] on div at bounding box center [784, 375] width 1568 height 750
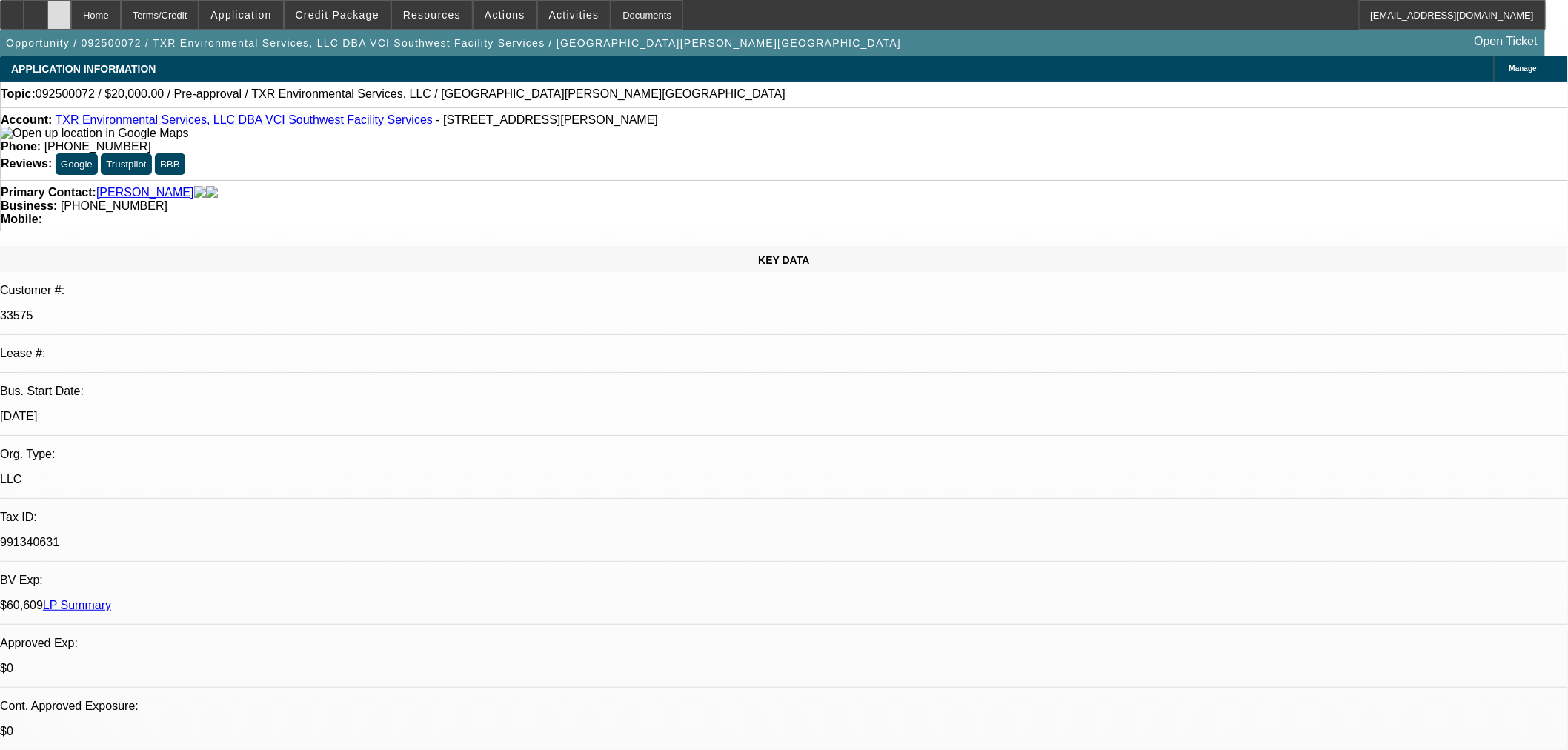
click at [71, 11] on div at bounding box center [59, 15] width 24 height 30
select select "0"
select select "2"
select select "0.1"
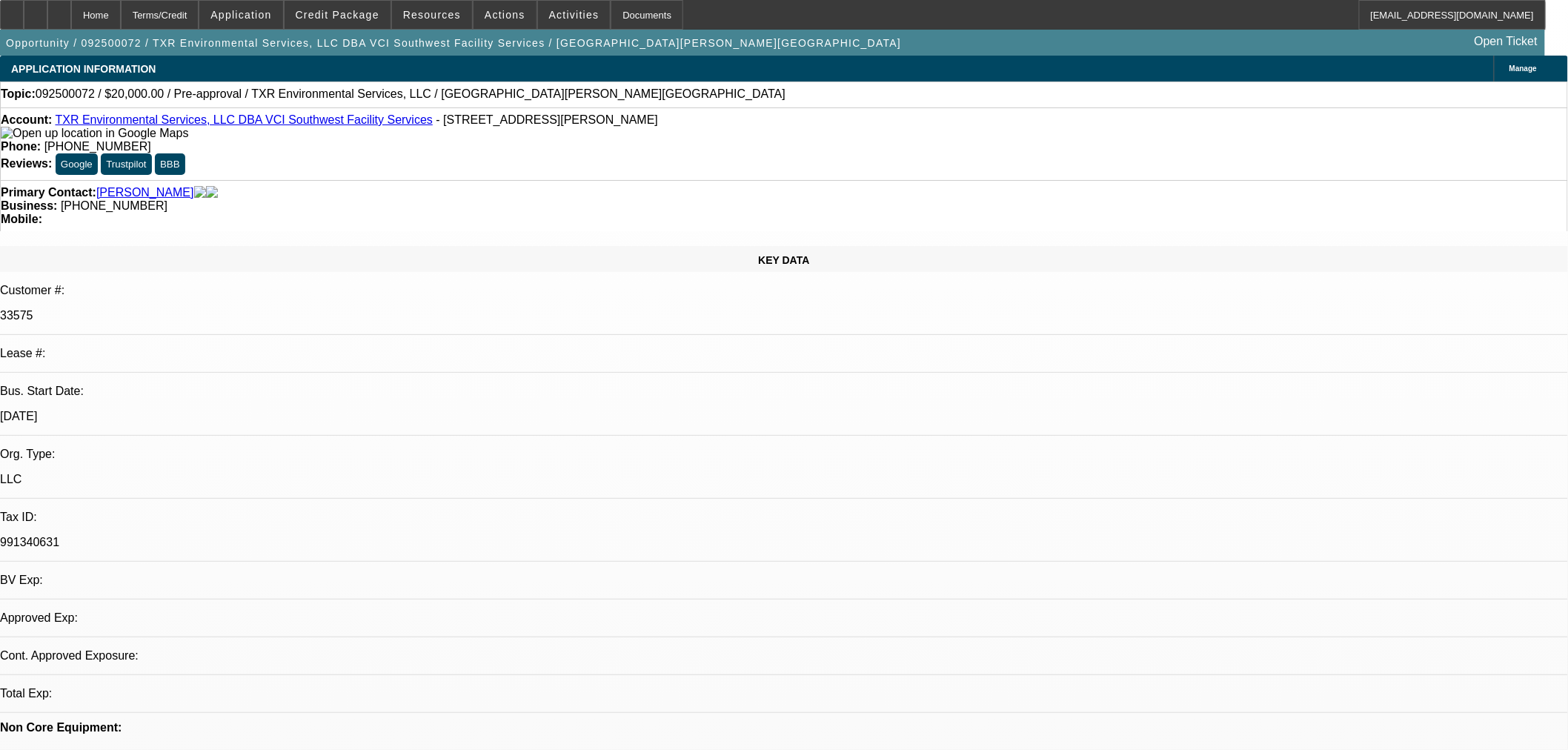
select select "4"
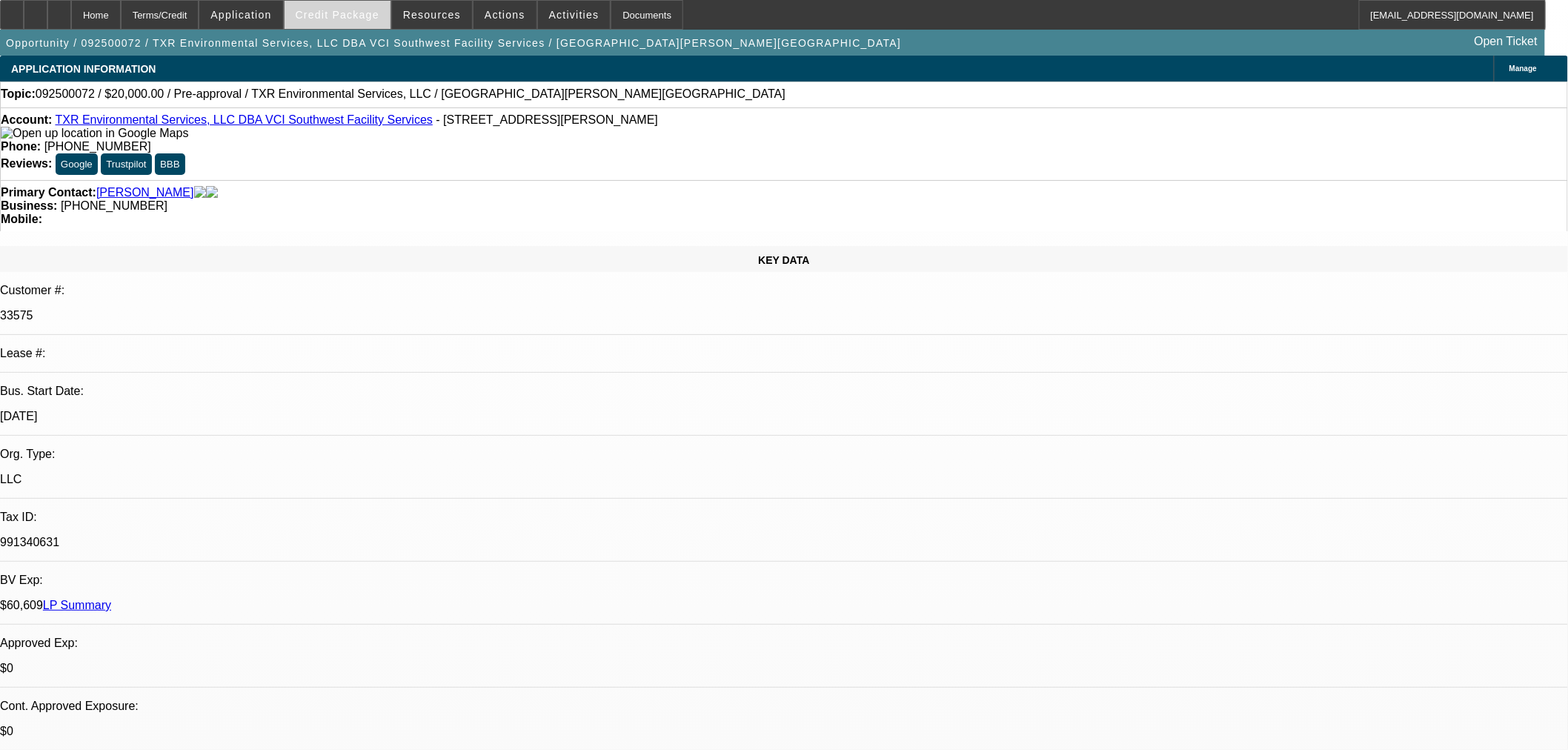
click at [340, 15] on span "Credit Package" at bounding box center [338, 15] width 84 height 11
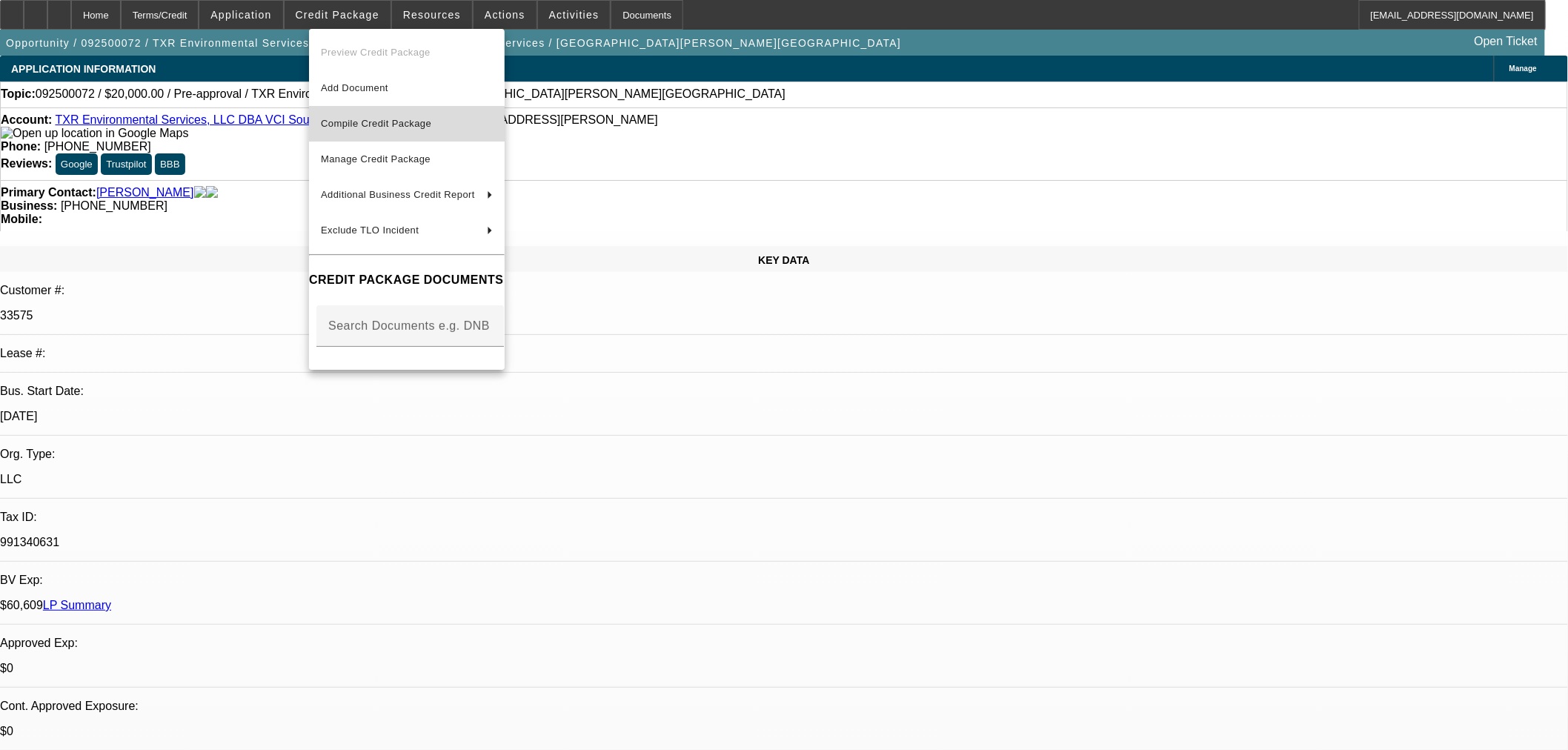
click at [415, 126] on span "Compile Credit Package" at bounding box center [376, 124] width 111 height 11
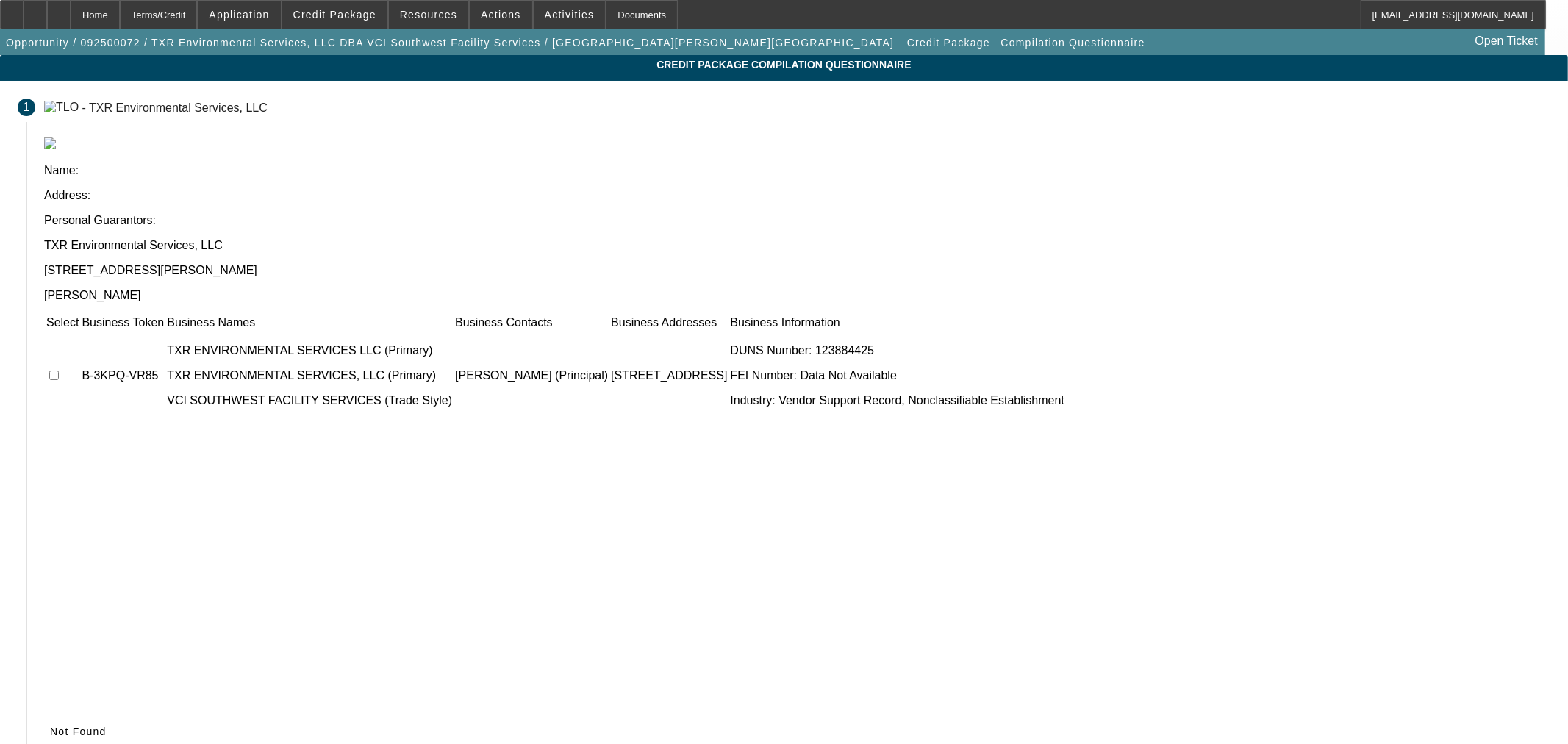
click at [59, 370] on input "checkbox" at bounding box center [54, 375] width 10 height 10
checkbox input "true"
click at [94, 714] on span at bounding box center [68, 731] width 50 height 35
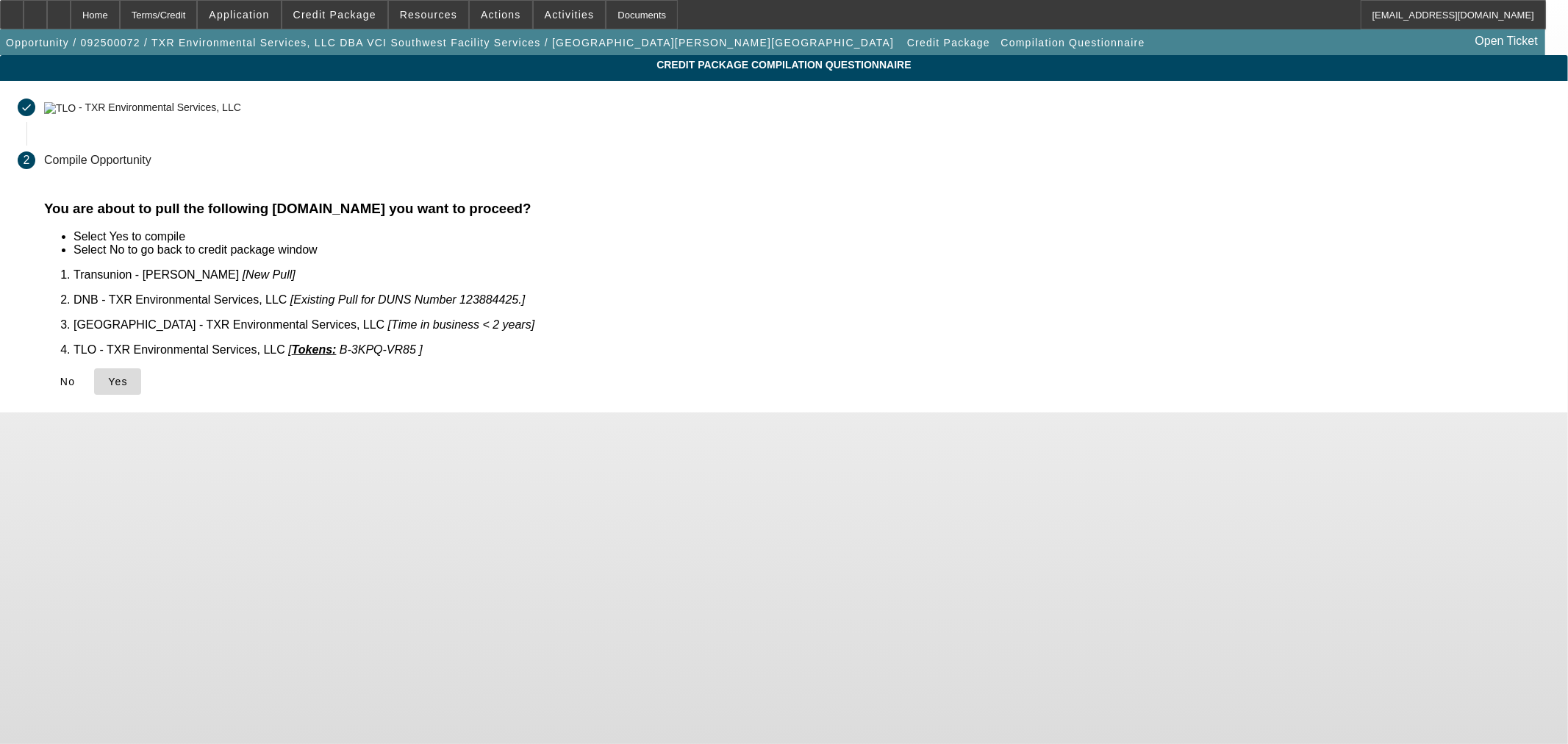
click at [128, 376] on span "Yes" at bounding box center [118, 381] width 20 height 11
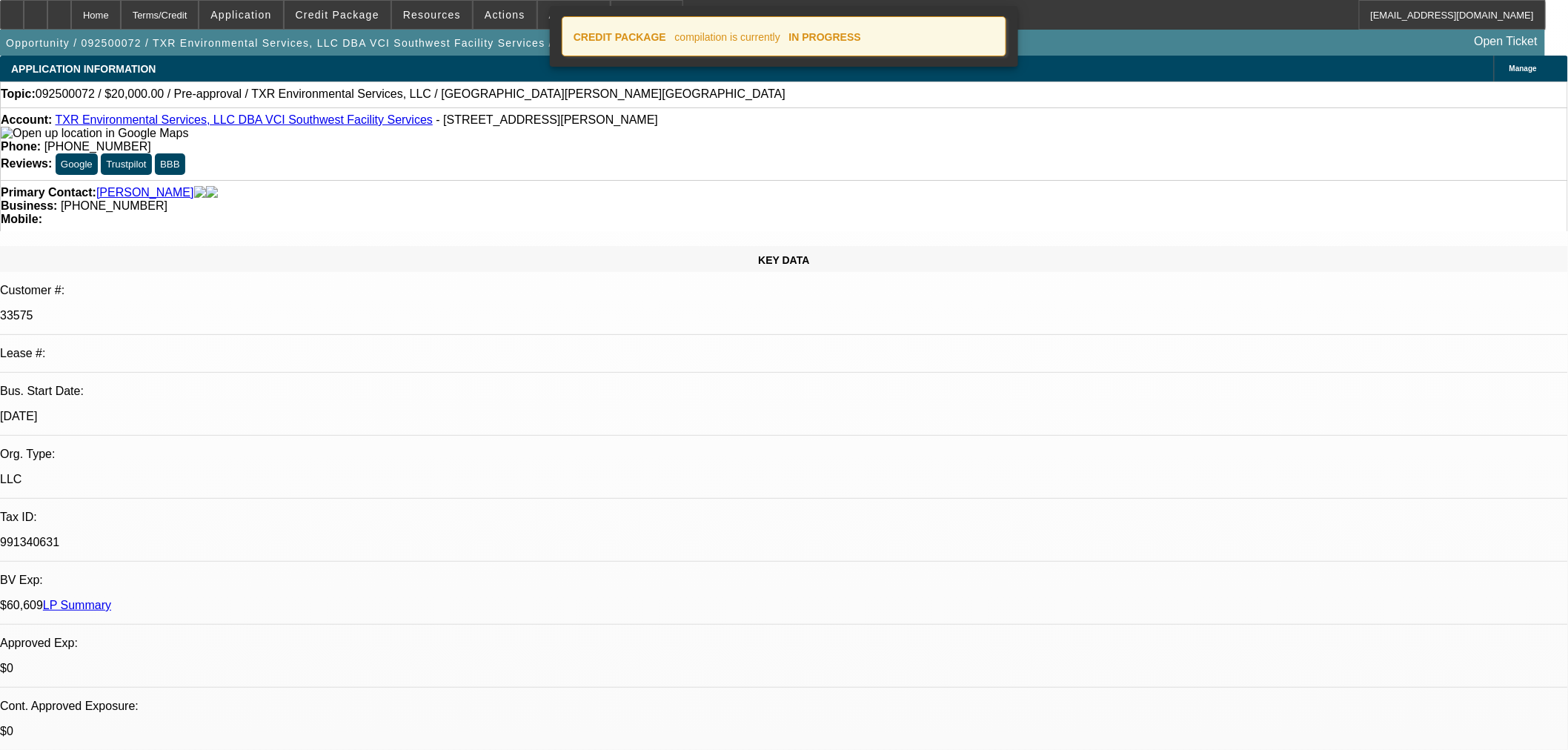
select select "0"
select select "2"
select select "0.1"
select select "4"
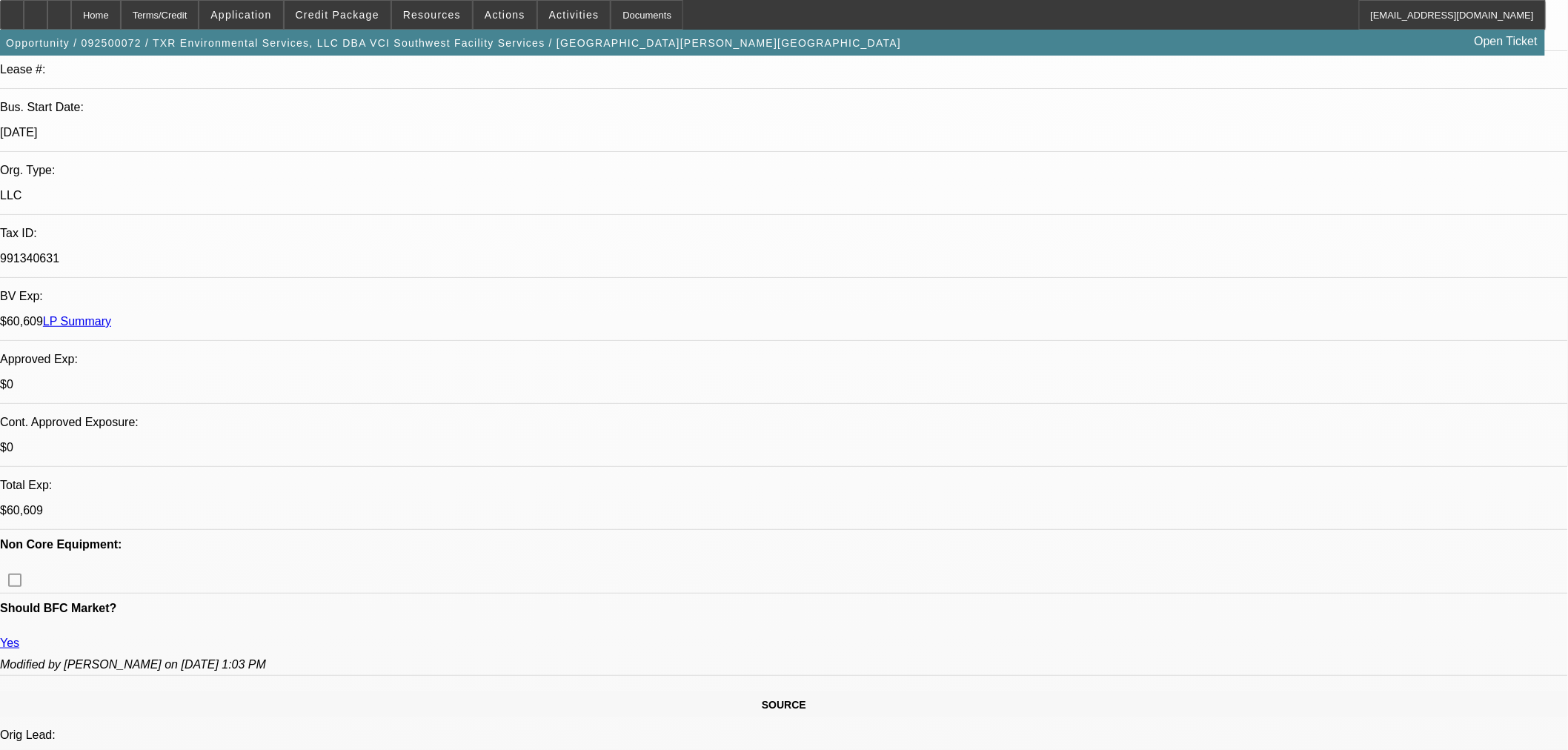
scroll to position [493, 0]
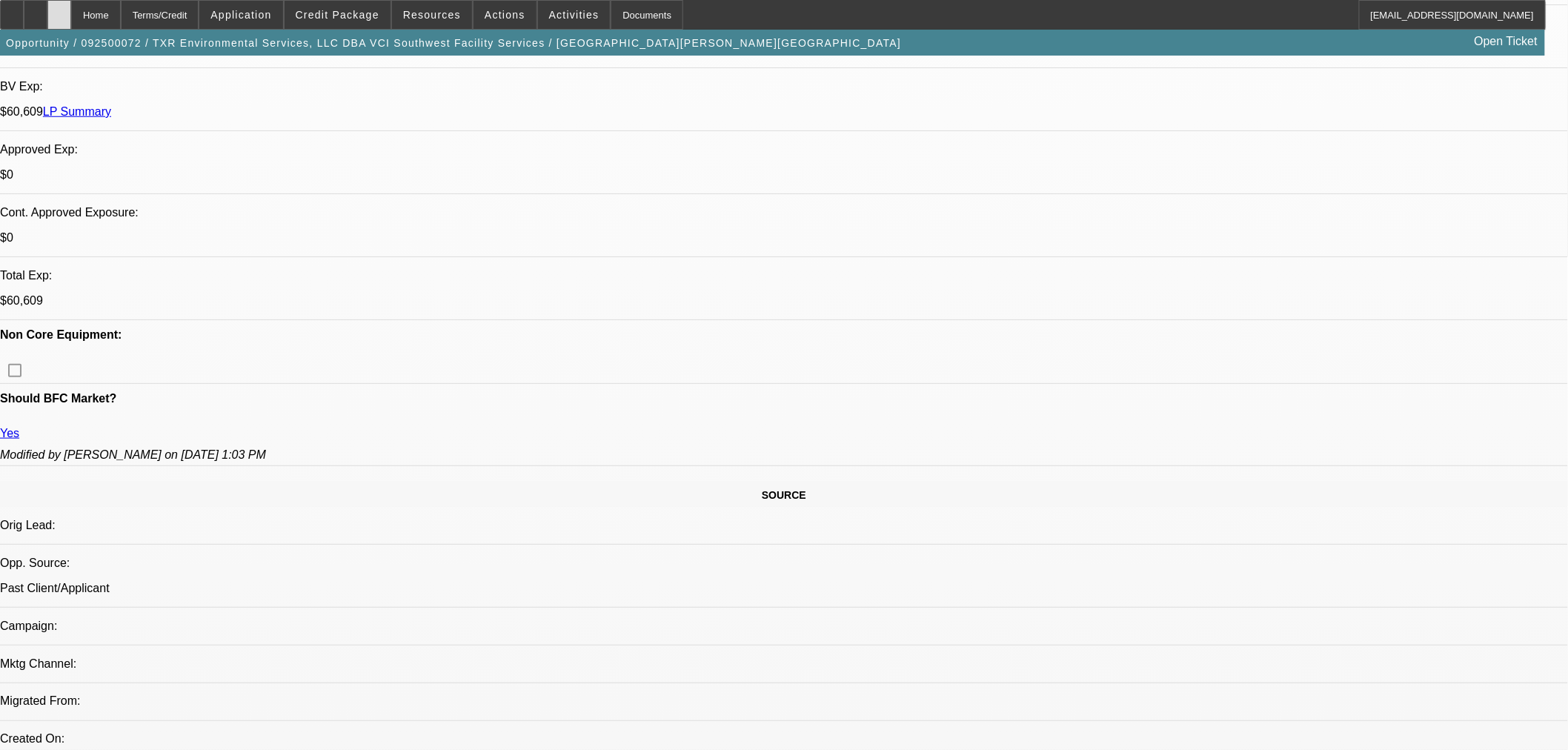
click at [59, 10] on icon at bounding box center [59, 10] width 0 height 0
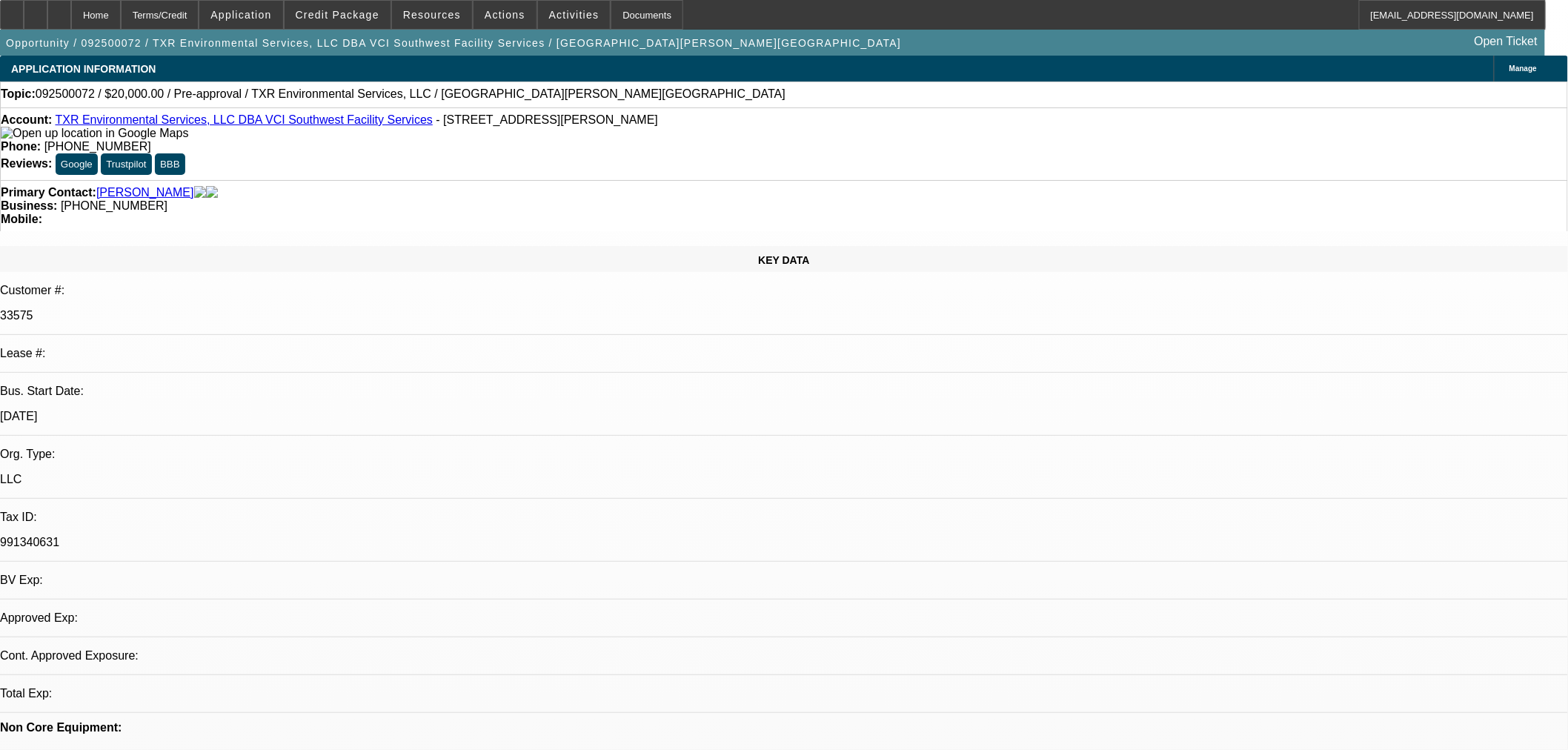
select select "0"
select select "2"
select select "0.1"
select select "4"
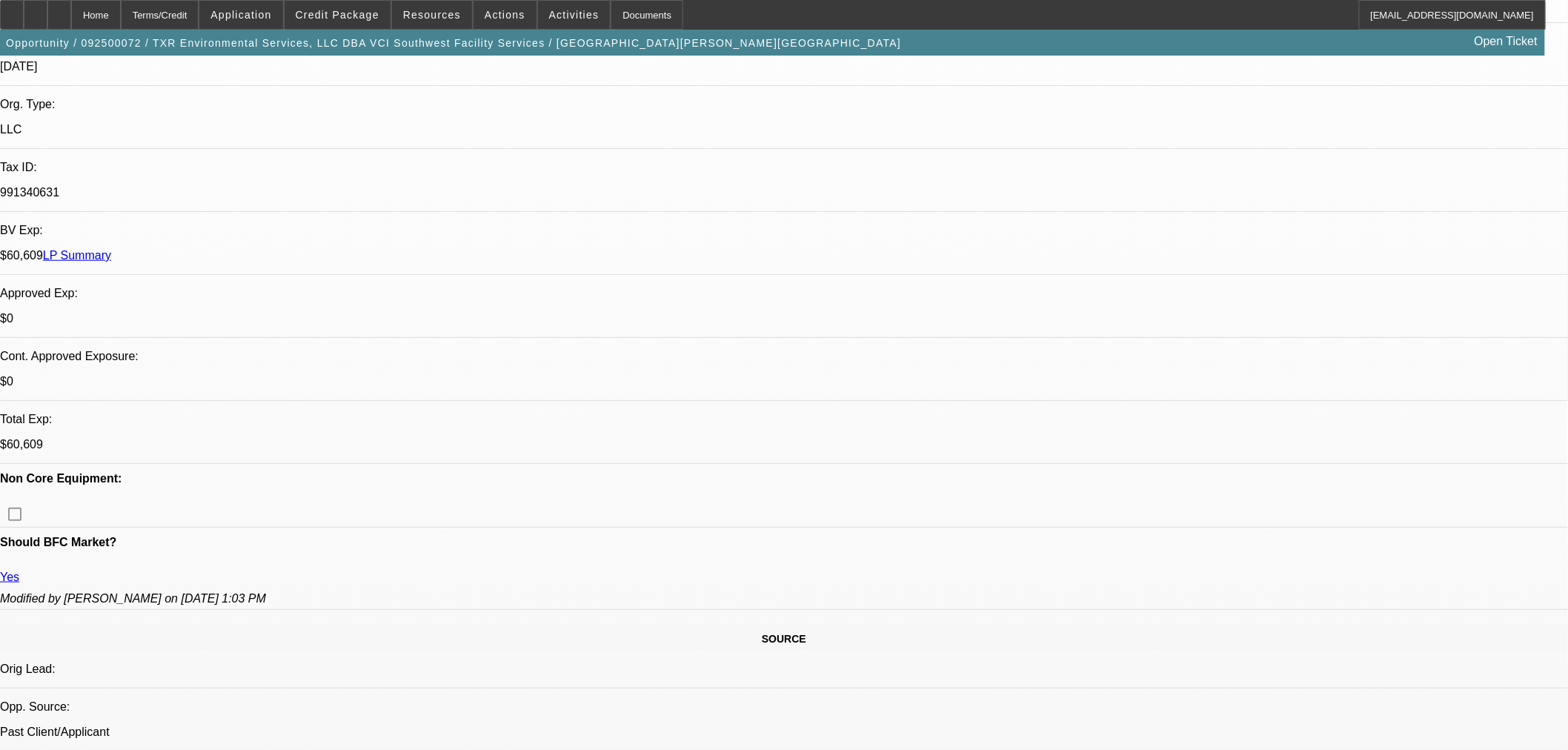
scroll to position [247, 0]
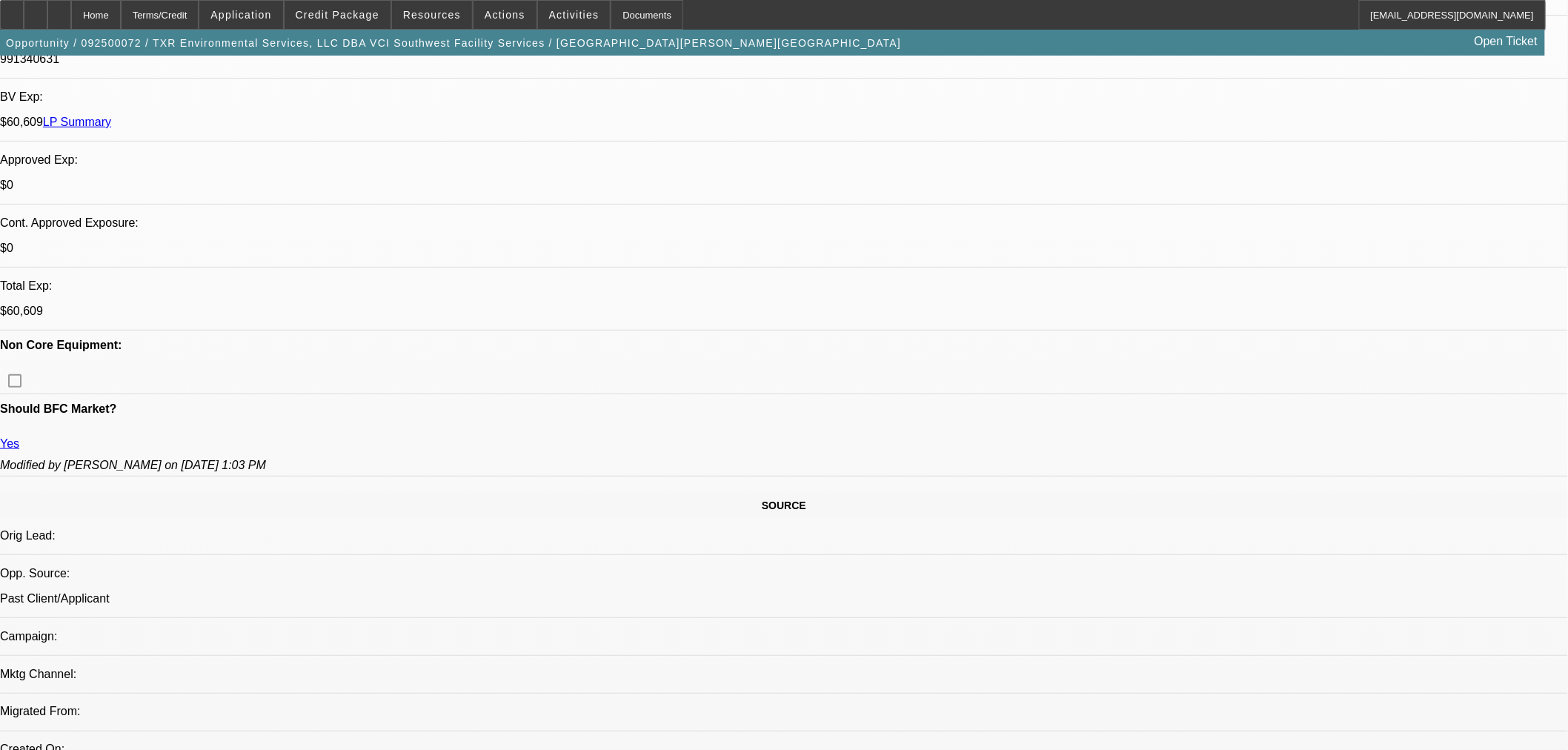
scroll to position [411, 0]
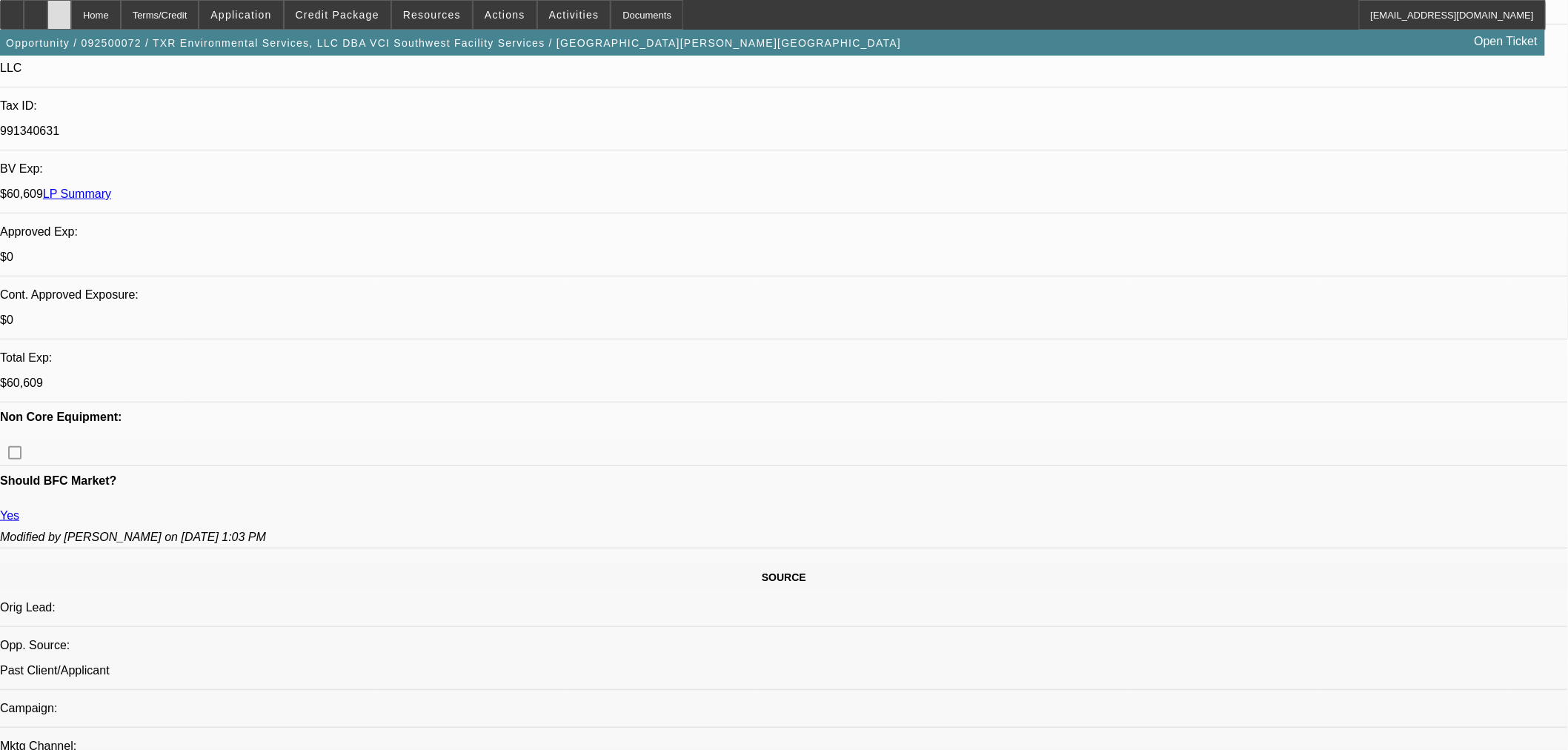
click at [71, 15] on div at bounding box center [59, 15] width 24 height 30
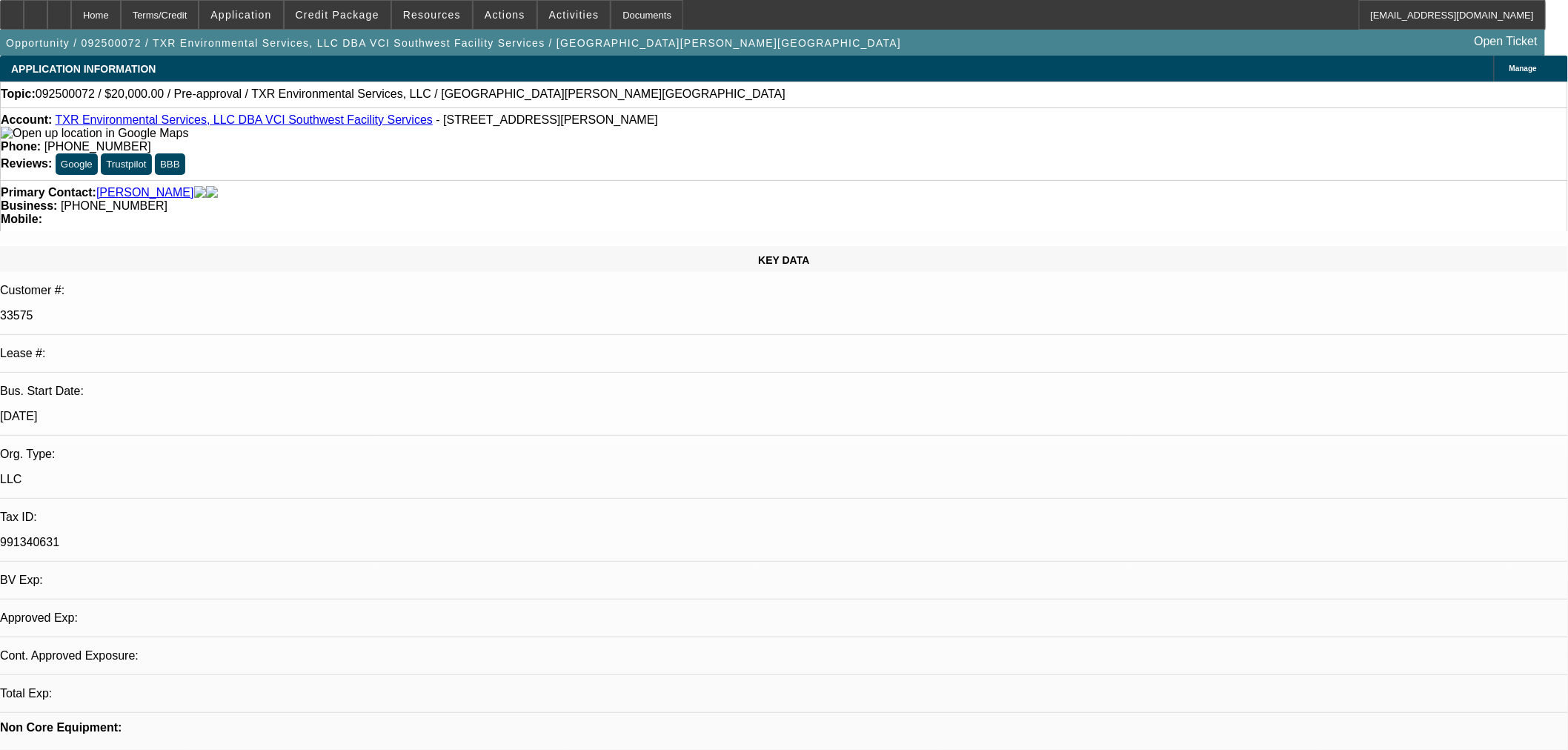
select select "0"
select select "2"
select select "0.1"
select select "4"
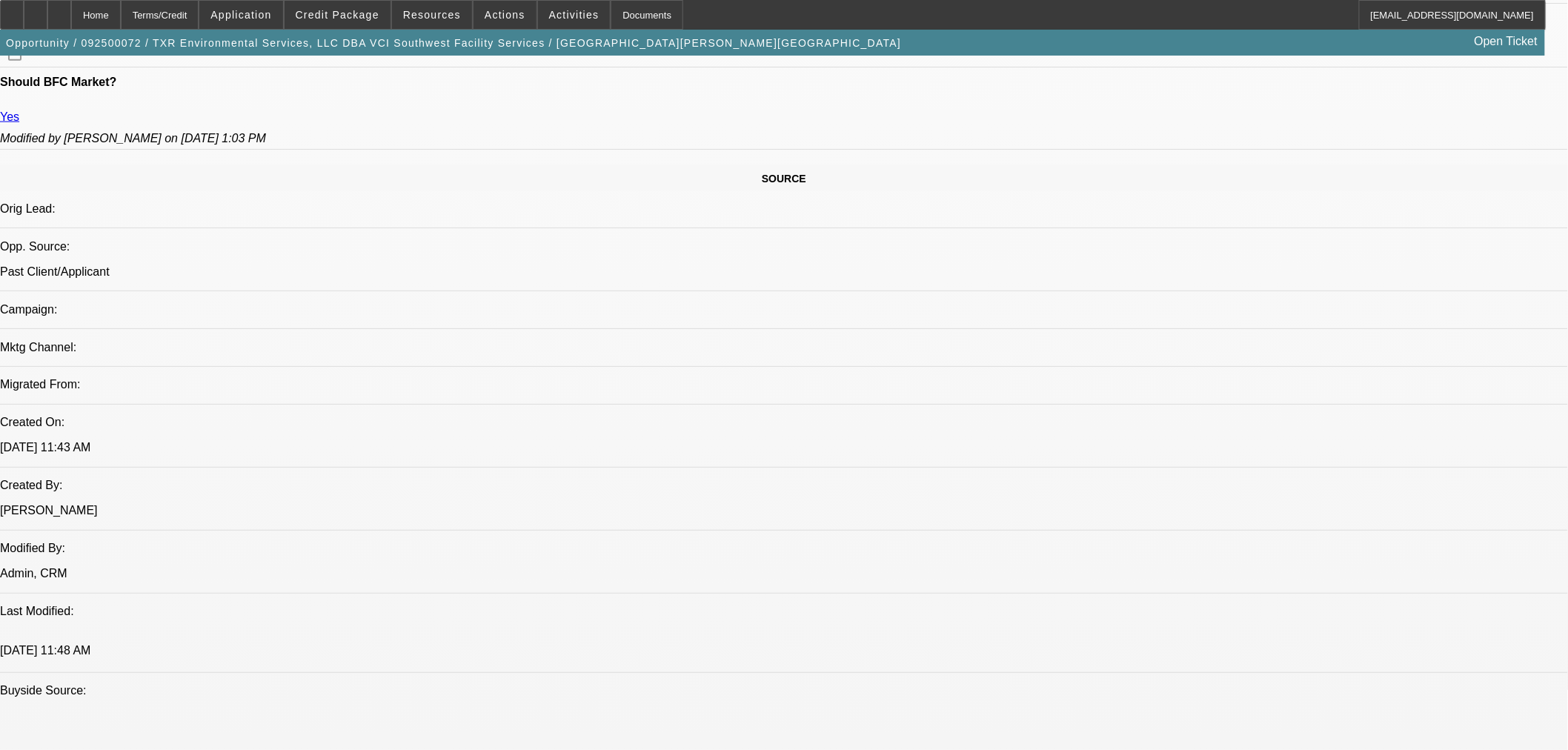
scroll to position [493, 0]
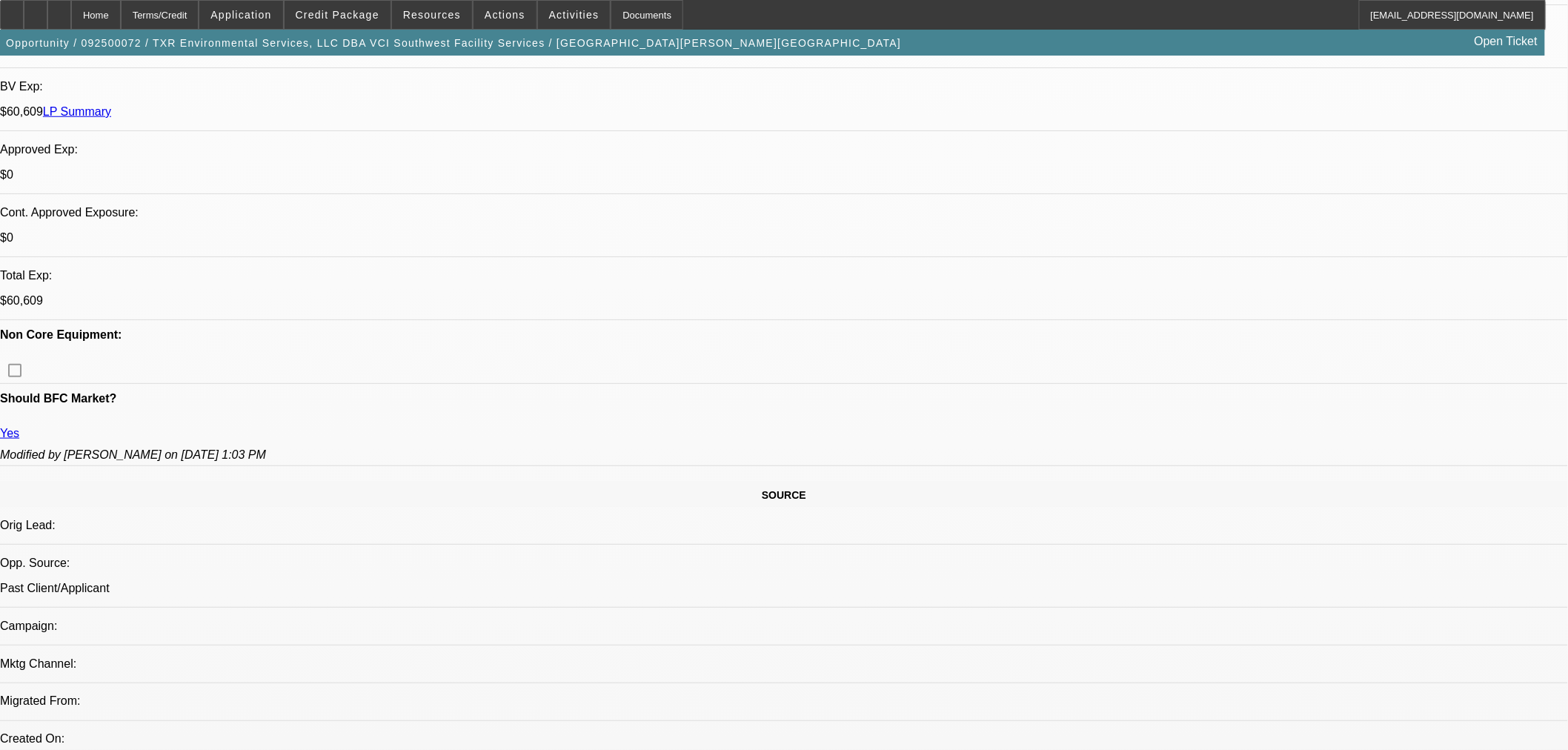
radio input "true"
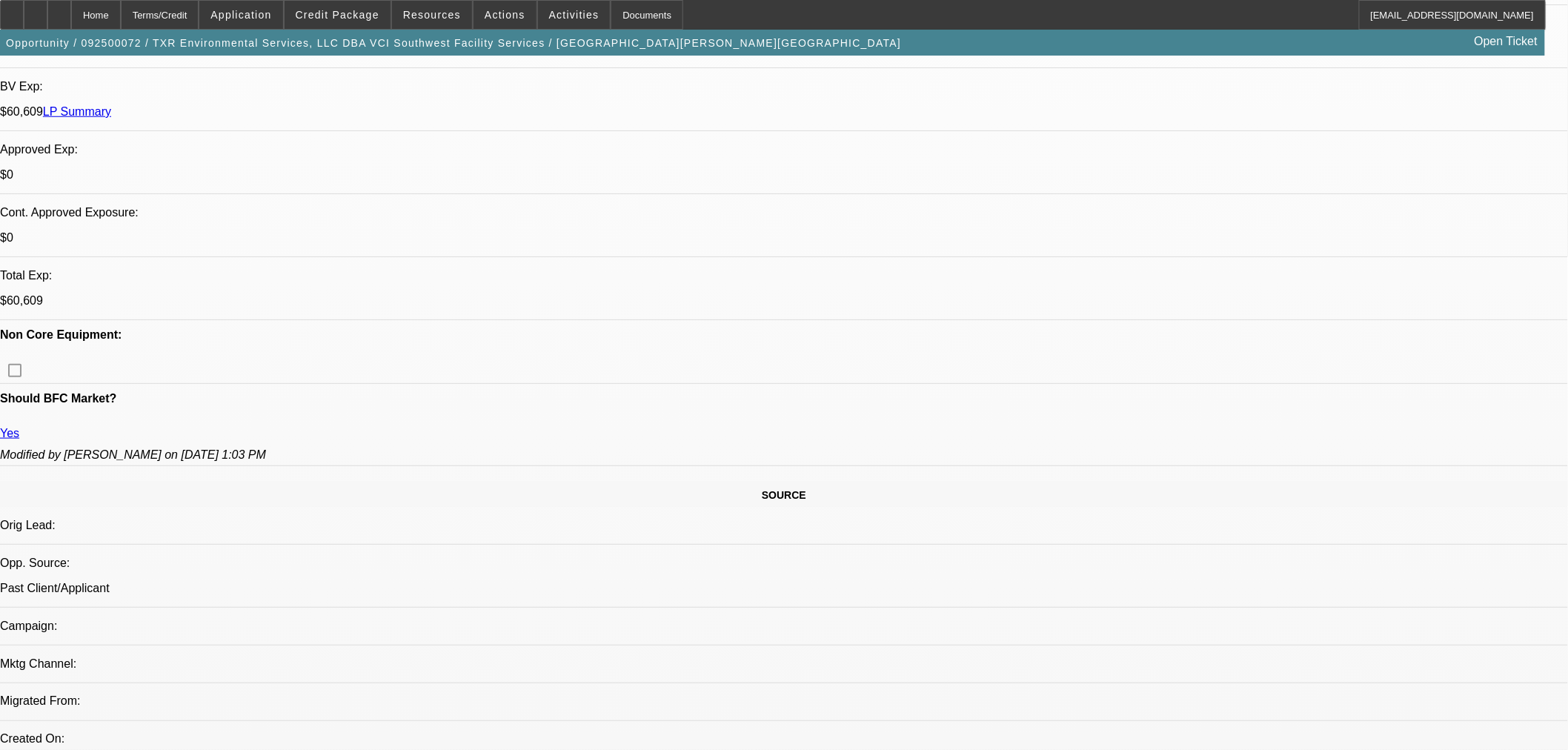
type textarea "Found 20k truck that he believes is underpriced. Wants to get approved on it an…"
radio input "true"
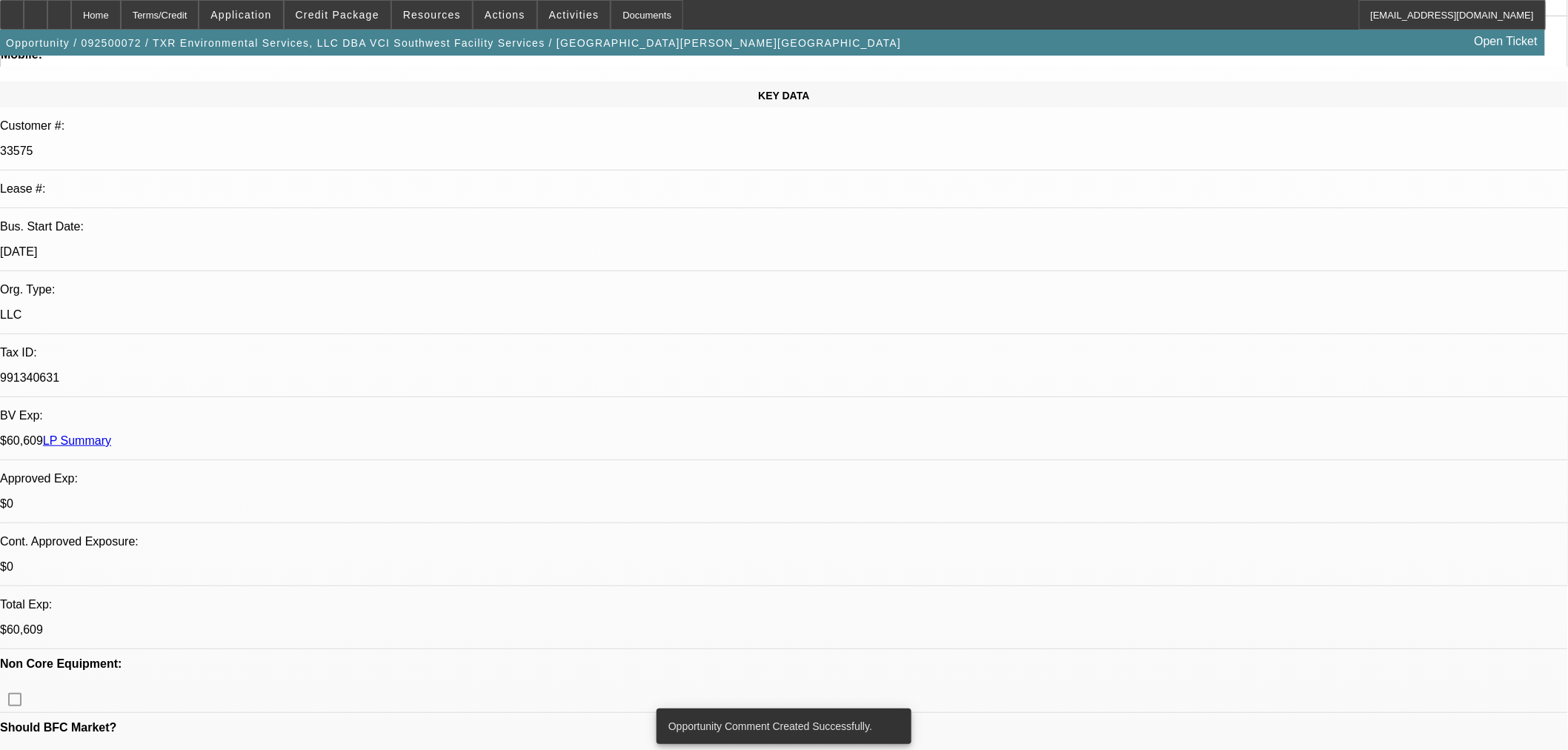
scroll to position [0, 0]
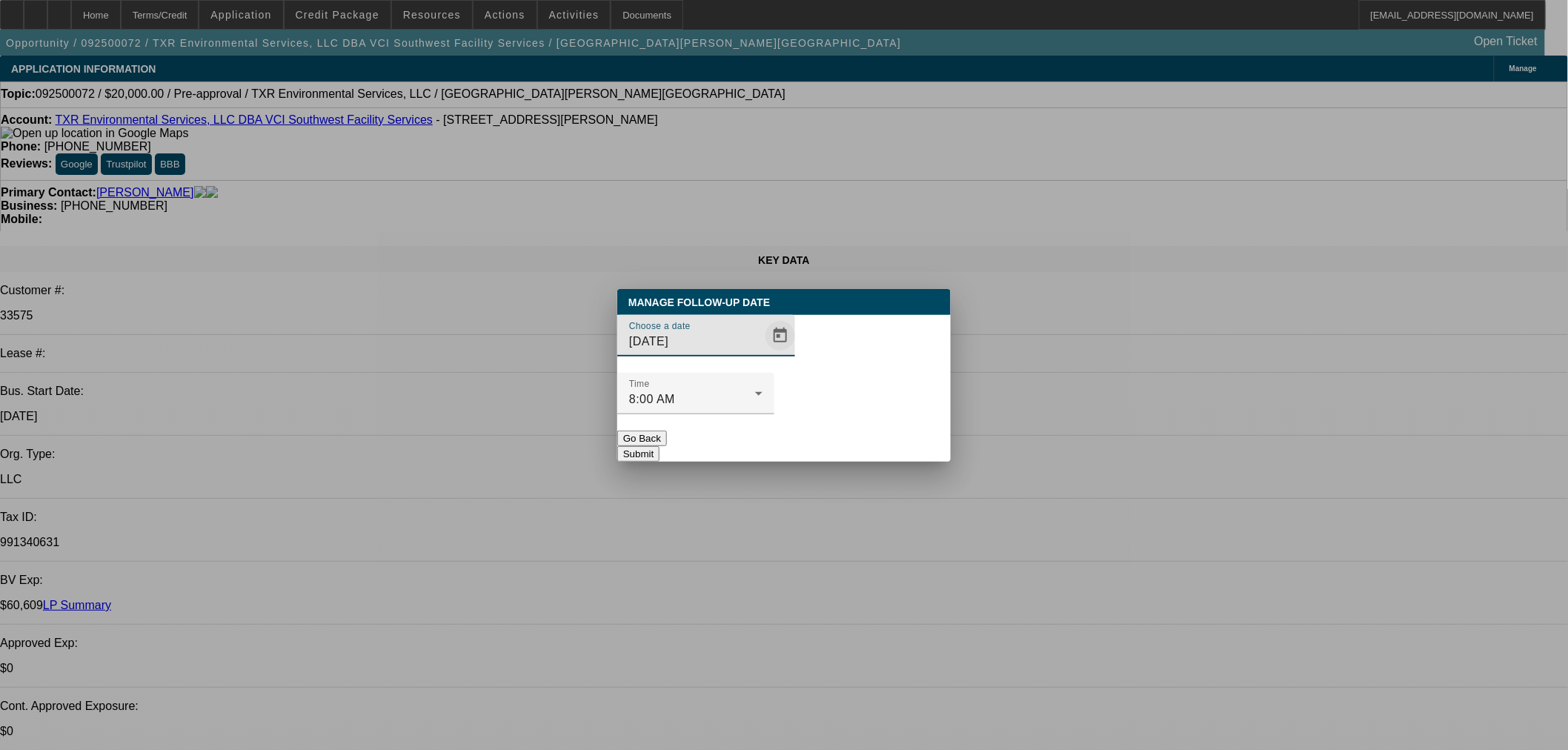
click at [763, 353] on span "Open calendar" at bounding box center [780, 335] width 35 height 35
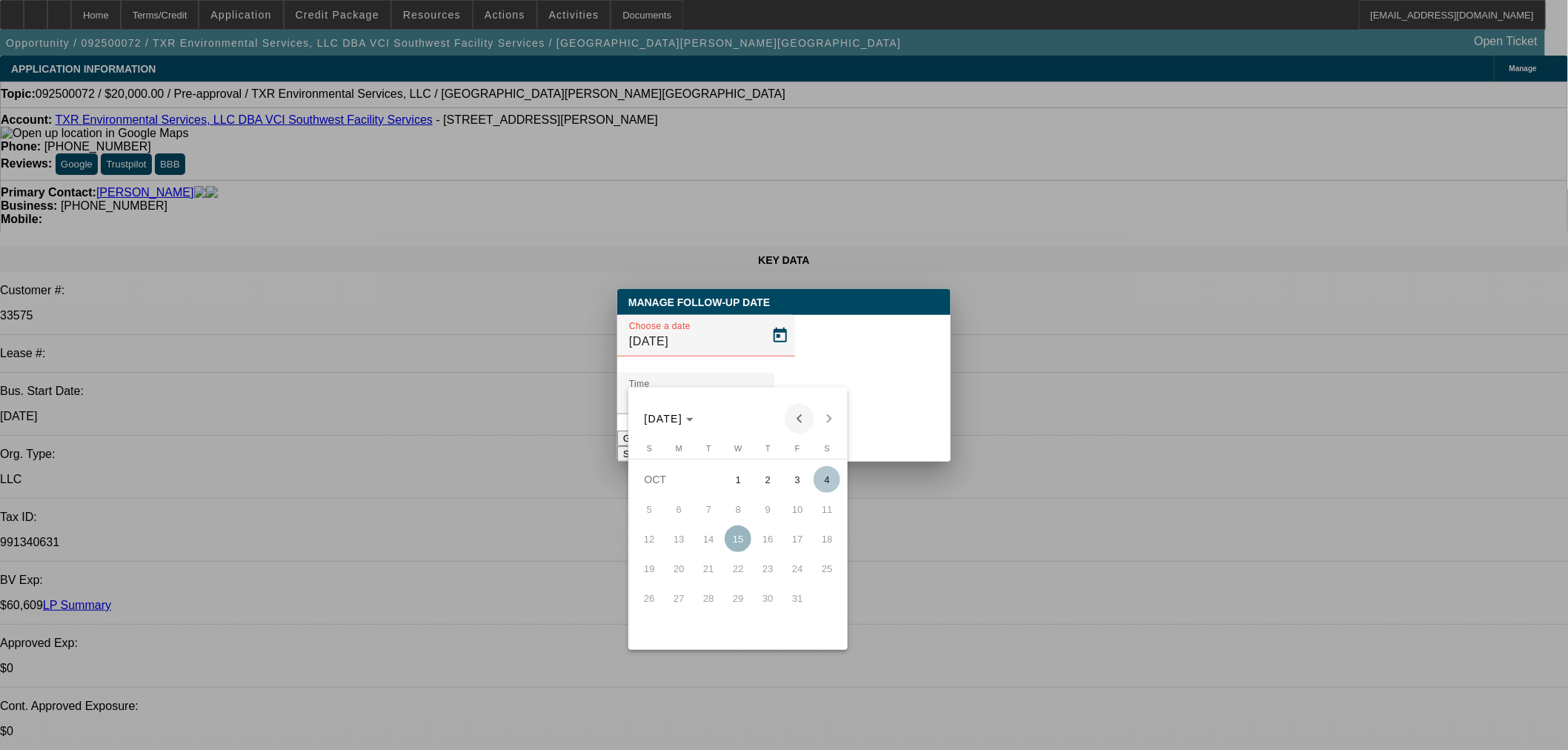
click at [787, 422] on span "Previous month" at bounding box center [800, 419] width 30 height 30
click at [691, 539] on span "8" at bounding box center [679, 539] width 27 height 27
type input "[DATE]"
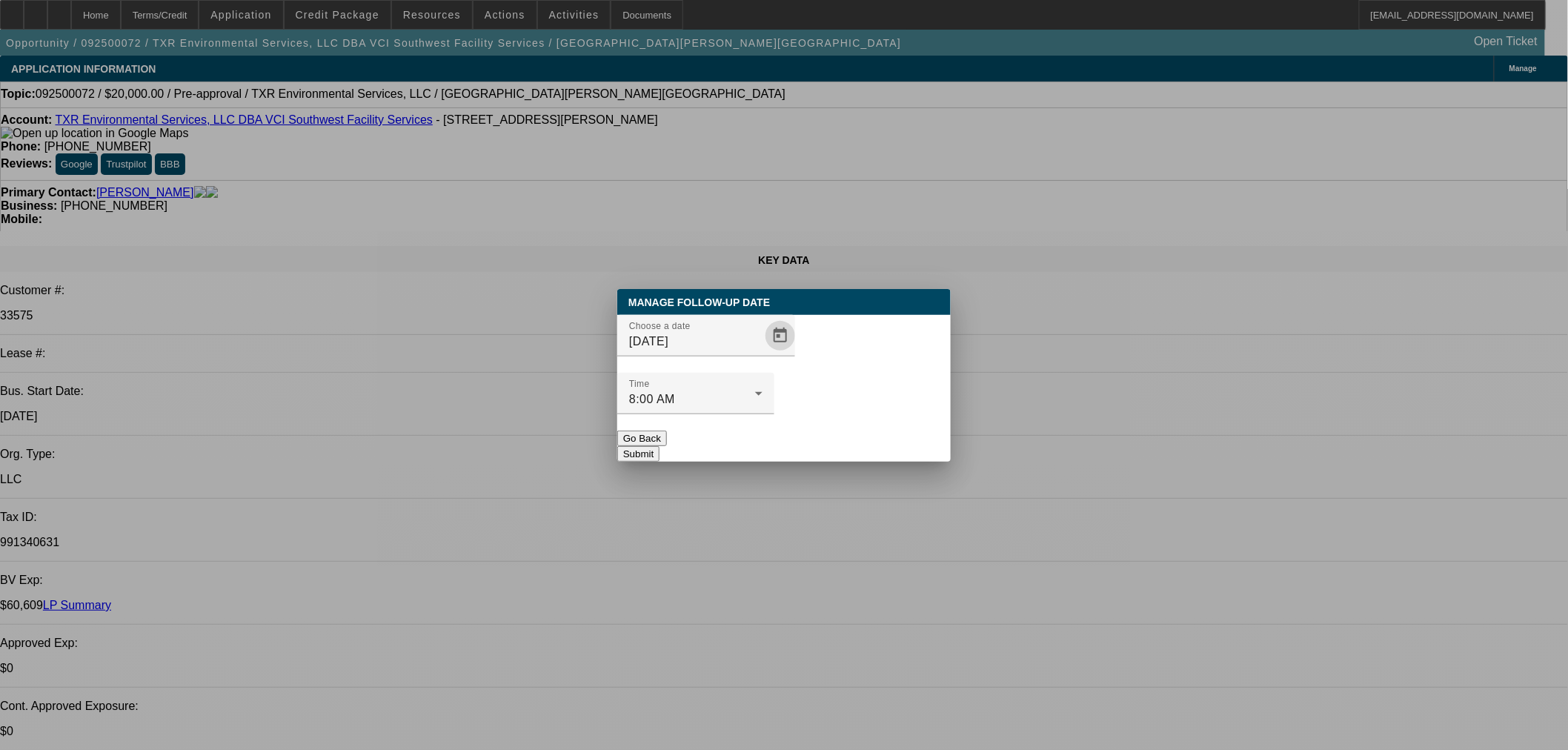
click at [659, 446] on button "Submit" at bounding box center [639, 453] width 43 height 16
